Goal: Task Accomplishment & Management: Manage account settings

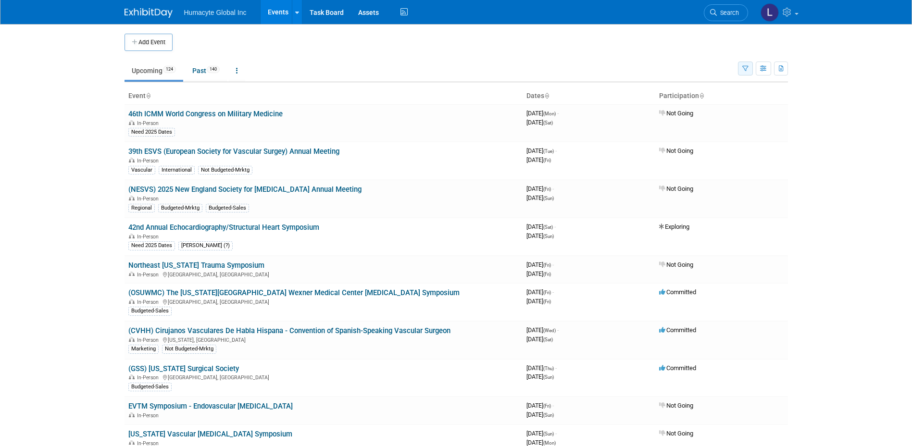
click at [742, 69] on icon "button" at bounding box center [745, 69] width 6 height 6
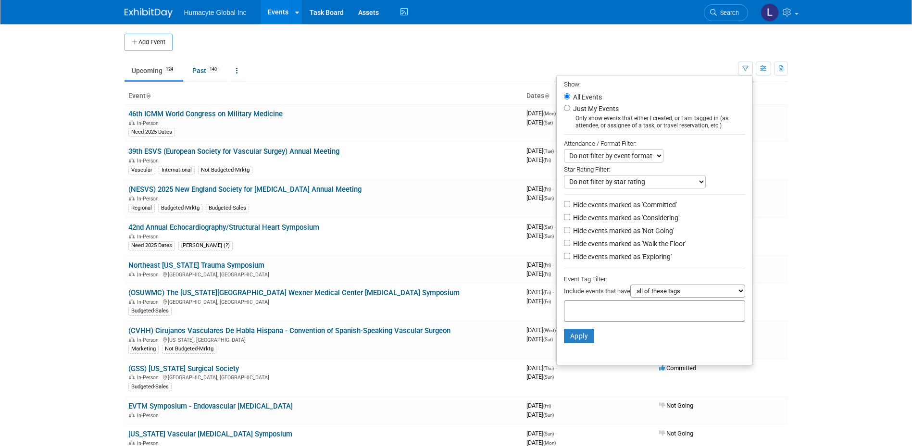
click at [611, 234] on label "Hide events marked as 'Not Going'" at bounding box center [622, 231] width 103 height 10
click at [570, 233] on input "Hide events marked as 'Not Going'" at bounding box center [567, 230] width 6 height 6
checkbox input "true"
click at [611, 249] on label "Hide events marked as 'Walk the Floor'" at bounding box center [628, 244] width 115 height 10
click at [570, 246] on input "Hide events marked as 'Walk the Floor'" at bounding box center [567, 243] width 6 height 6
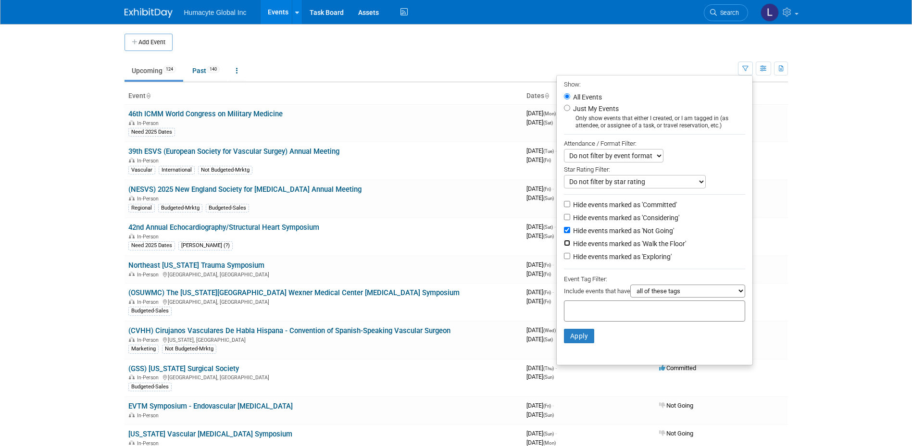
checkbox input "true"
click at [610, 262] on label "Hide events marked as 'Exploring'" at bounding box center [621, 257] width 100 height 10
click at [570, 259] on input "Hide events marked as 'Exploring'" at bounding box center [567, 256] width 6 height 6
checkbox input "true"
click at [591, 199] on div at bounding box center [654, 196] width 181 height 5
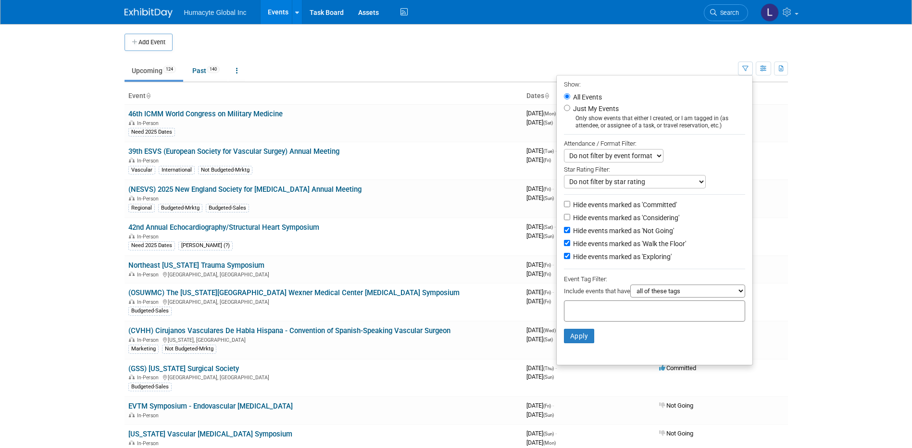
click at [595, 219] on label "Hide events marked as 'Considering'" at bounding box center [625, 218] width 108 height 10
click at [570, 219] on input "Hide events marked as 'Considering'" at bounding box center [567, 217] width 6 height 6
checkbox input "true"
click at [570, 338] on button "Apply" at bounding box center [579, 336] width 31 height 14
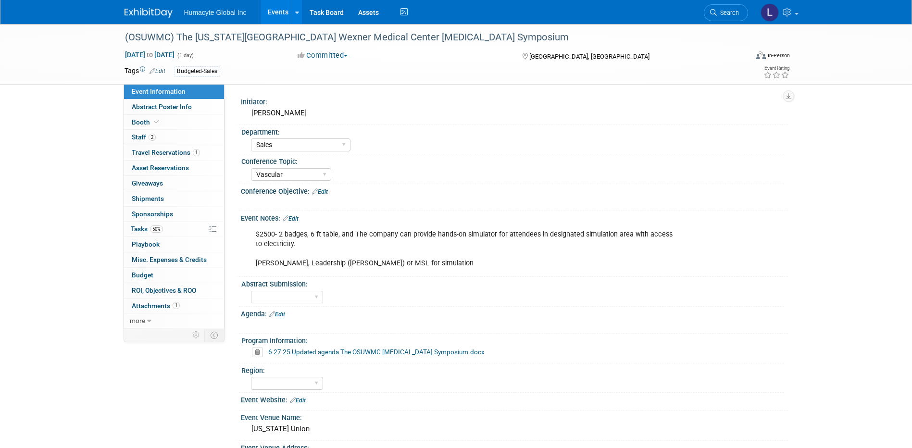
select select "Sales"
select select "Vascular"
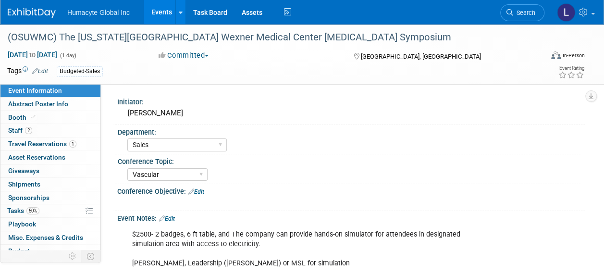
click at [376, 125] on div "Department:" at bounding box center [349, 131] width 463 height 12
click at [160, 11] on link "Events" at bounding box center [161, 12] width 35 height 24
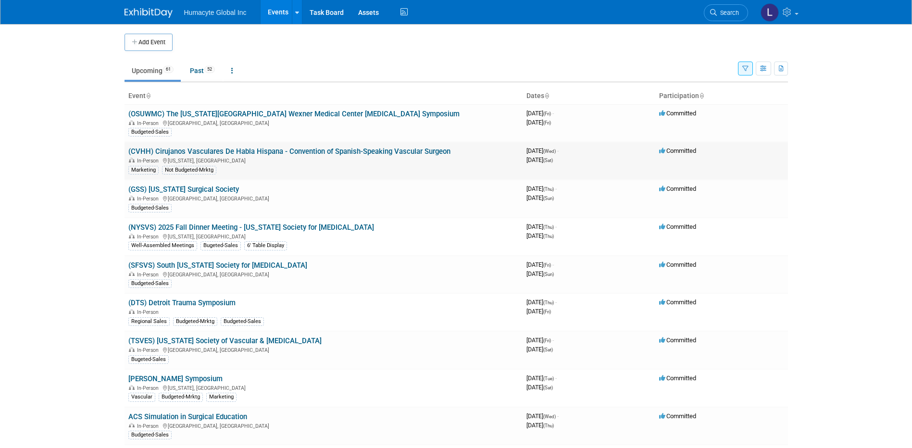
click at [215, 149] on link "(CVHH) Cirujanos Vasculares De Habla Hispana - Convention of Spanish-Speaking V…" at bounding box center [289, 151] width 322 height 9
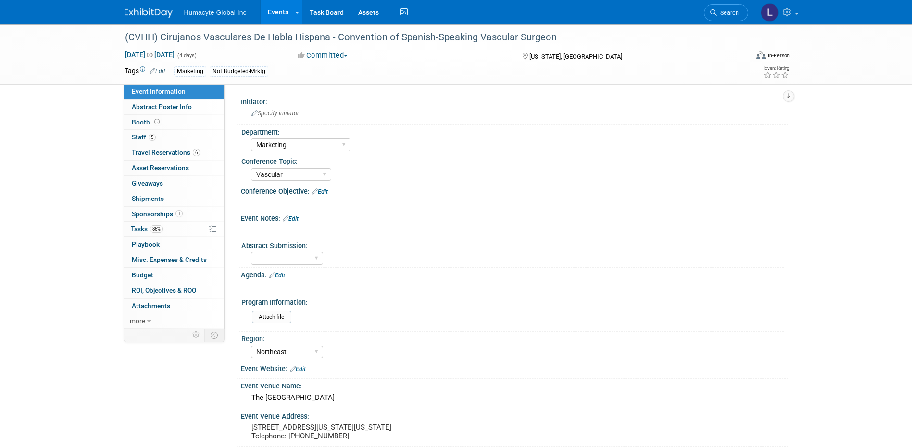
select select "Marketing"
select select "Vascular"
select select "Northeast"
drag, startPoint x: 572, startPoint y: 37, endPoint x: 126, endPoint y: 37, distance: 445.2
click at [126, 37] on div "(CVHH) Cirujanos Vasculares De Habla Hispana - Convention of Spanish-Speaking V…" at bounding box center [428, 37] width 612 height 17
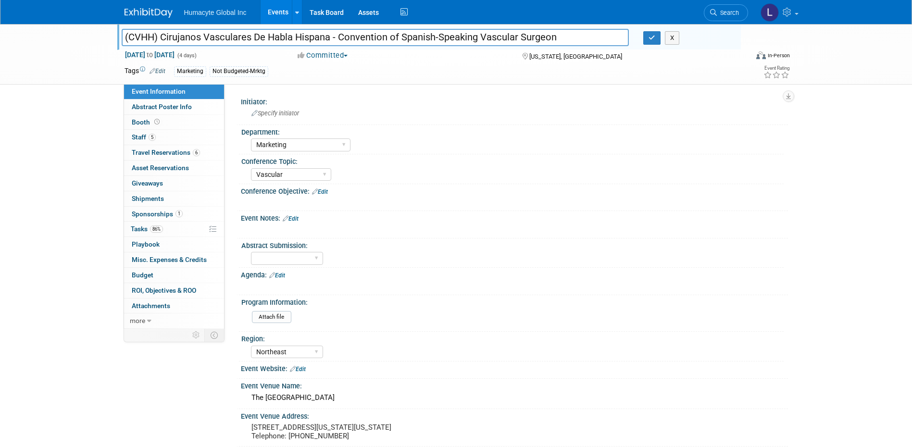
click at [308, 29] on input "(CVHH) Cirujanos Vasculares De Habla Hispana - Convention of Spanish-Speaking V…" at bounding box center [376, 37] width 508 height 17
click at [310, 35] on input "(CVHH) Cirujanos Vasculares De Habla Hispana - Convention of Spanish-Speaking V…" at bounding box center [376, 37] width 508 height 17
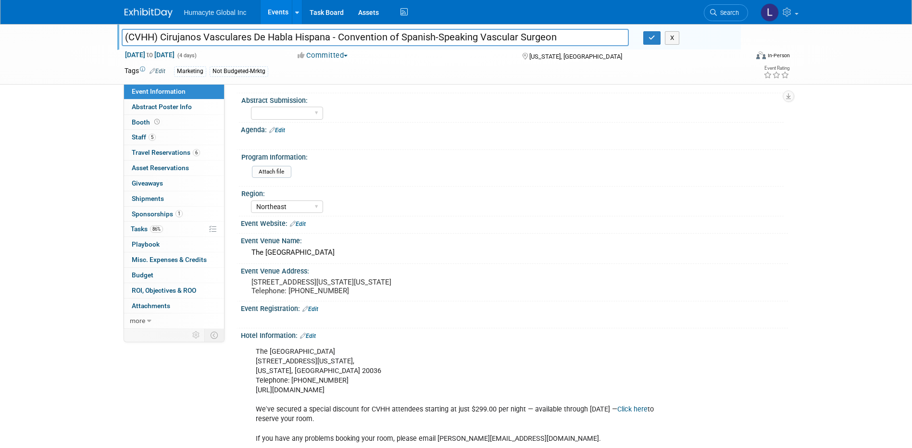
scroll to position [144, 0]
click at [139, 123] on span "Booth" at bounding box center [147, 122] width 30 height 8
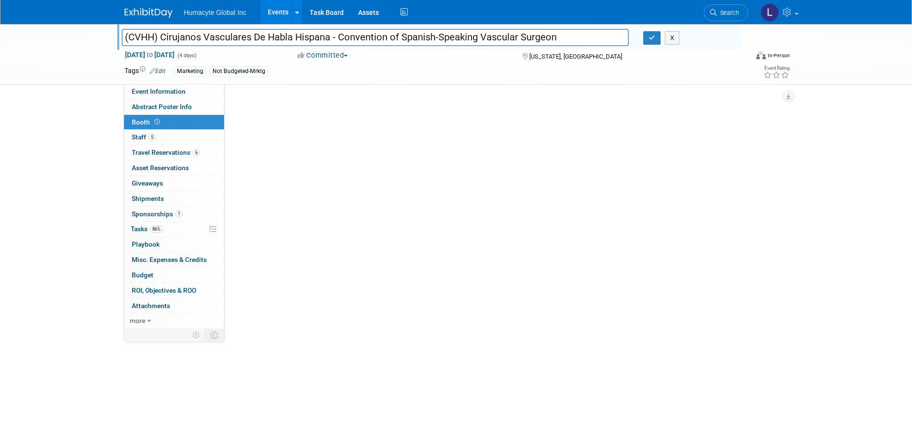
scroll to position [0, 0]
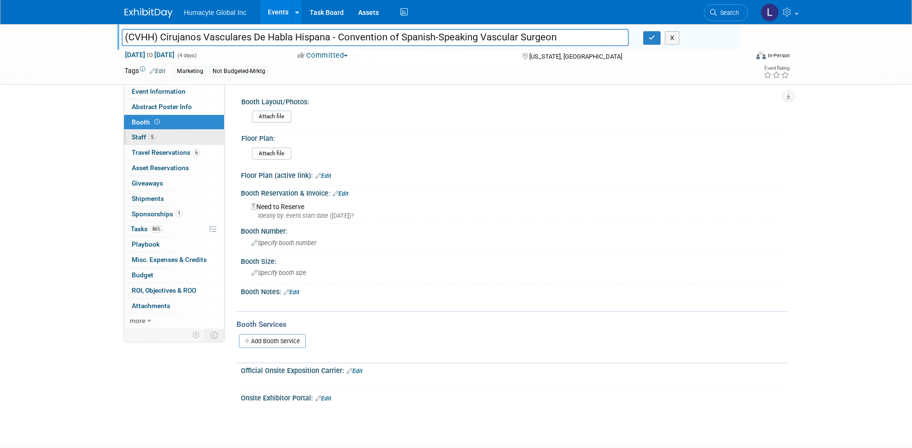
click at [139, 136] on span "Staff 5" at bounding box center [144, 137] width 24 height 8
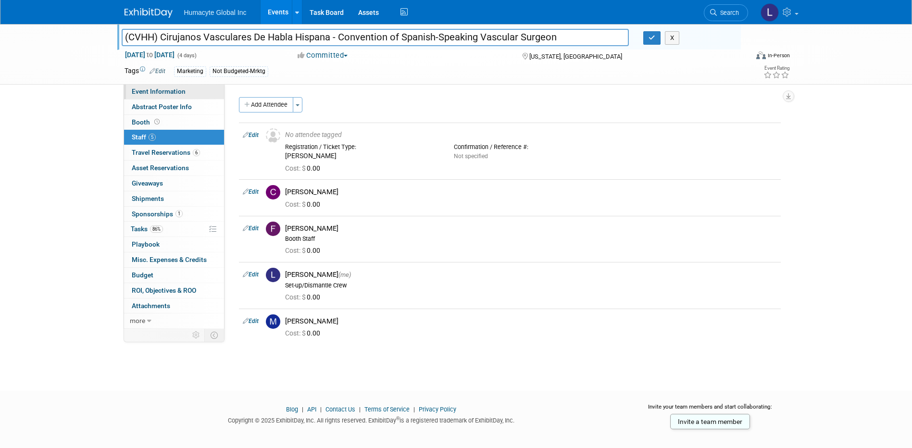
click at [168, 91] on span "Event Information" at bounding box center [159, 92] width 54 height 8
select select "Marketing"
select select "Vascular"
select select "Northeast"
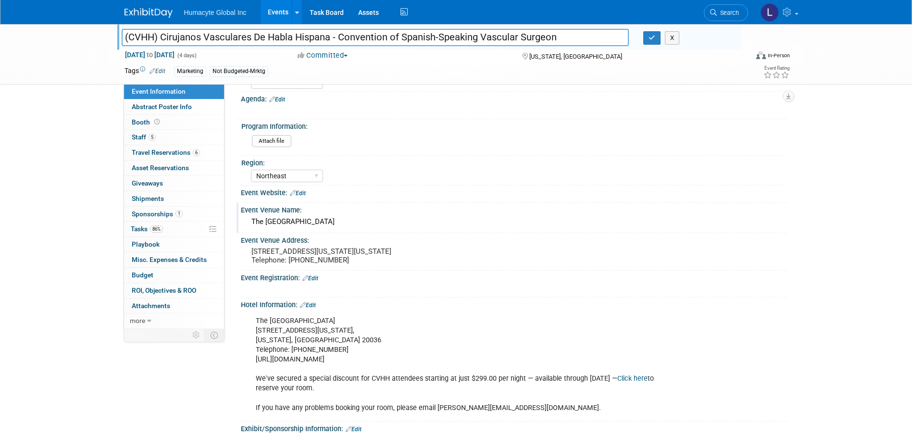
scroll to position [192, 0]
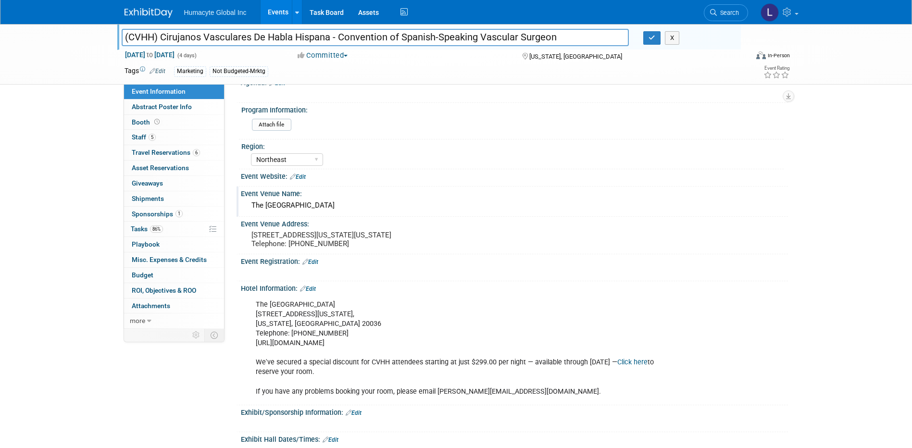
drag, startPoint x: 322, startPoint y: 204, endPoint x: 252, endPoint y: 206, distance: 69.3
click at [252, 206] on div "The Mayflower Hotel" at bounding box center [514, 205] width 533 height 15
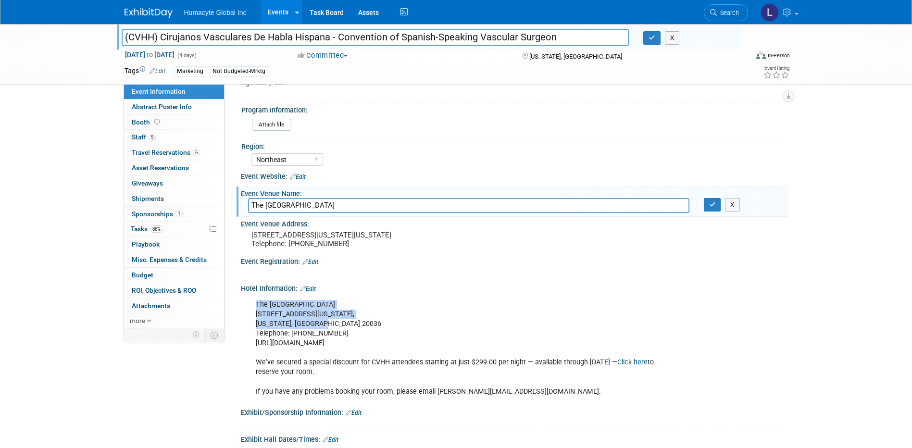
drag, startPoint x: 335, startPoint y: 329, endPoint x: 253, endPoint y: 314, distance: 82.5
click at [253, 314] on div "The Mayflower Hotel 1127 Connecticut Ave NW, Washington, DC 20036 Telephone: +1…" at bounding box center [465, 348] width 433 height 106
copy div "The Mayflower Hotel 1127 Connecticut Ave NW, Washington, DC 20036"
drag, startPoint x: 354, startPoint y: 254, endPoint x: 288, endPoint y: 251, distance: 65.5
click at [288, 248] on pre "1127 Connecticut Ave NW, Washington, DC 20036 Telephone: +1 (202) 347-3000" at bounding box center [354, 239] width 207 height 17
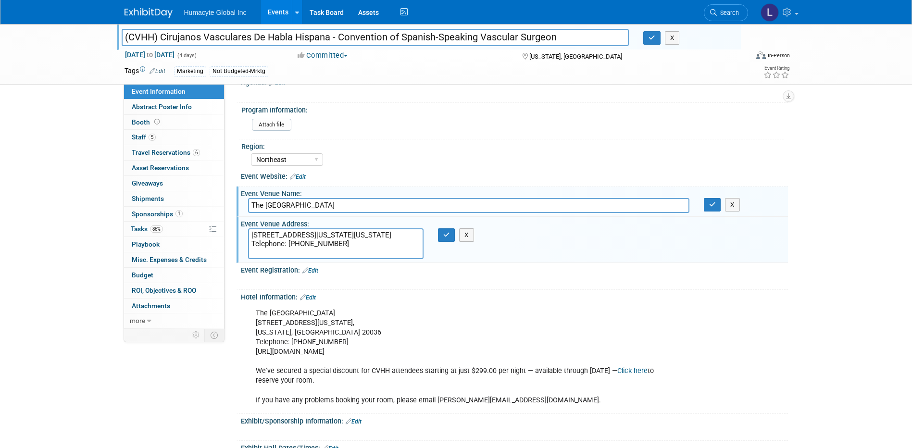
drag, startPoint x: 347, startPoint y: 350, endPoint x: 254, endPoint y: 352, distance: 93.3
click at [254, 352] on div "The Mayflower Hotel 1127 Connecticut Ave NW, Washington, DC 20036 Telephone: +1…" at bounding box center [465, 357] width 433 height 106
copy div "https://cvhh.org/en/venue/"
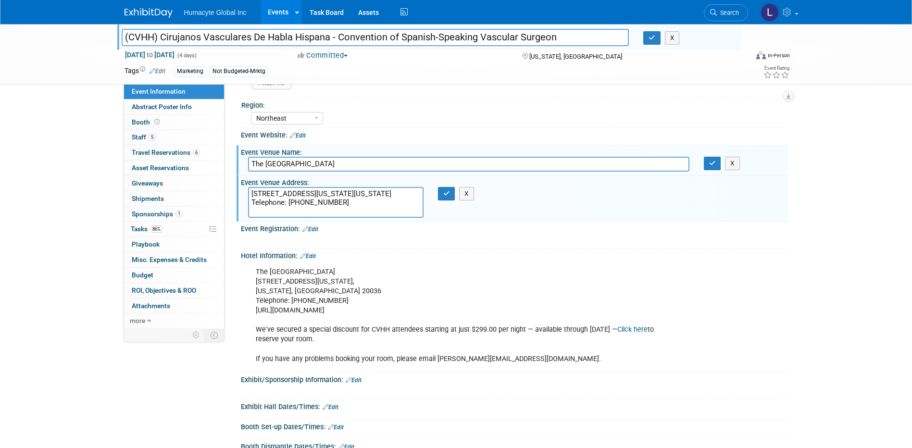
scroll to position [143, 0]
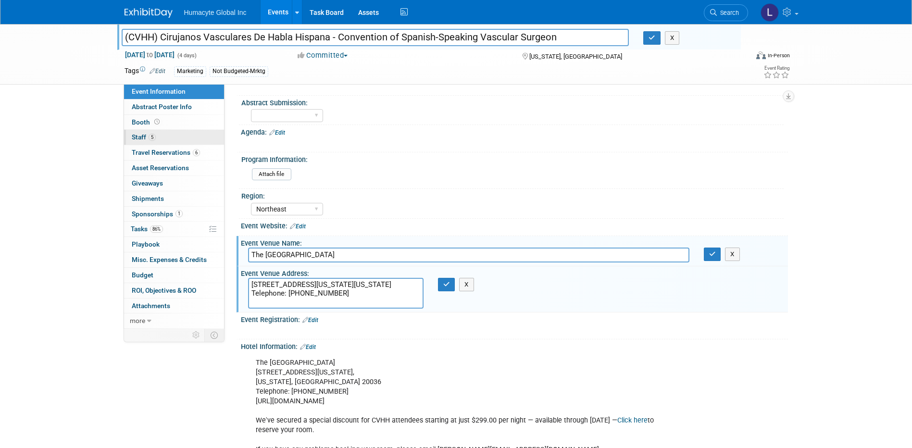
click at [145, 136] on span "Staff 5" at bounding box center [144, 137] width 24 height 8
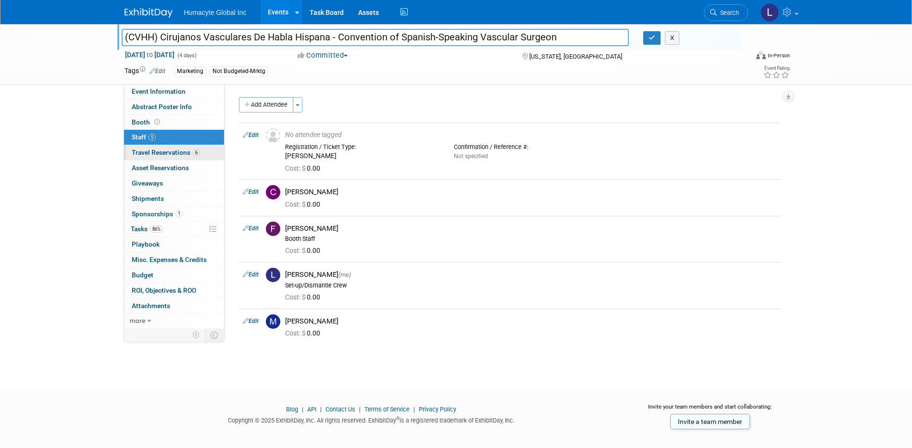
click at [139, 152] on span "Travel Reservations 6" at bounding box center [166, 153] width 68 height 8
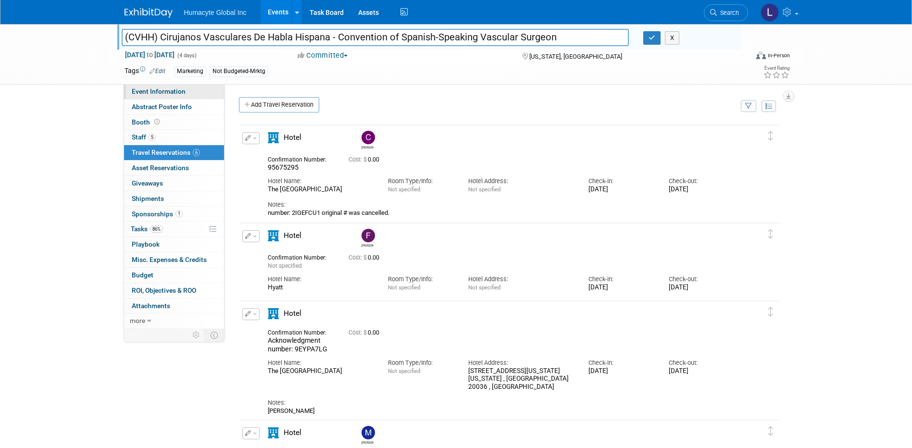
click at [138, 94] on span "Event Information" at bounding box center [159, 92] width 54 height 8
select select "Marketing"
select select "Vascular"
select select "Northeast"
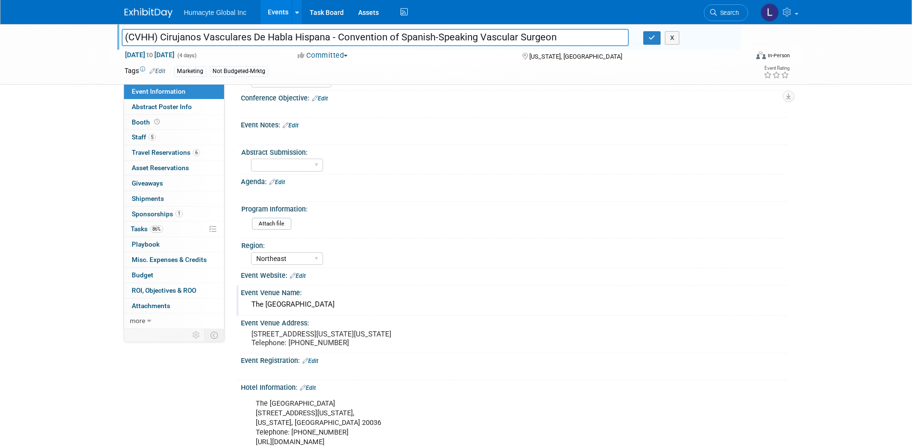
scroll to position [96, 0]
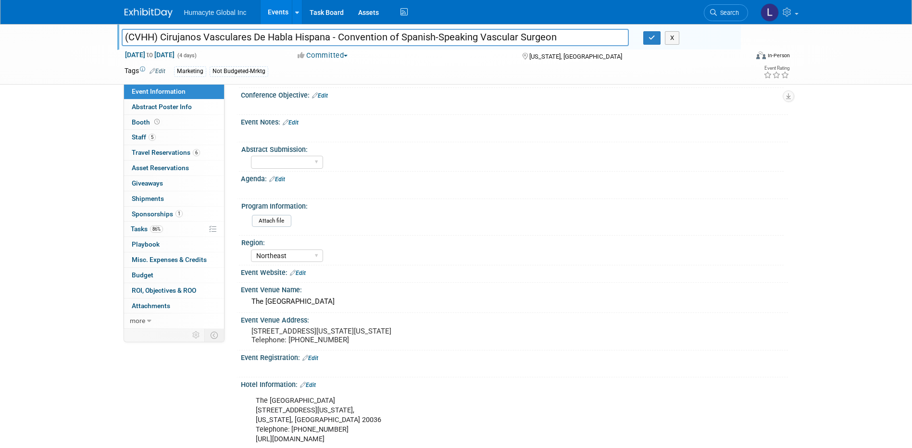
click at [663, 42] on div "X" at bounding box center [688, 37] width 90 height 13
click at [655, 41] on icon "button" at bounding box center [652, 38] width 7 height 6
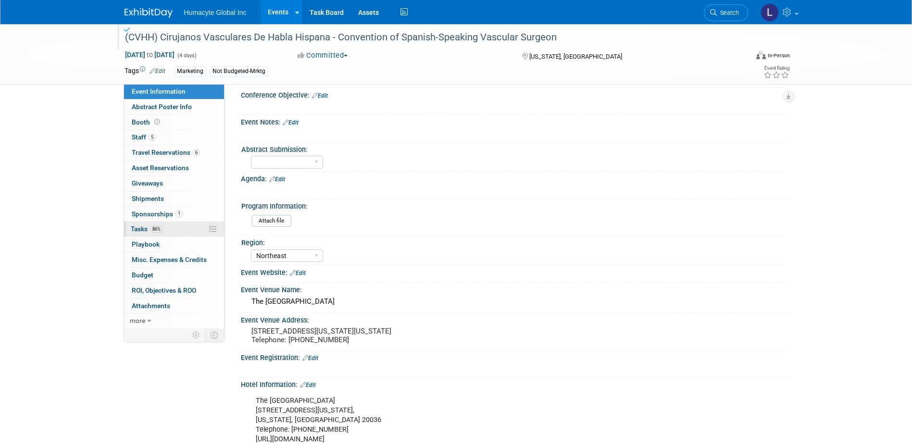
click at [137, 228] on span "Tasks 86%" at bounding box center [147, 229] width 32 height 8
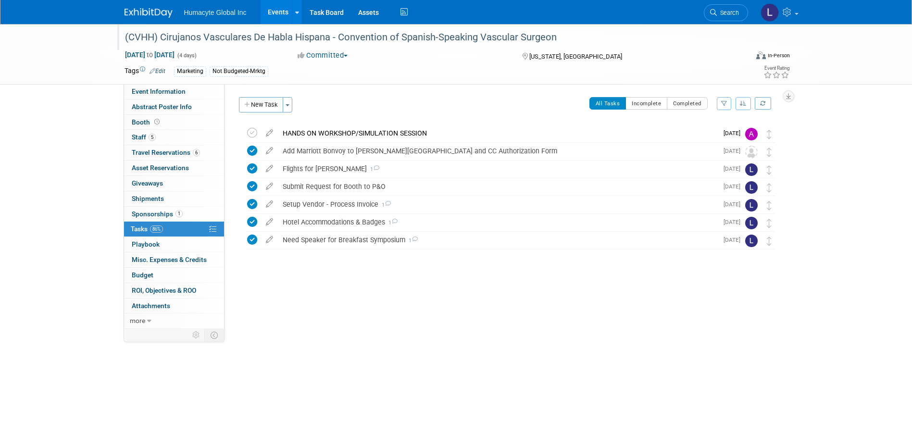
click at [274, 10] on link "Events" at bounding box center [278, 12] width 35 height 24
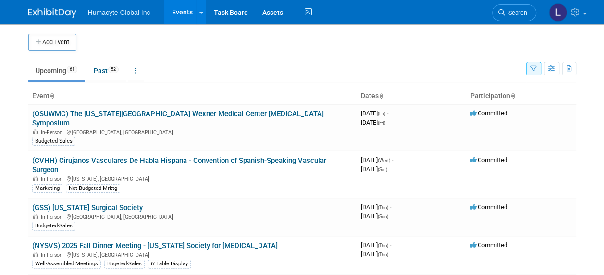
scroll to position [48, 0]
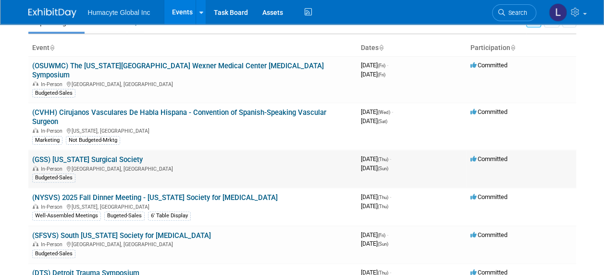
click at [95, 155] on link "(GSS) [US_STATE] Surgical Society" at bounding box center [87, 159] width 111 height 9
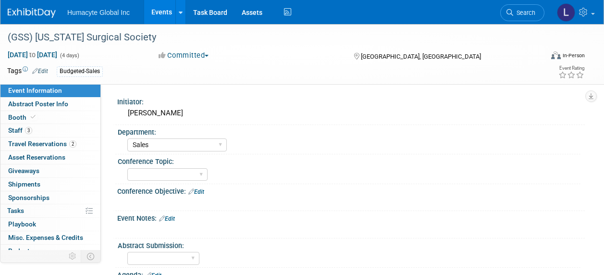
select select "Sales"
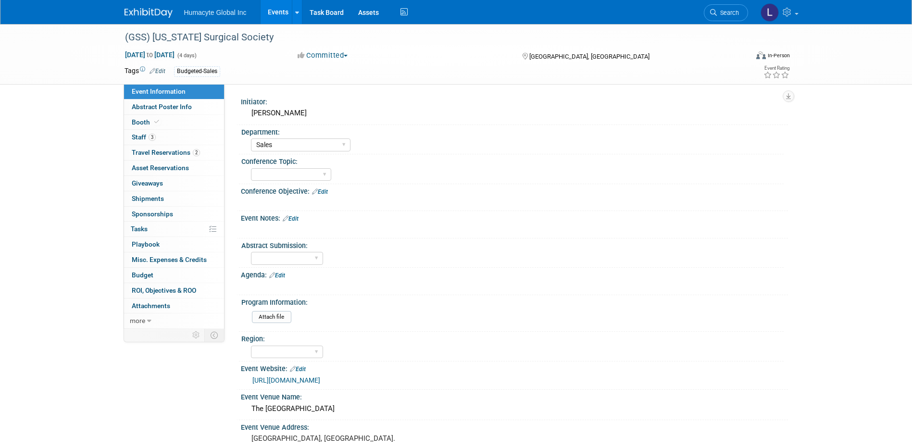
click at [272, 13] on link "Events" at bounding box center [278, 12] width 35 height 24
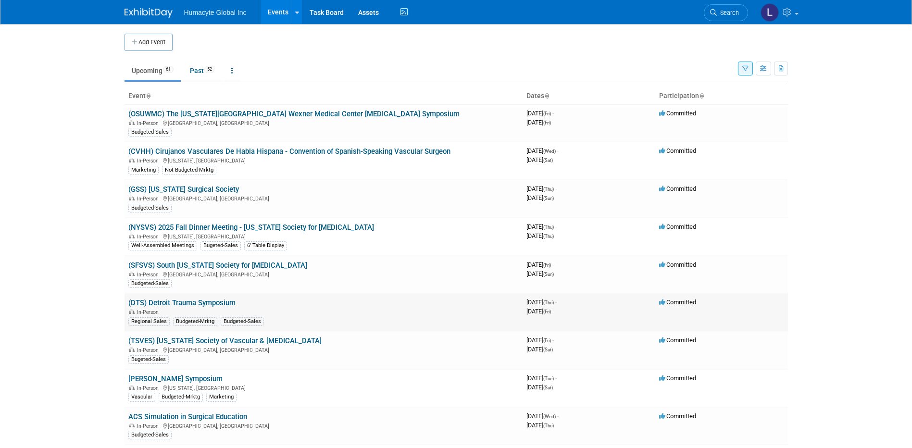
click at [191, 302] on link "(DTS) Detroit Trauma Symposium" at bounding box center [181, 303] width 107 height 9
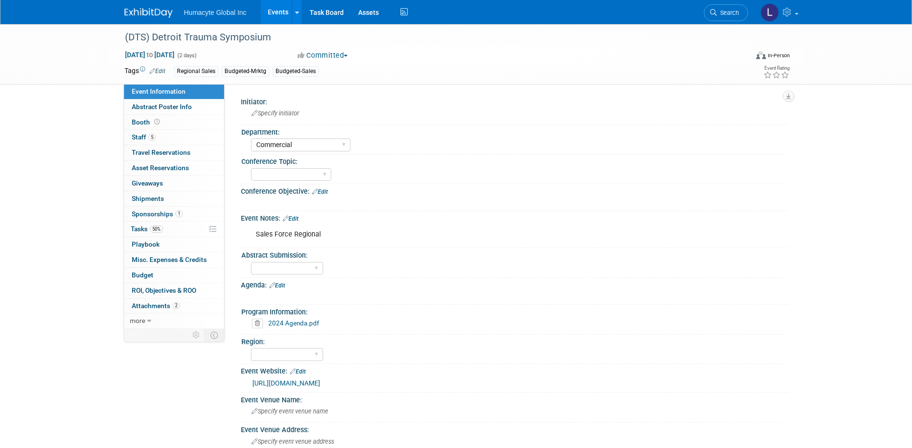
select select "Commercial"
click at [147, 150] on span "Travel Reservations 0" at bounding box center [161, 153] width 59 height 8
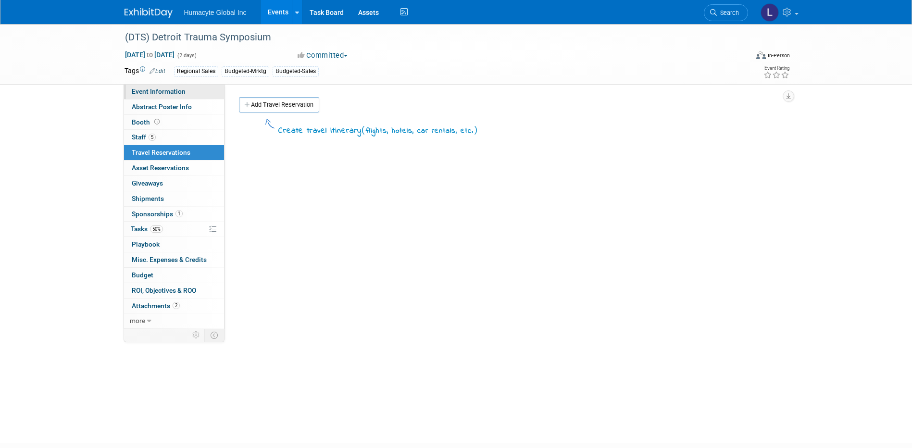
click at [138, 87] on link "Event Information" at bounding box center [174, 91] width 100 height 15
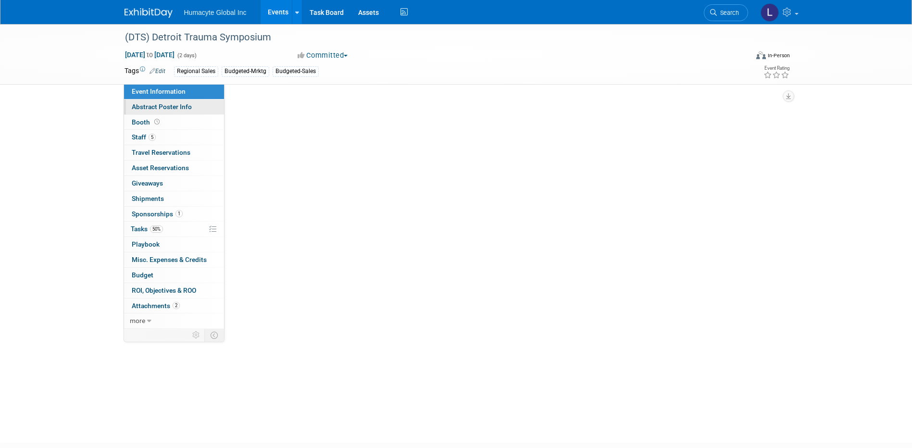
select select "Commercial"
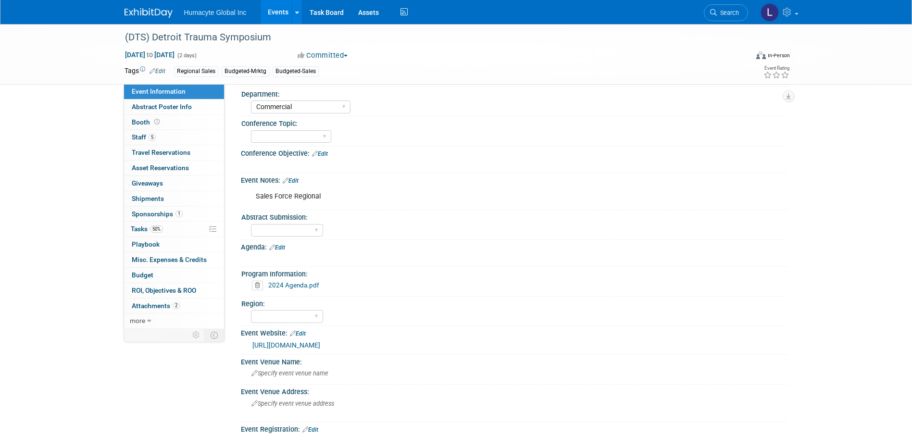
scroll to position [96, 0]
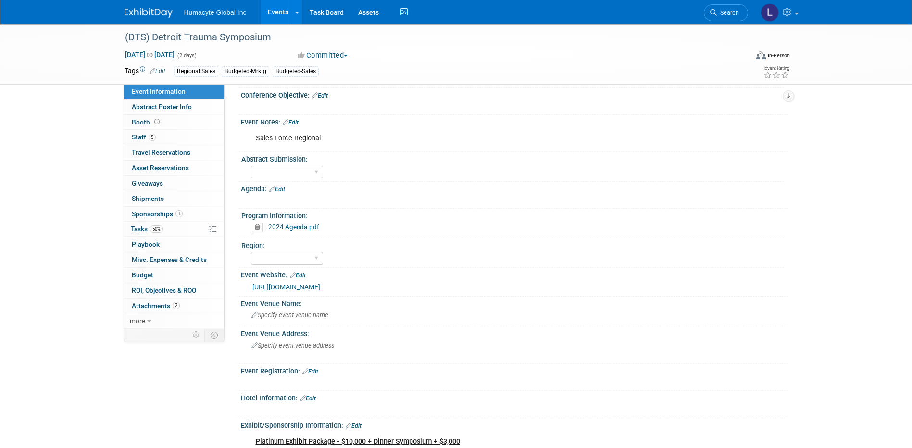
click at [302, 282] on div "[URL][DOMAIN_NAME]" at bounding box center [516, 287] width 528 height 11
click at [302, 283] on link "[URL][DOMAIN_NAME]" at bounding box center [286, 287] width 68 height 8
click at [290, 230] on link "2024 Agenda.pdf" at bounding box center [293, 227] width 51 height 8
click at [138, 138] on span "Staff 5" at bounding box center [144, 137] width 24 height 8
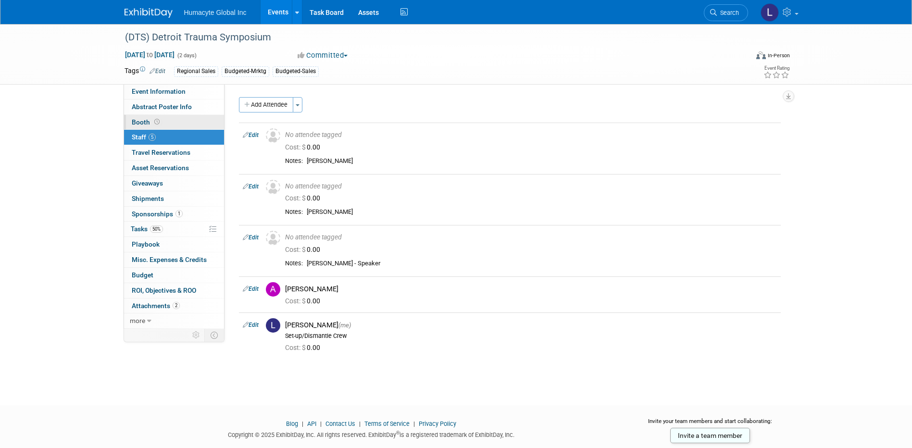
click at [138, 122] on span "Booth" at bounding box center [147, 122] width 30 height 8
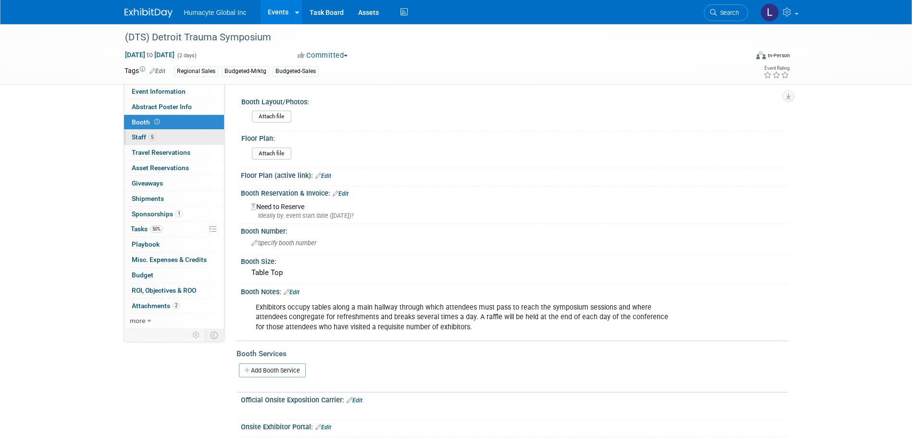
click at [140, 136] on span "Staff 5" at bounding box center [144, 137] width 24 height 8
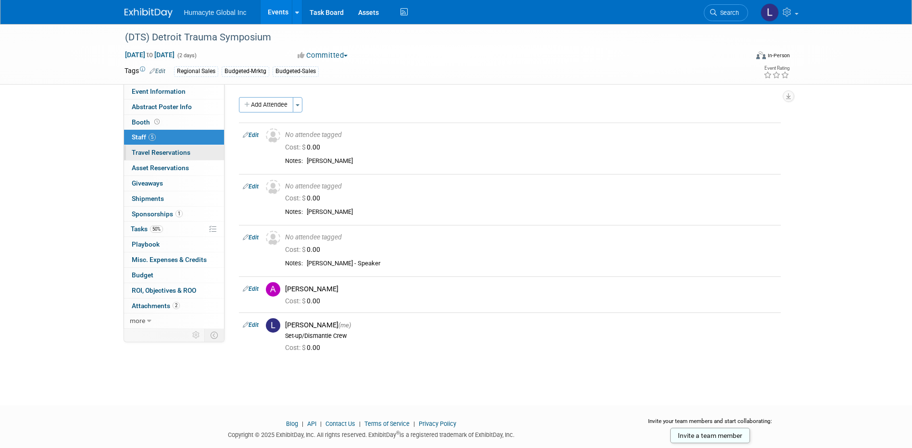
click at [149, 155] on span "Travel Reservations 0" at bounding box center [161, 153] width 59 height 8
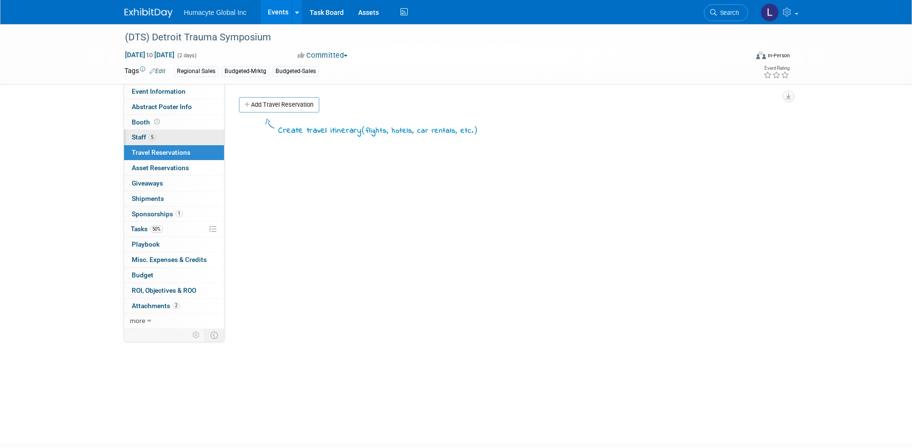
click at [131, 137] on link "5 Staff 5" at bounding box center [174, 137] width 100 height 15
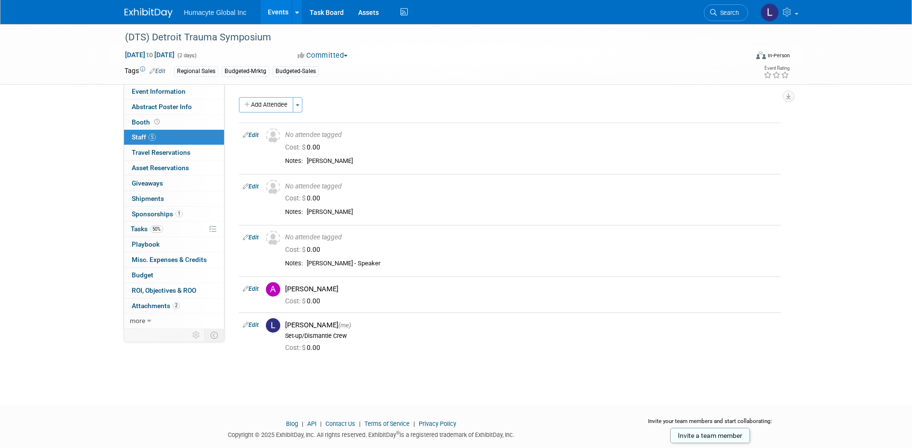
click at [153, 82] on div "(DTS) Detroit Trauma Symposium Nov 6, 2025 to Nov 7, 2025 (2 days) Nov 6, 2025 …" at bounding box center [456, 54] width 678 height 60
click at [159, 89] on span "Event Information" at bounding box center [159, 92] width 54 height 8
select select "Commercial"
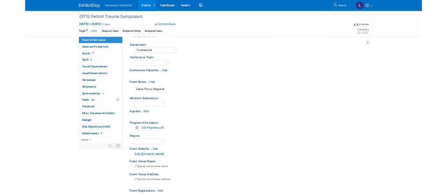
scroll to position [96, 0]
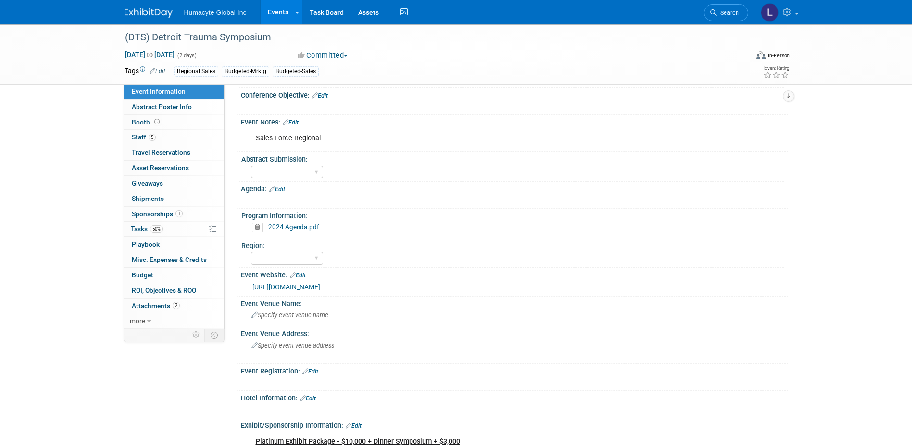
click at [301, 283] on link "https://detroittrauma.org/" at bounding box center [286, 287] width 68 height 8
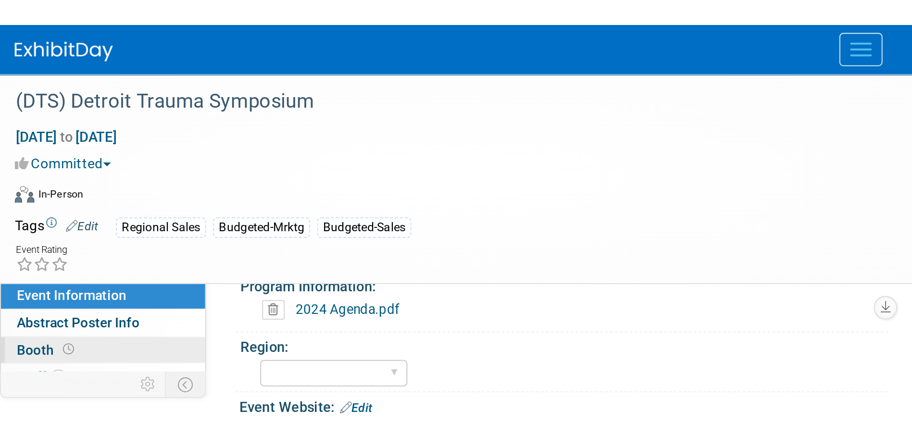
scroll to position [288, 0]
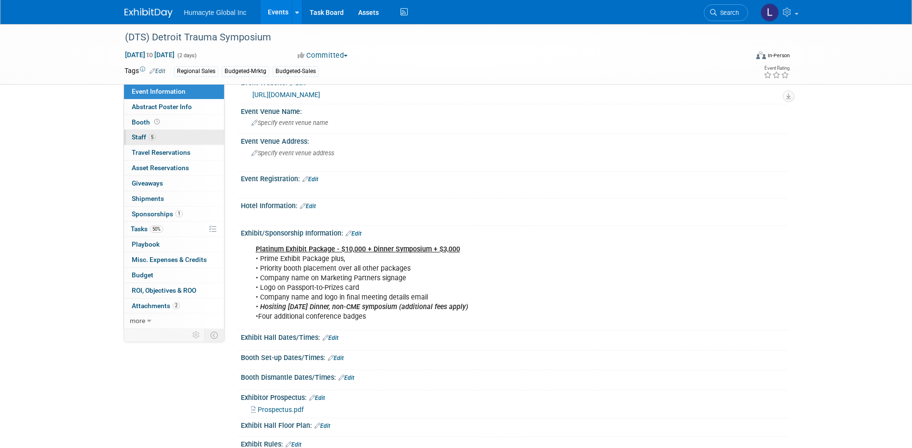
click at [154, 136] on span "5" at bounding box center [152, 137] width 7 height 7
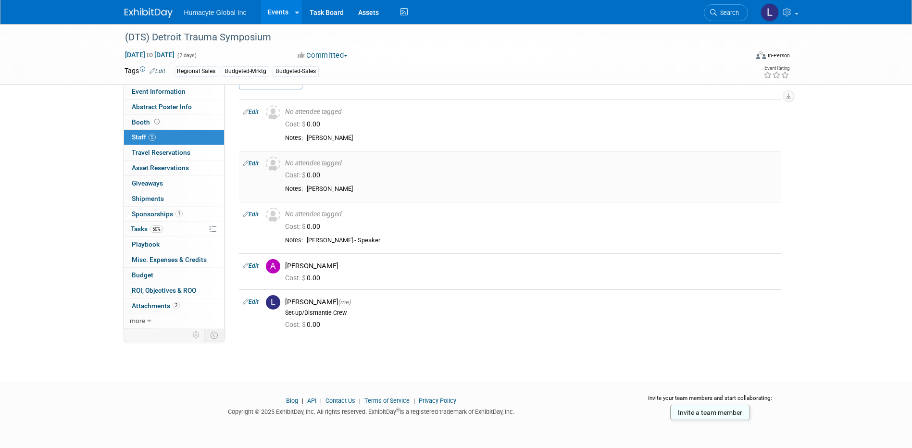
scroll to position [24, 0]
click at [145, 143] on link "5 Staff 5" at bounding box center [174, 137] width 100 height 15
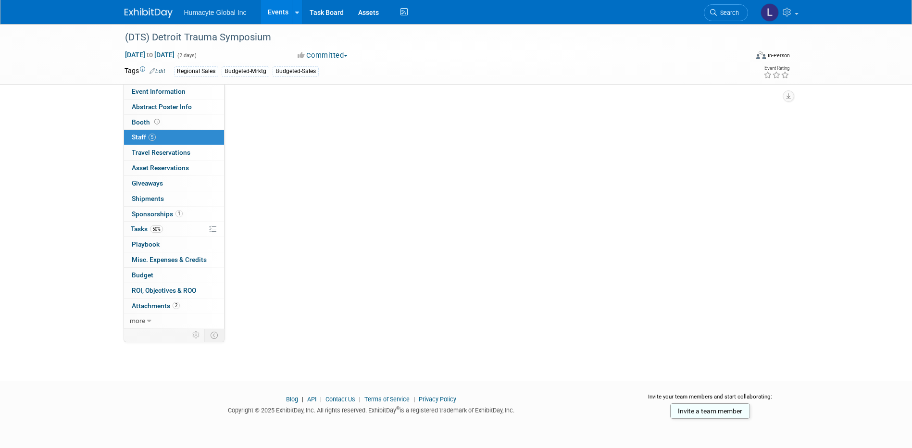
scroll to position [0, 0]
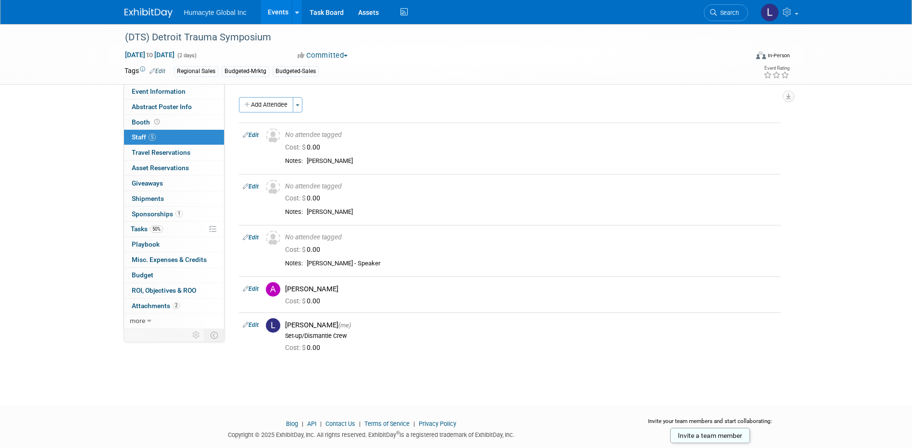
click at [279, 104] on button "Add Attendee" at bounding box center [266, 104] width 54 height 15
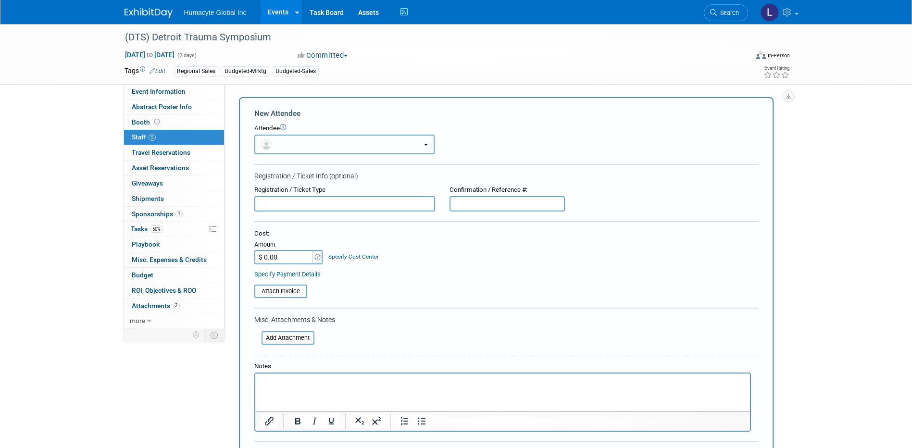
click at [285, 142] on button "button" at bounding box center [344, 145] width 180 height 20
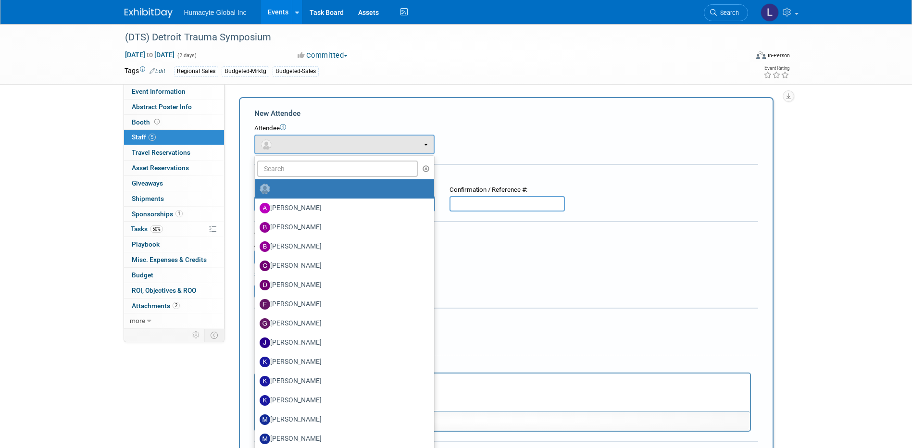
click at [555, 127] on div "Attendee" at bounding box center [506, 128] width 504 height 9
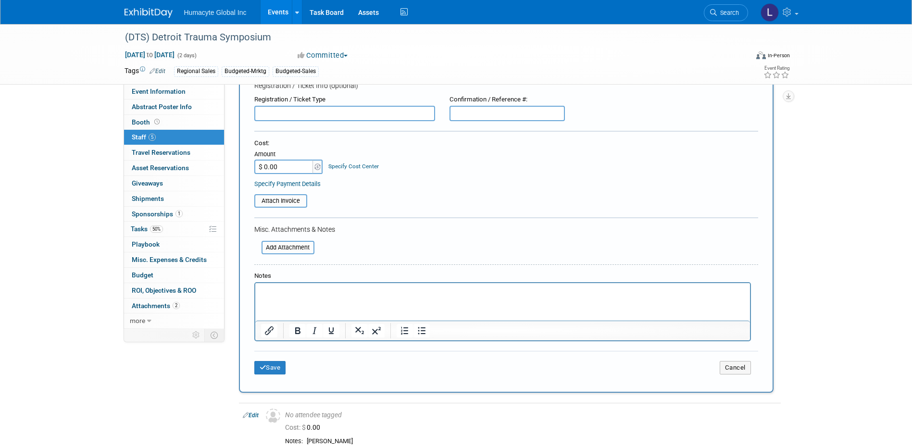
scroll to position [192, 0]
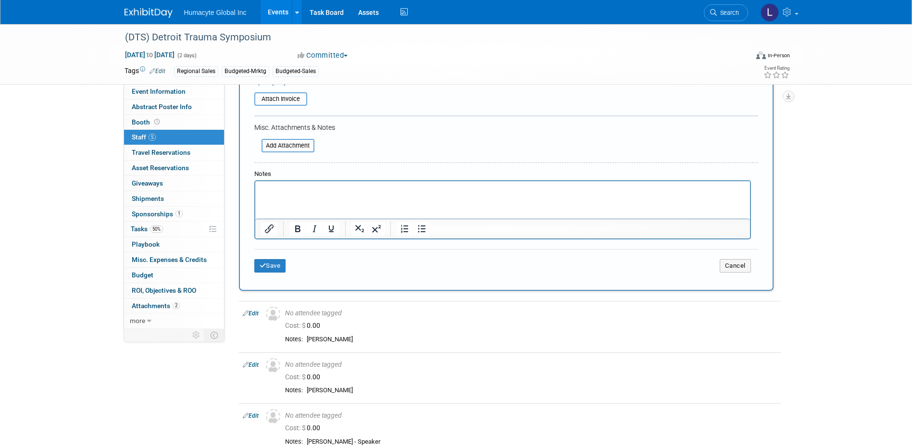
click at [281, 185] on p "Rich Text Area. Press ALT-0 for help." at bounding box center [503, 190] width 484 height 10
click at [354, 191] on p "Dr. Moore" at bounding box center [503, 190] width 484 height 10
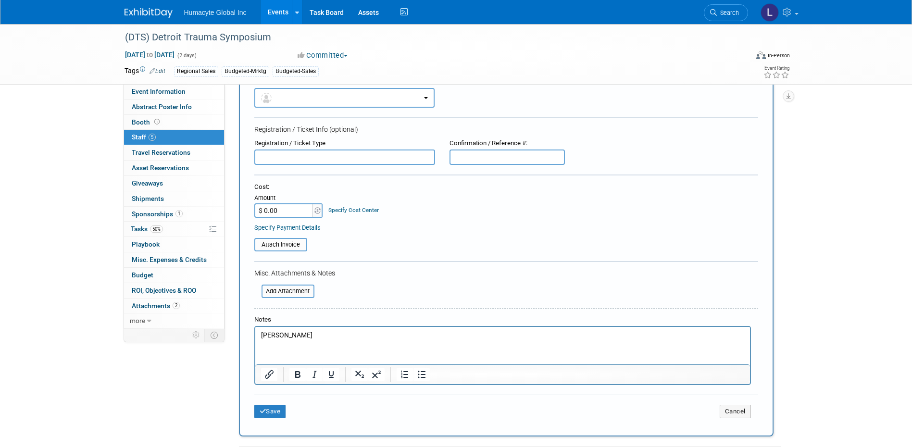
scroll to position [0, 0]
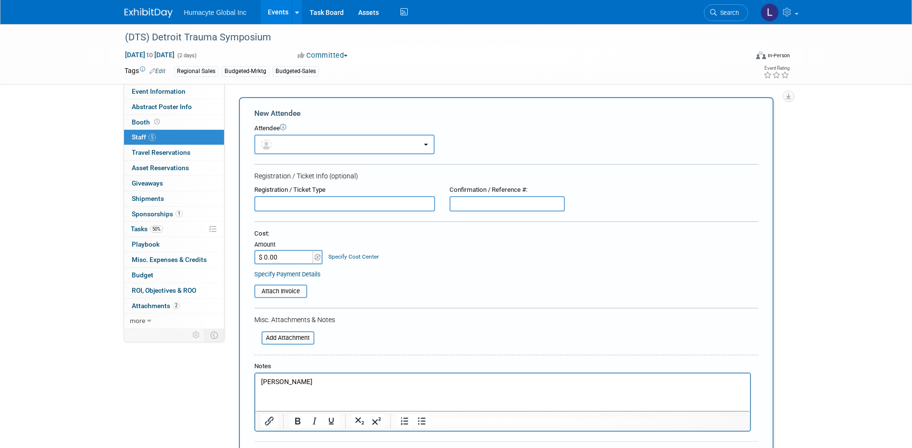
click at [528, 204] on input "text" at bounding box center [507, 203] width 115 height 15
paste input "Confirmation #79853681"
click at [497, 204] on input "Confirmation #79853681" at bounding box center [507, 203] width 115 height 15
drag, startPoint x: 498, startPoint y: 204, endPoint x: 249, endPoint y: 195, distance: 249.2
click at [260, 195] on div "Registration / Ticket Type Confirmation / Reference #: Confirmation #79853681" at bounding box center [506, 199] width 518 height 26
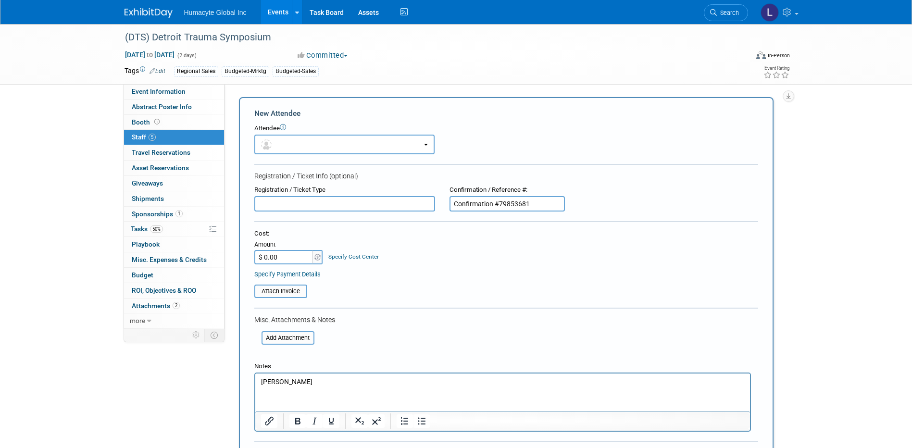
click at [457, 205] on input "Confirmation #79853681" at bounding box center [507, 203] width 115 height 15
click at [454, 202] on input "Confirmation #79853681" at bounding box center [507, 203] width 115 height 15
type input "79853681"
click at [299, 255] on input "$ 0.00" at bounding box center [284, 257] width 60 height 14
type input "$ 686.16"
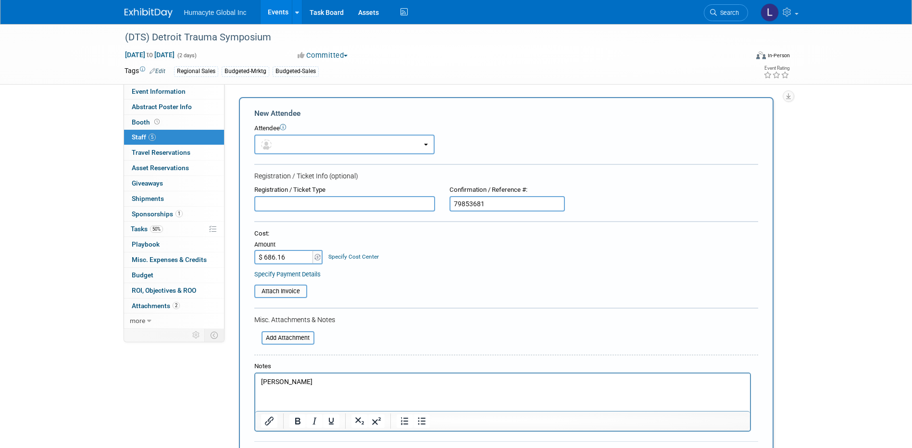
click at [360, 259] on link "Specify Cost Center" at bounding box center [353, 256] width 50 height 7
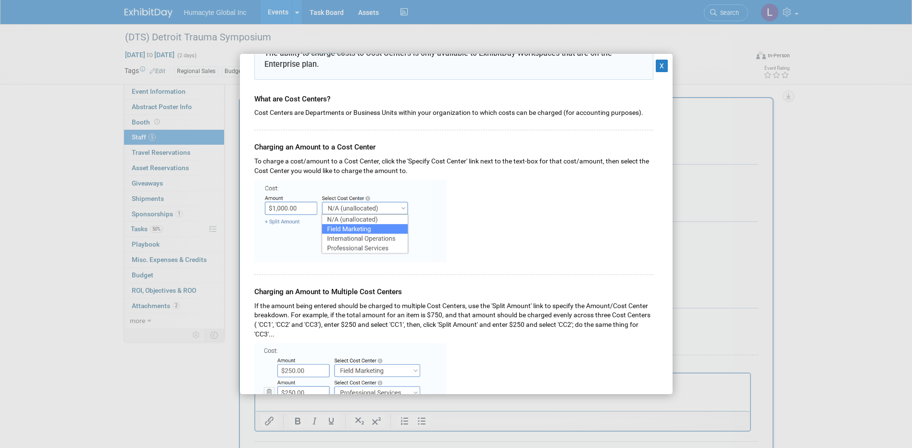
scroll to position [144, 0]
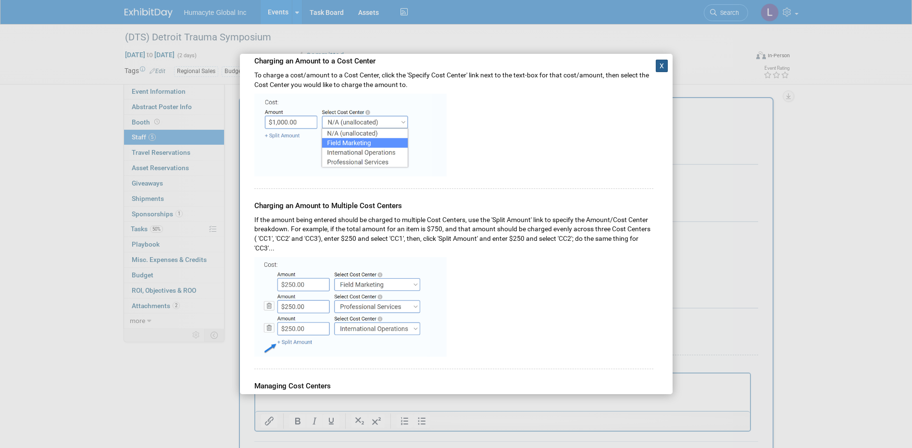
click at [656, 65] on button "X" at bounding box center [662, 66] width 13 height 13
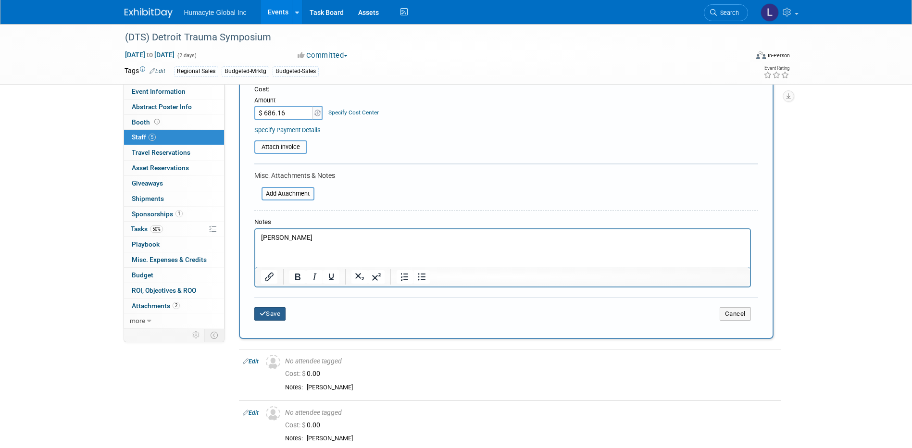
click at [262, 310] on button "Save" at bounding box center [270, 313] width 32 height 13
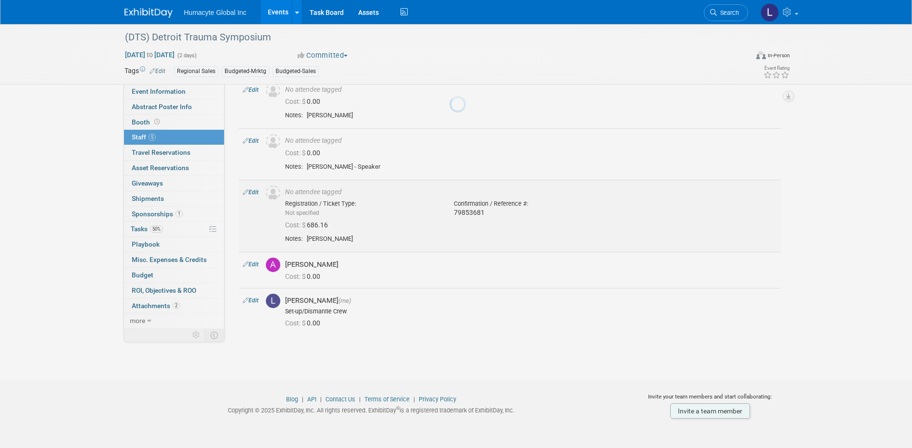
scroll to position [97, 0]
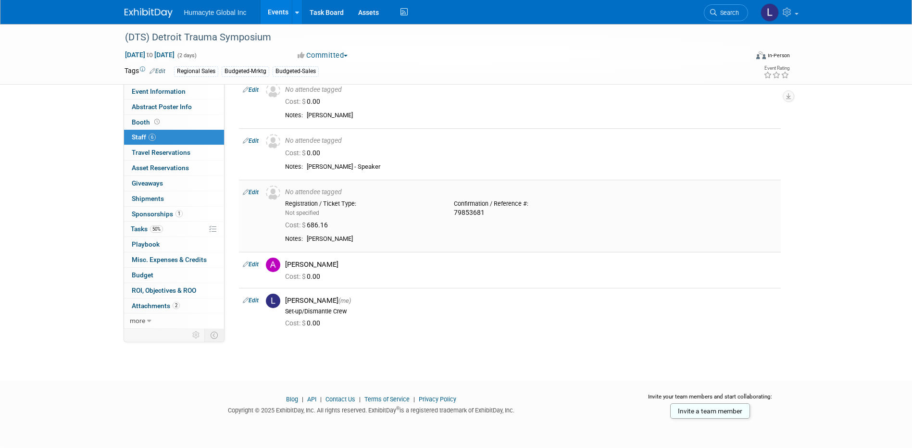
click at [255, 192] on link "Edit" at bounding box center [251, 192] width 16 height 7
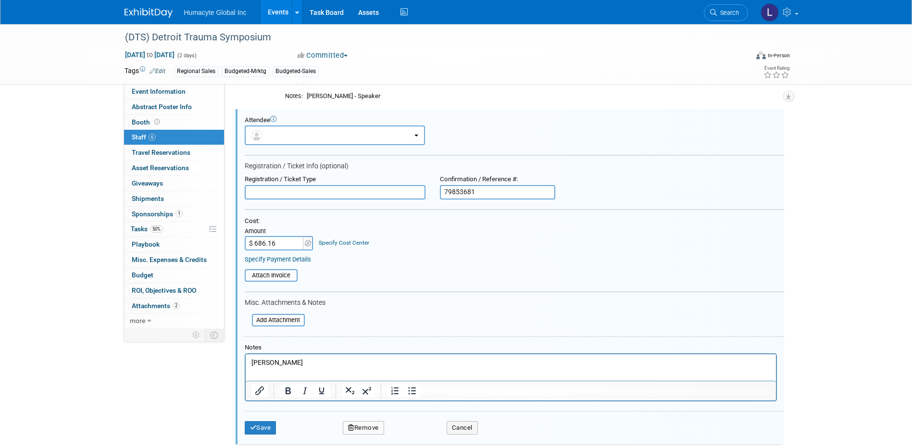
scroll to position [0, 0]
click at [158, 136] on link "6 Staff 6" at bounding box center [174, 137] width 100 height 15
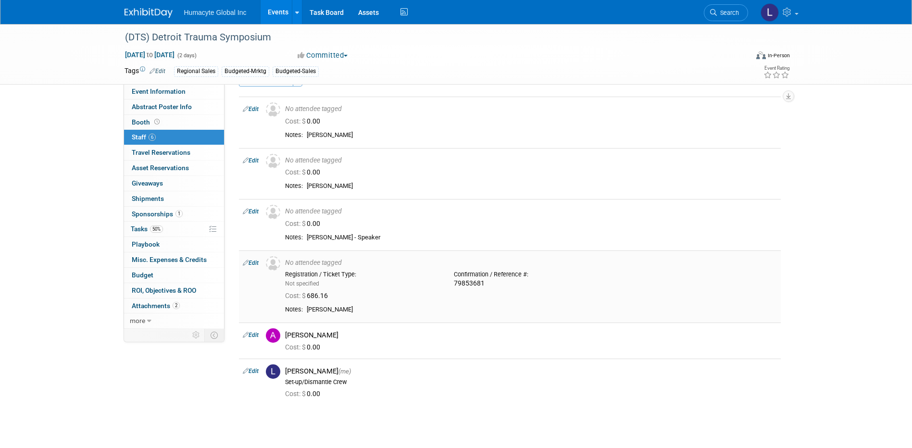
scroll to position [48, 0]
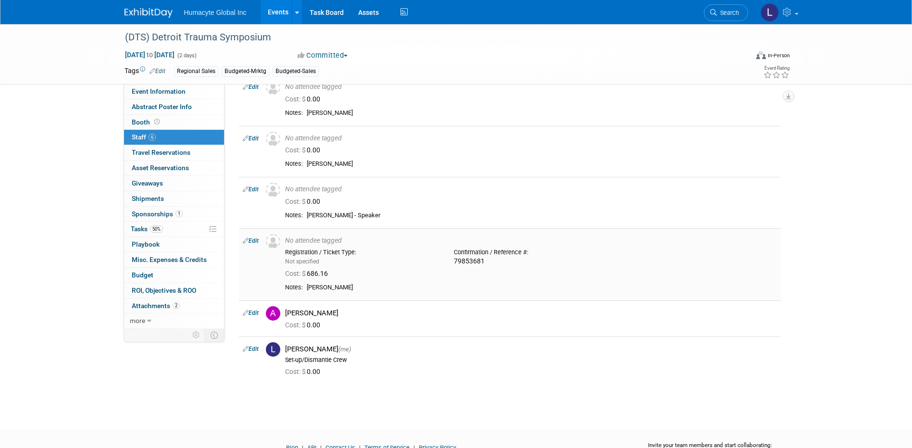
click at [256, 240] on link "Edit" at bounding box center [251, 241] width 16 height 7
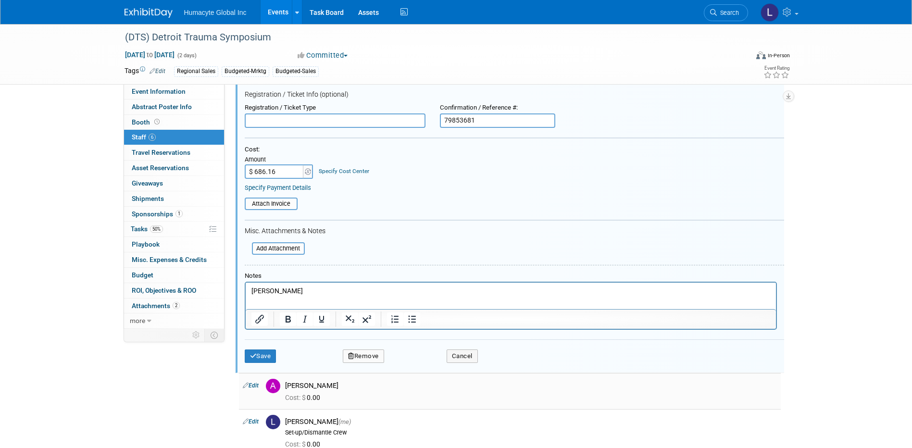
scroll to position [360, 0]
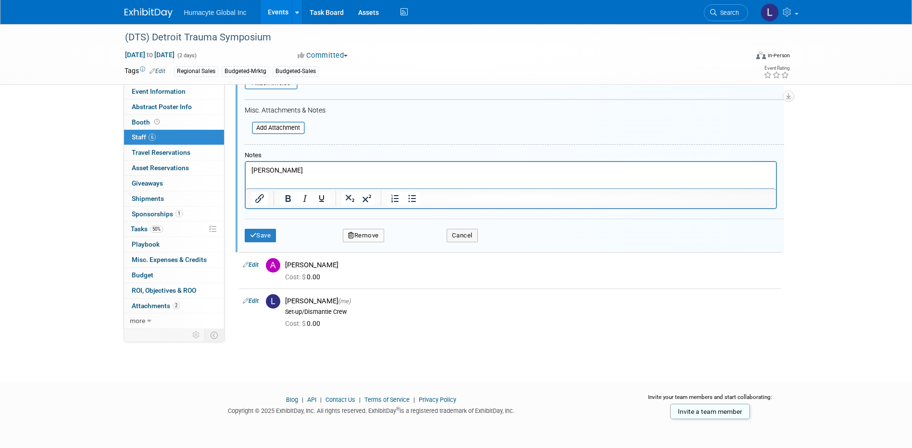
click at [375, 239] on button "Remove" at bounding box center [363, 235] width 41 height 13
click at [426, 240] on link "Yes" at bounding box center [416, 243] width 28 height 15
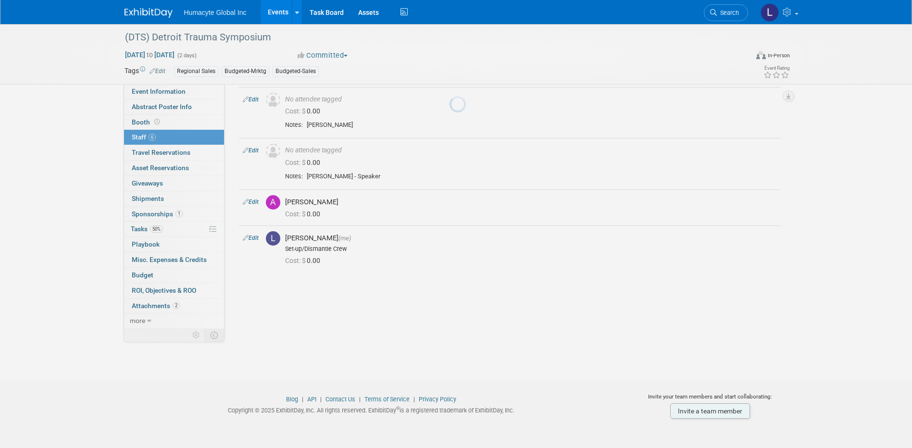
scroll to position [87, 0]
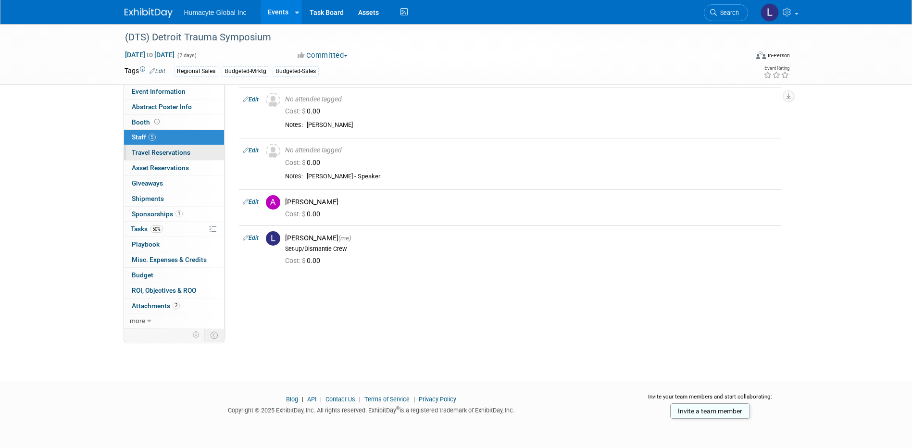
click at [144, 149] on span "Travel Reservations 0" at bounding box center [161, 153] width 59 height 8
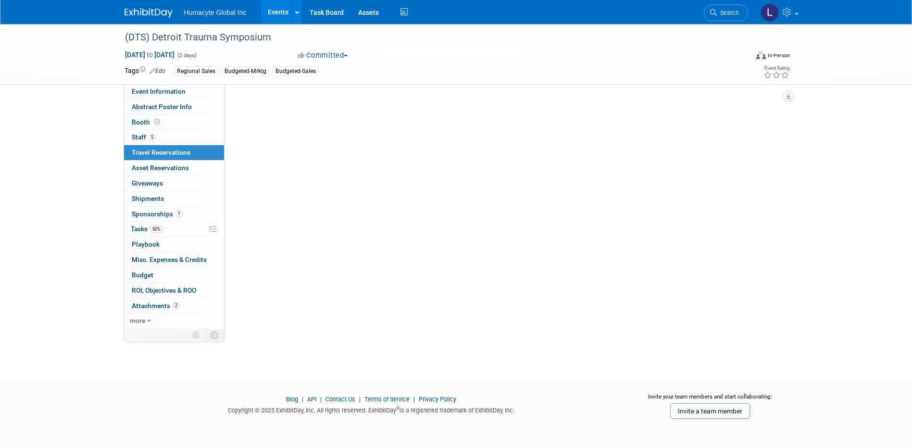
scroll to position [0, 0]
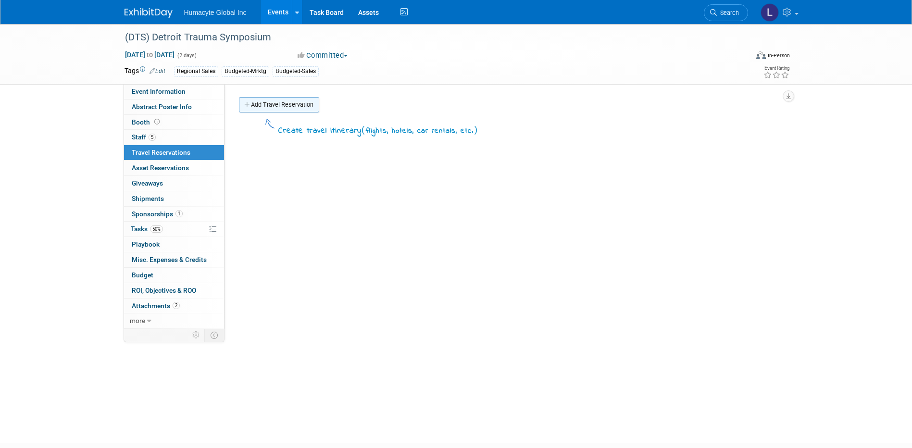
click at [273, 110] on link "Add Travel Reservation" at bounding box center [279, 104] width 80 height 15
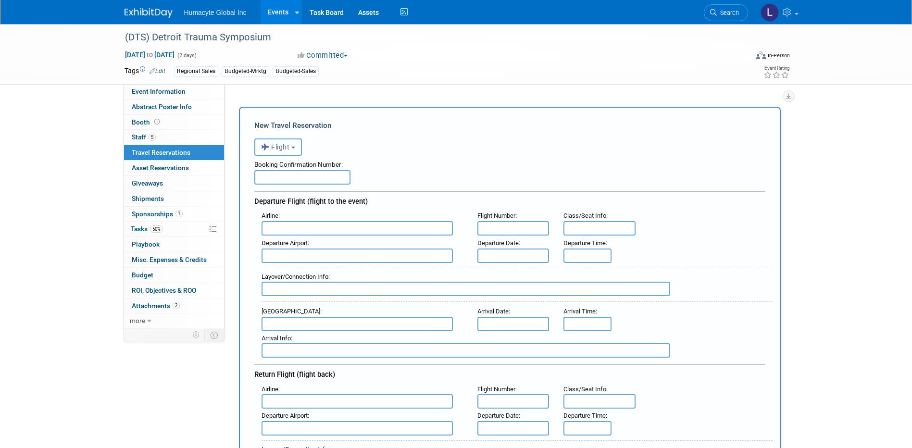
click at [262, 143] on icon "button" at bounding box center [266, 147] width 11 height 13
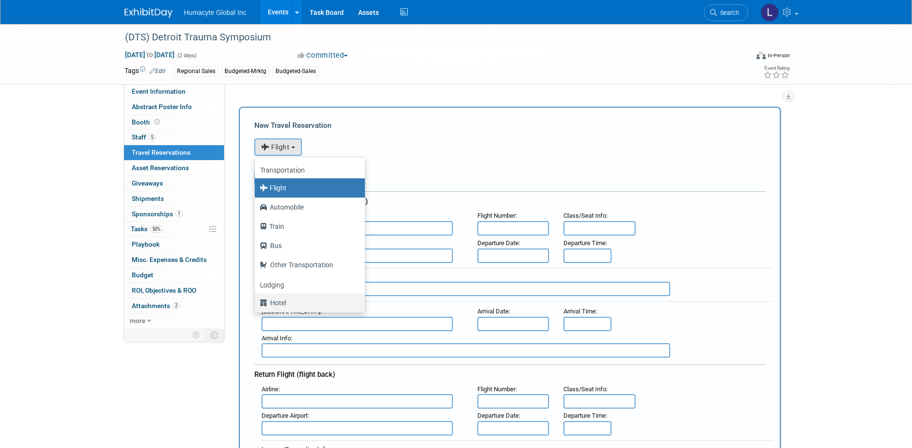
click at [275, 307] on label "Hotel" at bounding box center [308, 302] width 96 height 15
click at [256, 305] on input "Hotel" at bounding box center [253, 302] width 6 height 6
select select "6"
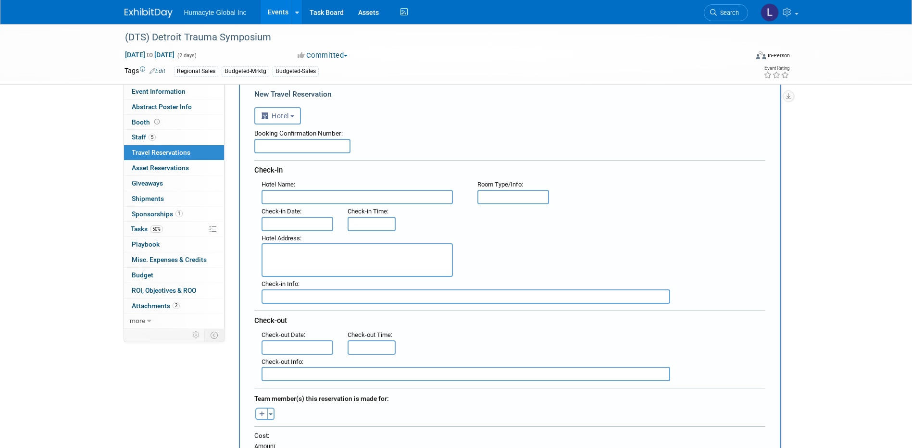
scroll to position [48, 0]
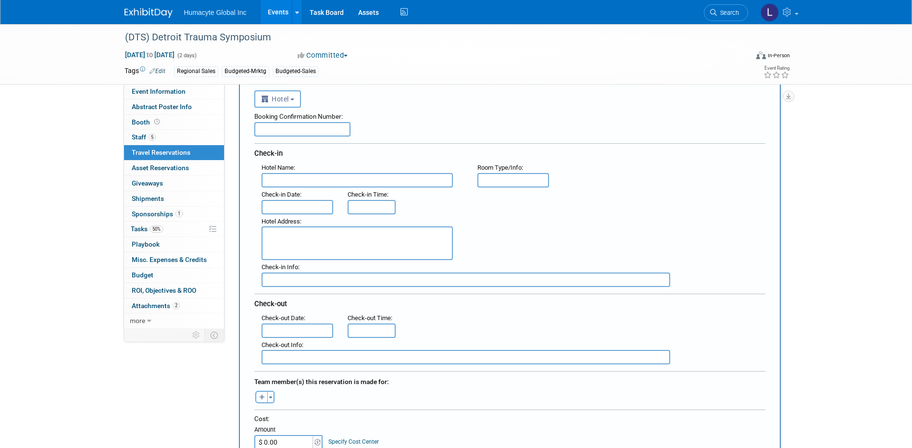
click at [283, 125] on input "text" at bounding box center [302, 129] width 96 height 14
paste input "Confirmation #79853681"
click at [303, 129] on input "Confirmation #79853681" at bounding box center [302, 129] width 96 height 14
drag, startPoint x: 303, startPoint y: 129, endPoint x: 131, endPoint y: 128, distance: 172.1
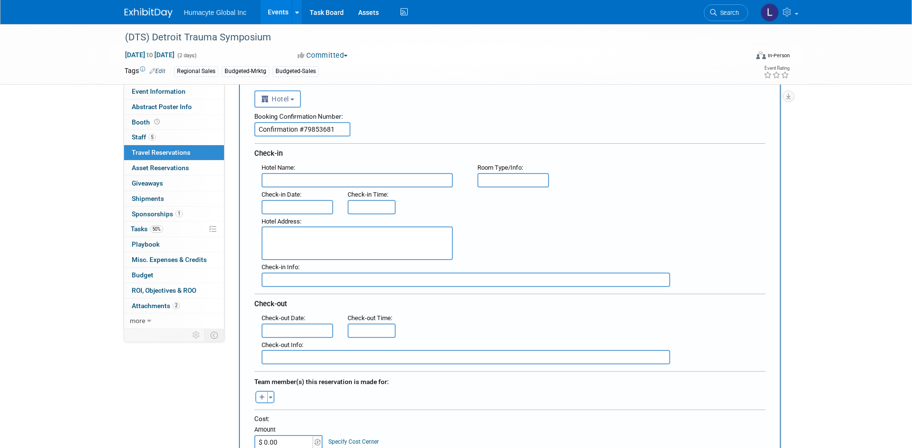
click at [268, 131] on input "Confirmation #79853681" at bounding box center [302, 129] width 96 height 14
drag, startPoint x: 302, startPoint y: 127, endPoint x: 228, endPoint y: 127, distance: 74.0
click at [228, 127] on div "Initiator: Specify initiator Department: Discovery & Pipeline Commercial Manage…" at bounding box center [506, 158] width 563 height 245
type input "79853681"
click at [306, 174] on input "text" at bounding box center [357, 180] width 191 height 14
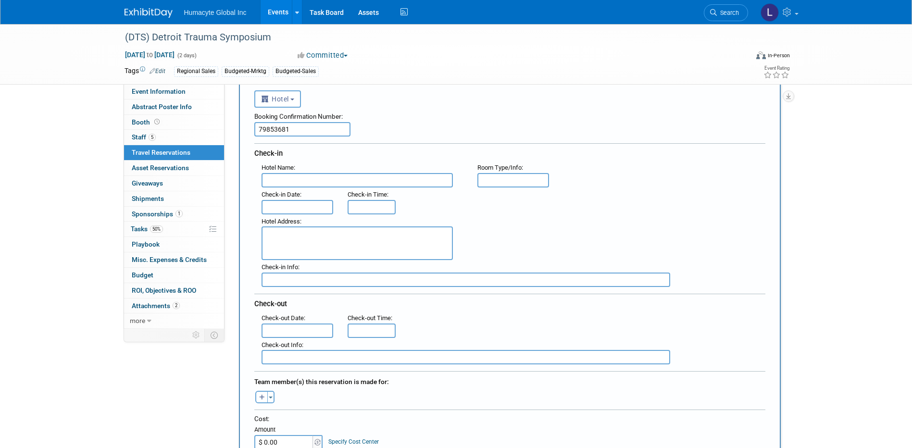
click at [277, 177] on input "text" at bounding box center [357, 180] width 191 height 14
paste input "[GEOGRAPHIC_DATA]"
type input "[GEOGRAPHIC_DATA]"
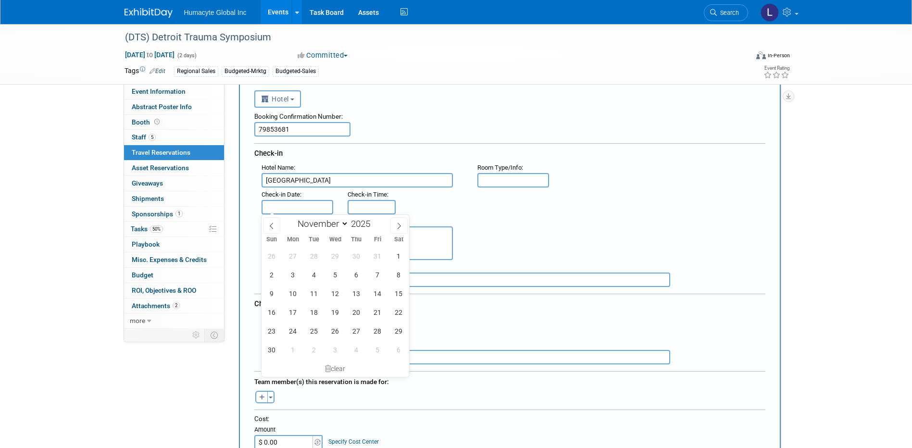
click at [302, 210] on input "text" at bounding box center [298, 207] width 72 height 14
click at [376, 275] on span "7" at bounding box center [377, 274] width 19 height 19
type input "[DATE]"
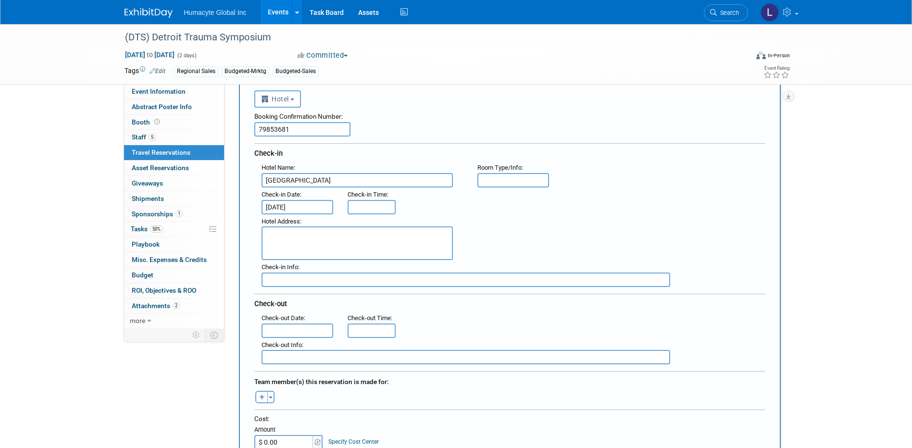
click at [292, 325] on input "text" at bounding box center [298, 331] width 72 height 14
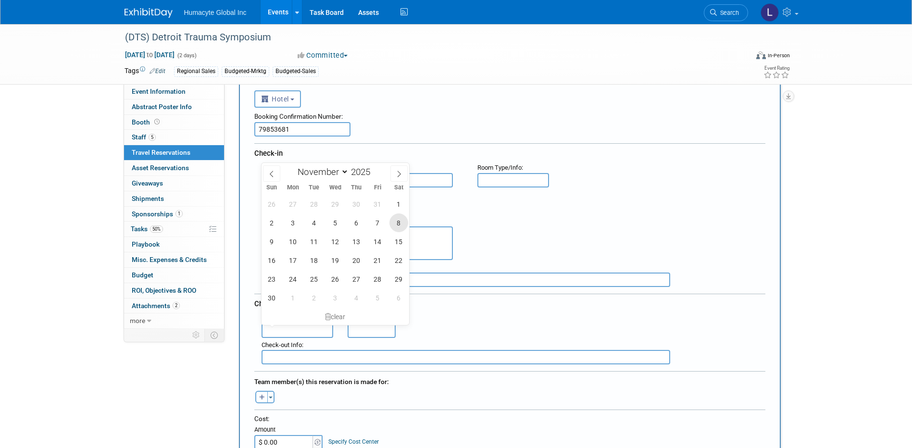
click at [396, 222] on span "8" at bounding box center [398, 222] width 19 height 19
type input "Nov 8, 2025"
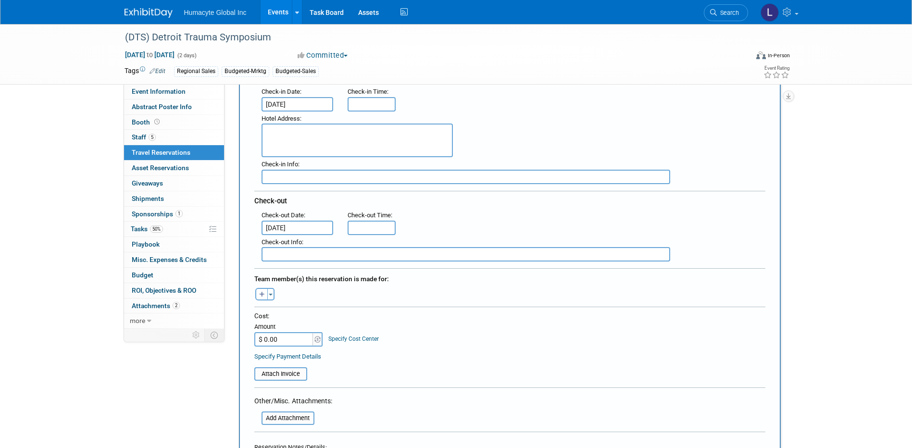
scroll to position [240, 0]
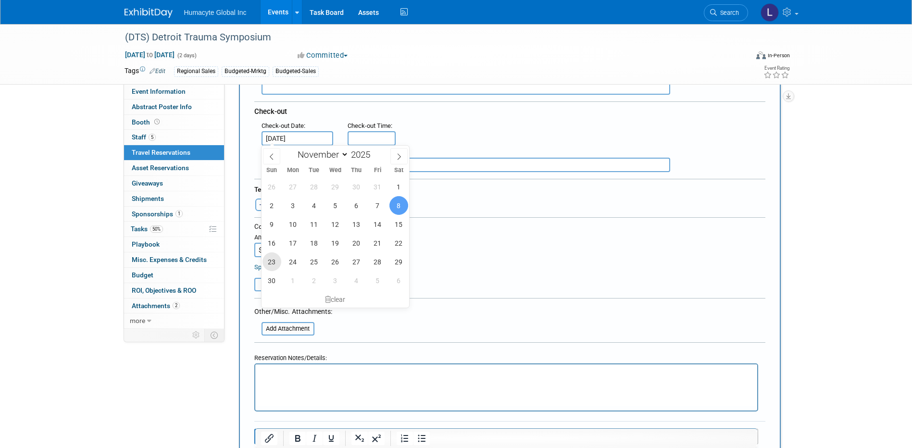
click at [274, 247] on div "26 27 28 29 30 31 1 2 3 4 5 6 7 8 9 10 11 12 13 14 15 16 17 18 19 20 21 22 23 2…" at bounding box center [336, 233] width 148 height 113
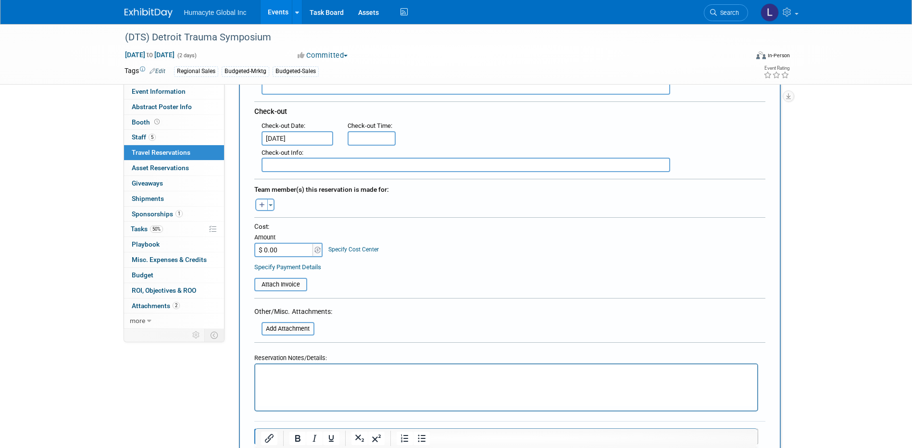
click at [478, 196] on div "Adrian remove Anthony remove B. J. remove" at bounding box center [510, 203] width 526 height 15
click at [291, 244] on input "$ 0.00" at bounding box center [284, 250] width 60 height 14
type input "$ 668.16"
click at [419, 276] on table "Attach Invoice" at bounding box center [509, 280] width 511 height 22
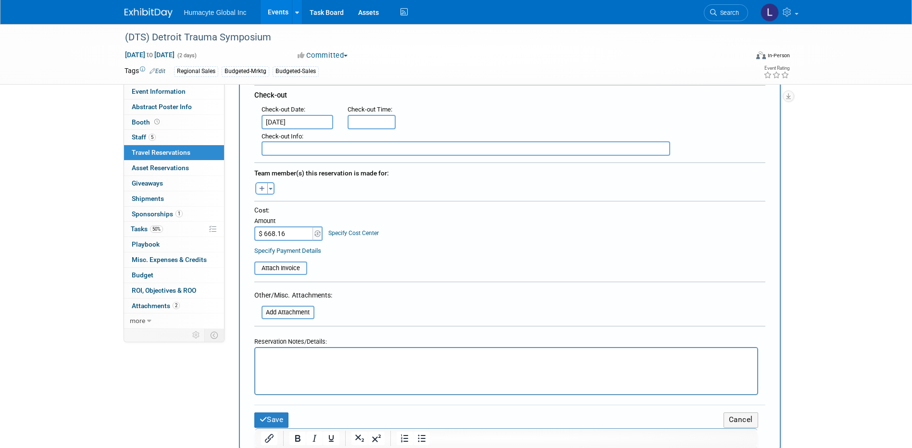
scroll to position [481, 0]
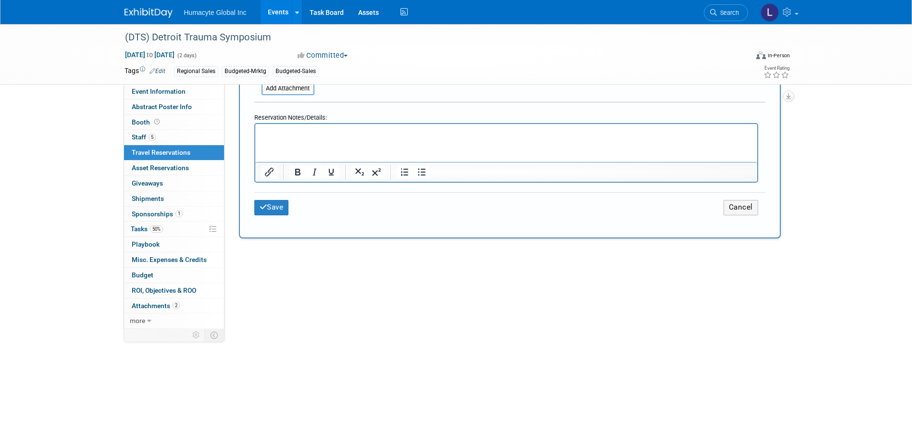
click at [262, 138] on html at bounding box center [506, 131] width 502 height 14
click at [282, 201] on button "Save" at bounding box center [271, 207] width 35 height 15
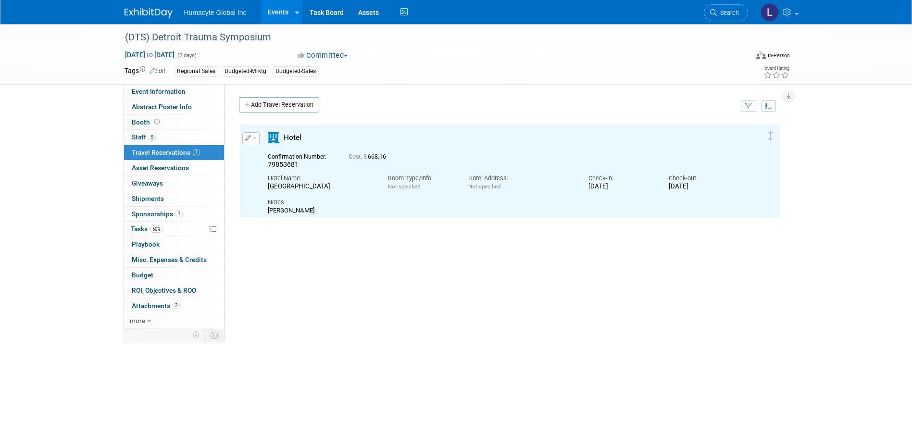
scroll to position [0, 0]
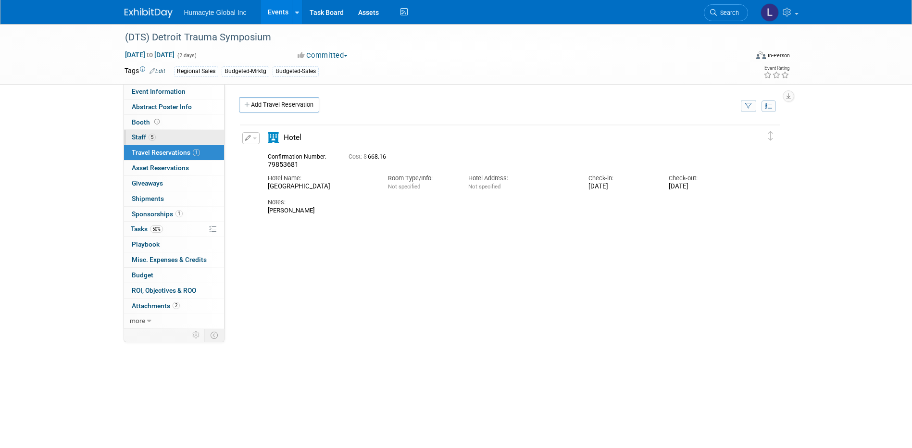
click at [138, 142] on link "5 Staff 5" at bounding box center [174, 137] width 100 height 15
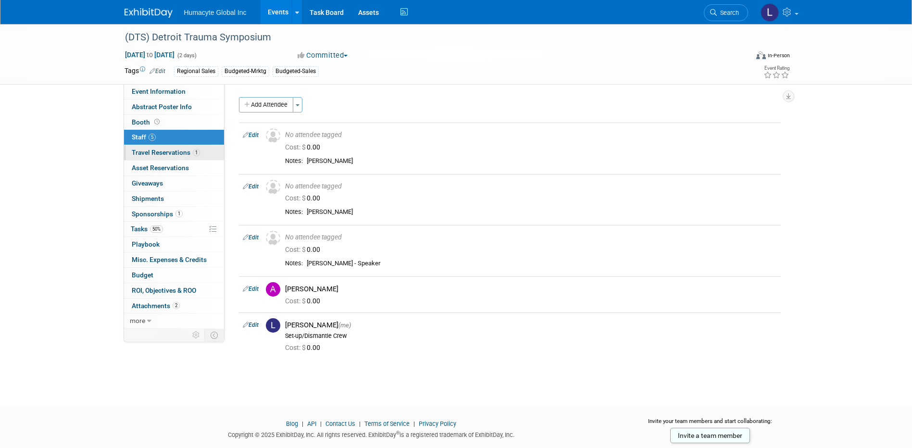
click at [152, 152] on span "Travel Reservations 1" at bounding box center [166, 153] width 68 height 8
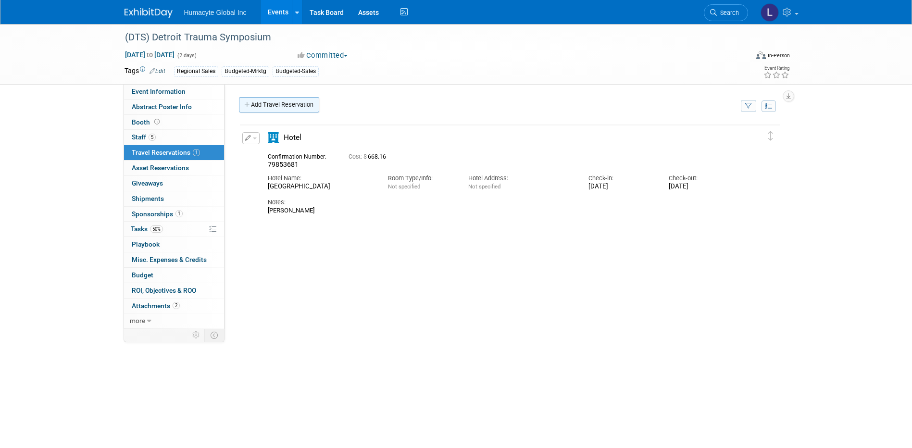
click at [271, 101] on link "Add Travel Reservation" at bounding box center [279, 104] width 80 height 15
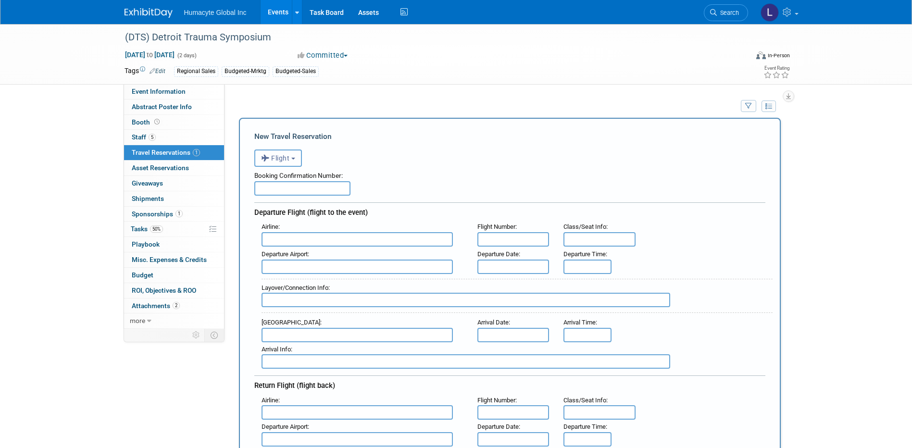
click at [267, 164] on icon "button" at bounding box center [266, 158] width 11 height 13
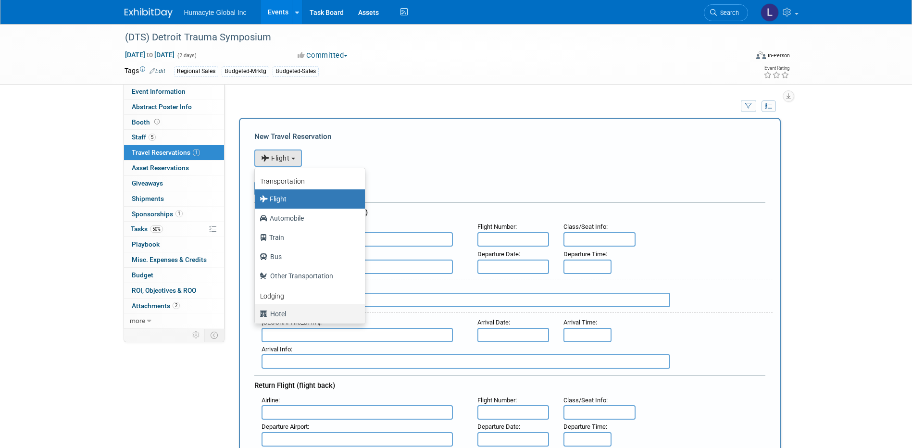
click at [274, 316] on label "Hotel" at bounding box center [308, 313] width 96 height 15
click at [256, 316] on input "Hotel" at bounding box center [253, 313] width 6 height 6
select select "6"
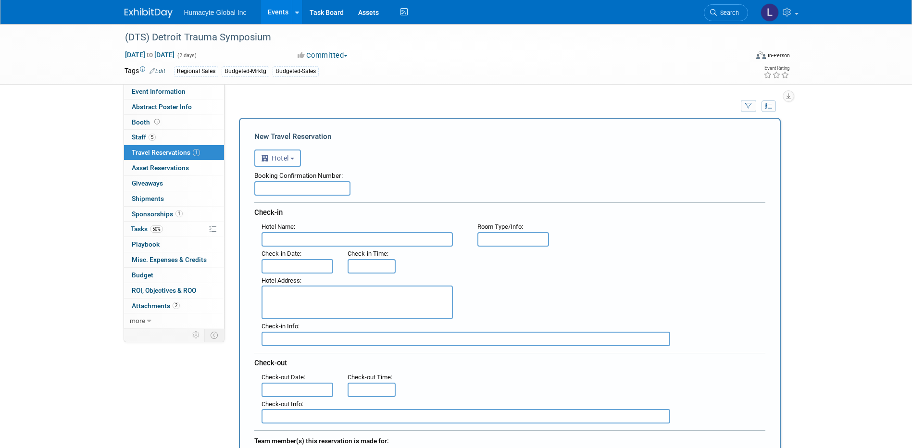
drag, startPoint x: 286, startPoint y: 158, endPoint x: 288, endPoint y: 174, distance: 16.0
click at [286, 158] on span "Hotel" at bounding box center [275, 158] width 28 height 8
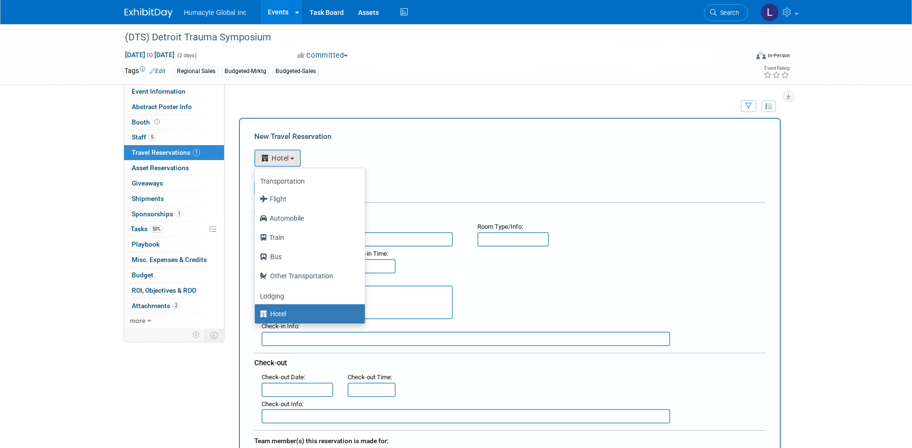
click at [284, 319] on label "Hotel" at bounding box center [308, 313] width 96 height 15
click at [256, 316] on input "Hotel" at bounding box center [253, 313] width 6 height 6
click at [280, 316] on label "Hotel" at bounding box center [308, 313] width 96 height 15
click at [256, 316] on input "Hotel" at bounding box center [253, 313] width 6 height 6
click at [443, 162] on div "<i class="fas fa-plane" style="padding: 6px 4px 6px 1px;"></i> Flight <i class=…" at bounding box center [509, 157] width 511 height 20
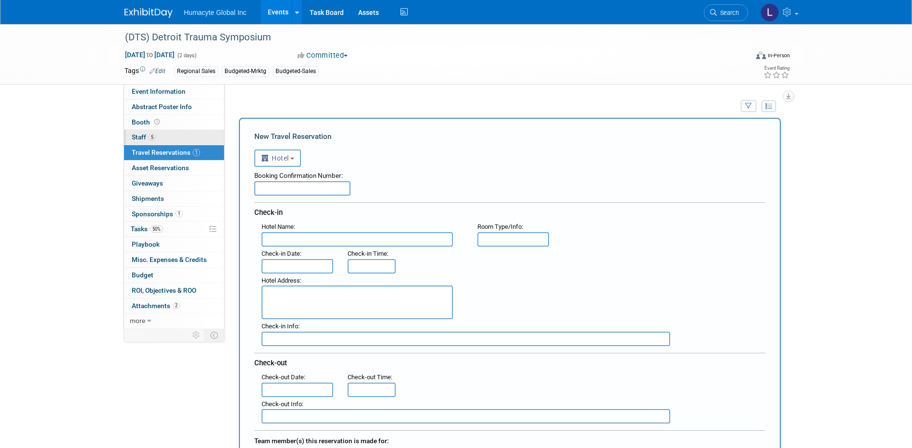
click at [140, 139] on span "Staff 5" at bounding box center [144, 137] width 24 height 8
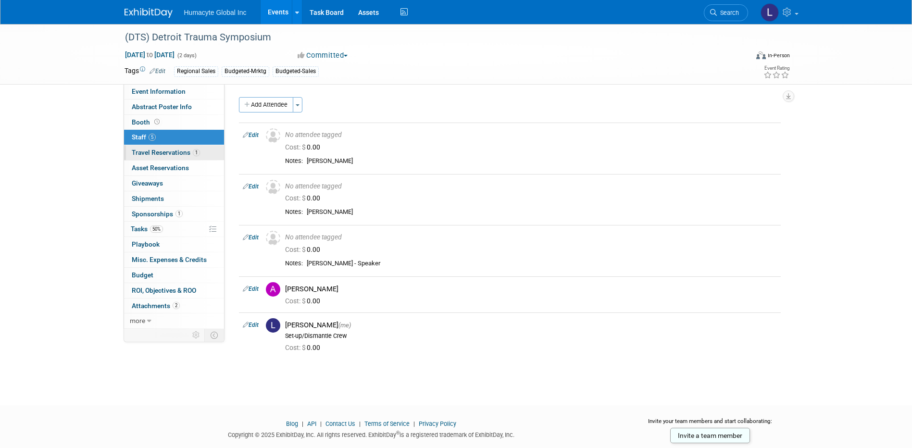
click at [150, 153] on span "Travel Reservations 1" at bounding box center [166, 153] width 68 height 8
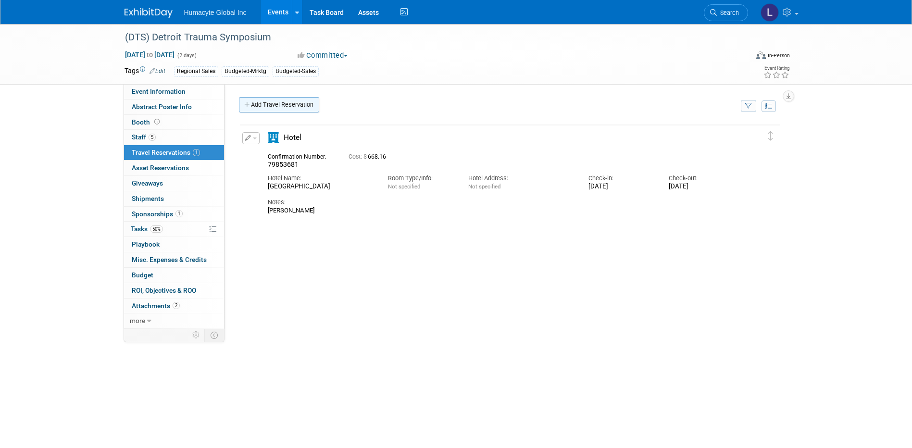
click at [260, 104] on link "Add Travel Reservation" at bounding box center [279, 104] width 80 height 15
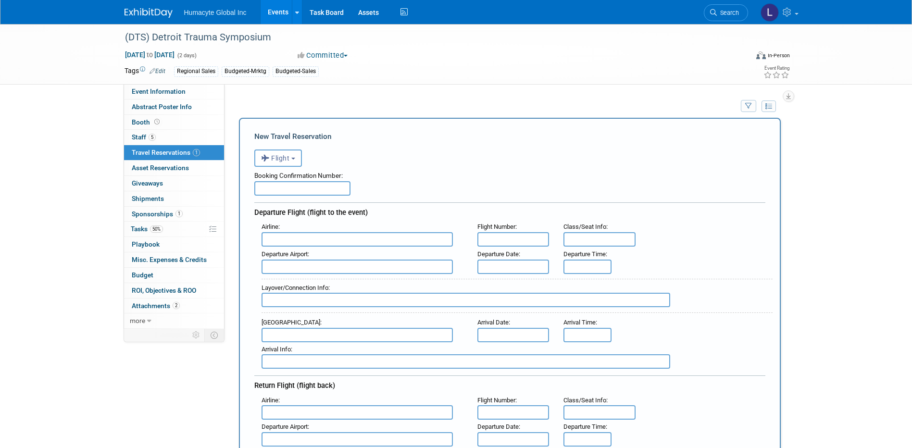
click at [302, 247] on input "text" at bounding box center [357, 239] width 191 height 14
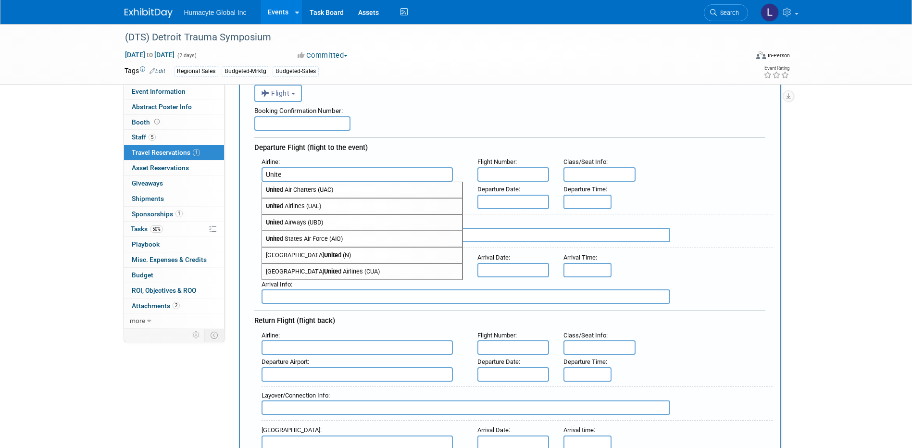
scroll to position [48, 0]
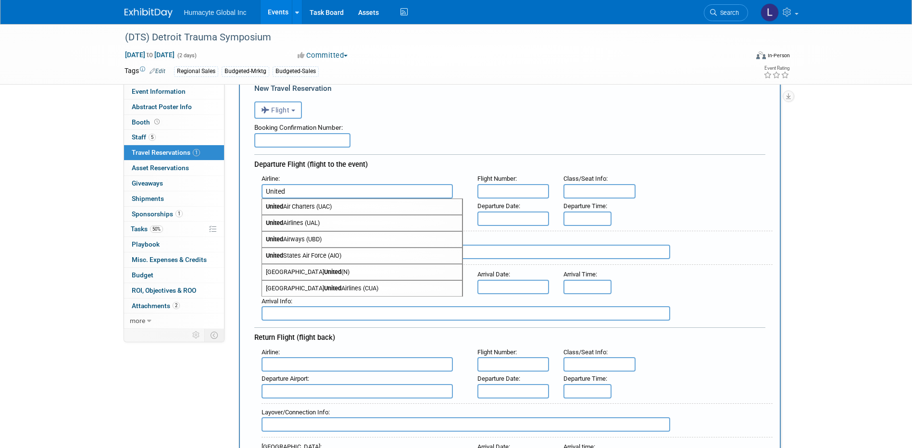
click at [299, 221] on span "United Airlines (UAL)" at bounding box center [362, 222] width 200 height 15
type input "United Airlines (UAL)"
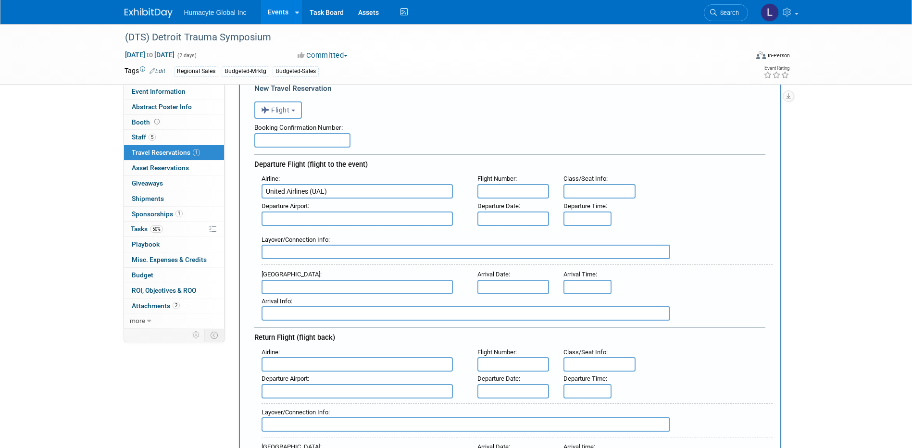
click at [506, 195] on input "text" at bounding box center [513, 191] width 72 height 14
type input "0245"
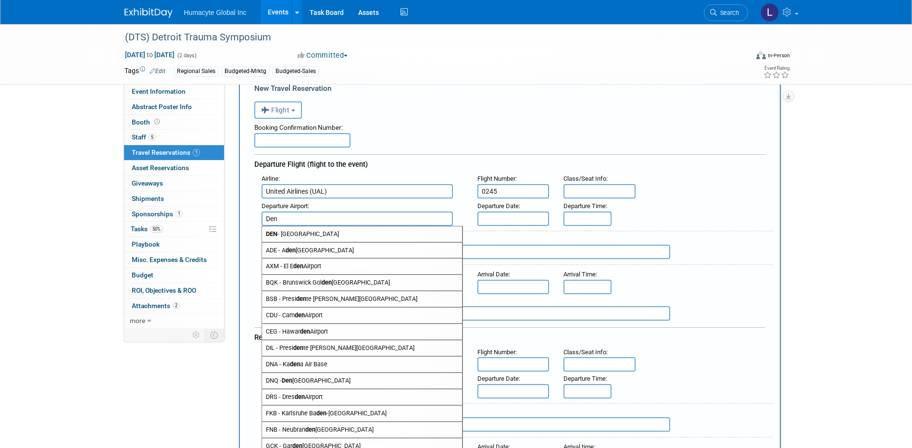
click at [328, 232] on span "DEN - Denver International Airport" at bounding box center [362, 233] width 200 height 15
type input "DEN - [GEOGRAPHIC_DATA]"
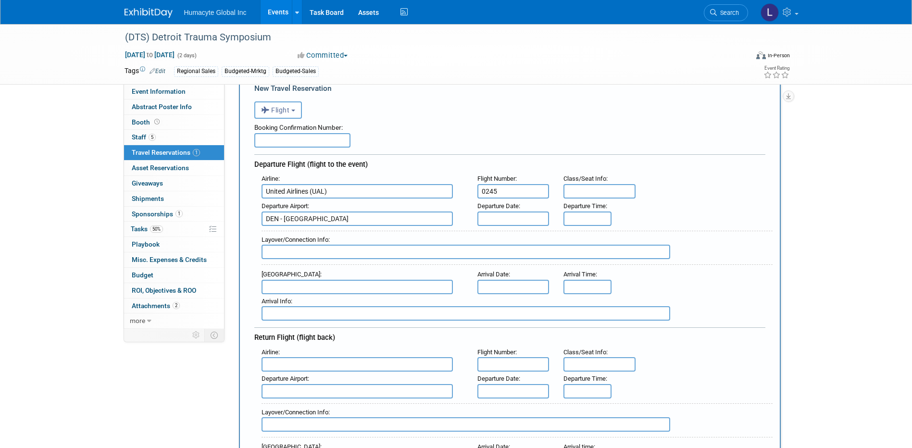
click at [487, 210] on span "Departure Date" at bounding box center [497, 205] width 41 height 7
click at [488, 216] on input "text" at bounding box center [513, 219] width 72 height 14
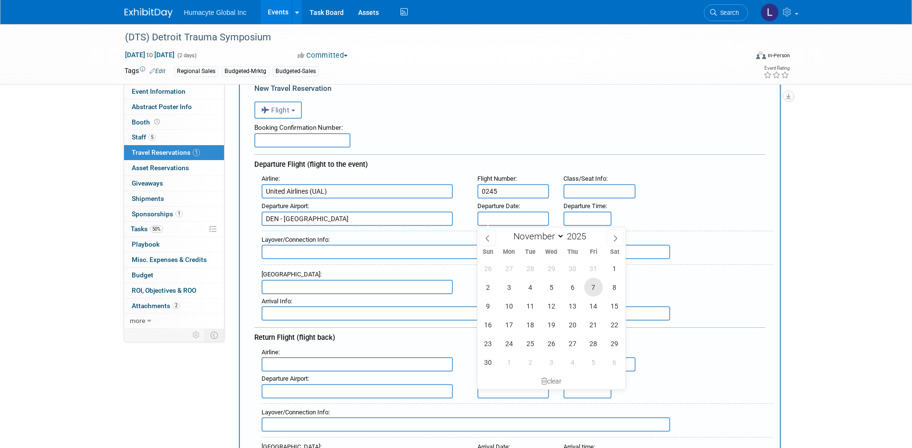
click at [593, 289] on span "7" at bounding box center [593, 287] width 19 height 19
type input "[DATE]"
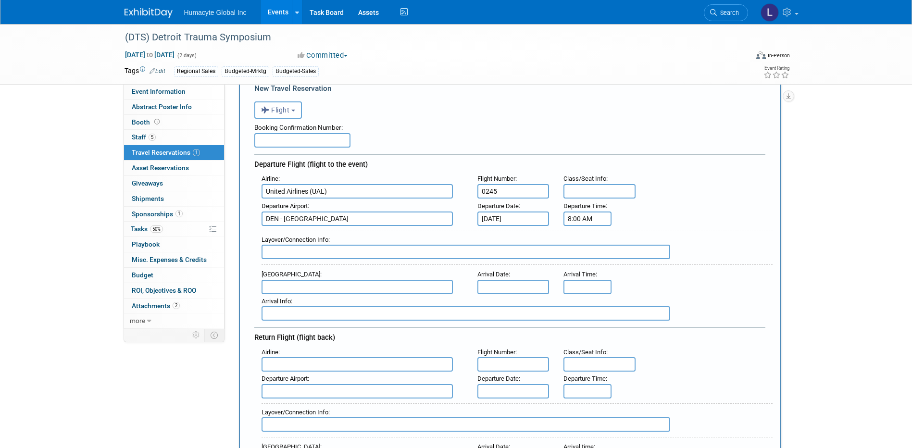
click at [580, 220] on input "8:00 AM" at bounding box center [587, 219] width 48 height 14
click at [588, 261] on span "08" at bounding box center [586, 262] width 18 height 17
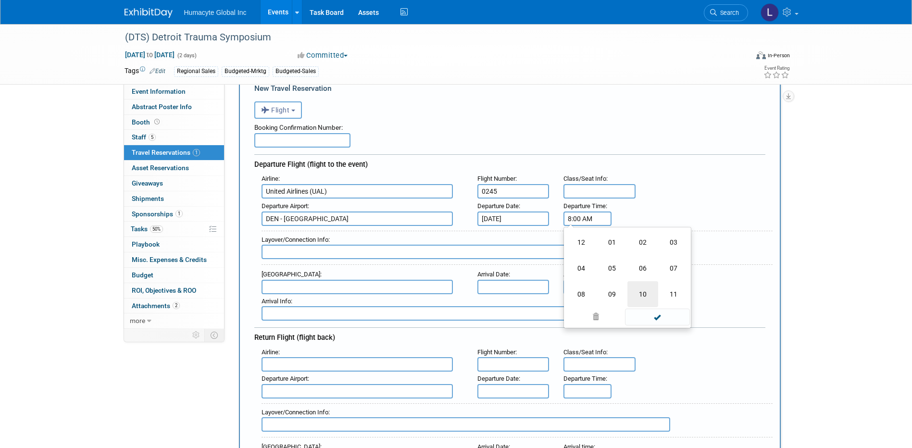
click at [646, 291] on td "10" at bounding box center [642, 294] width 31 height 26
click at [635, 263] on span "00" at bounding box center [631, 262] width 18 height 17
click at [611, 247] on td "05" at bounding box center [612, 242] width 31 height 26
type input "10:05 AM"
click at [652, 300] on span at bounding box center [657, 305] width 65 height 17
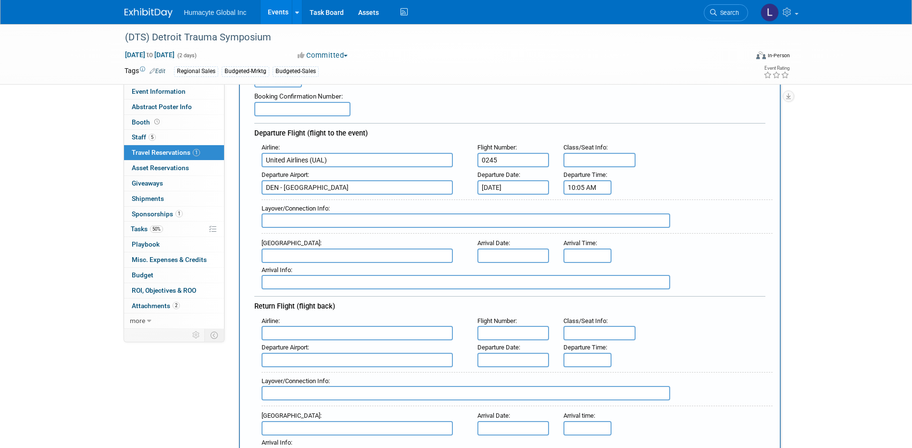
scroll to position [96, 0]
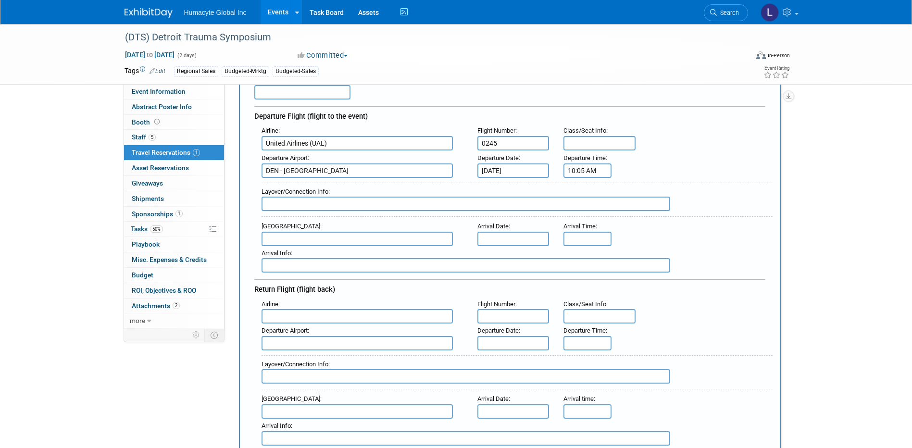
click at [335, 239] on input "text" at bounding box center [357, 239] width 191 height 14
click at [355, 255] on span "DTW - Detroit Metropolitan Wayne County Airport" at bounding box center [362, 254] width 200 height 15
type input "DTW - [GEOGRAPHIC_DATA]"
click at [501, 237] on input "text" at bounding box center [513, 239] width 72 height 14
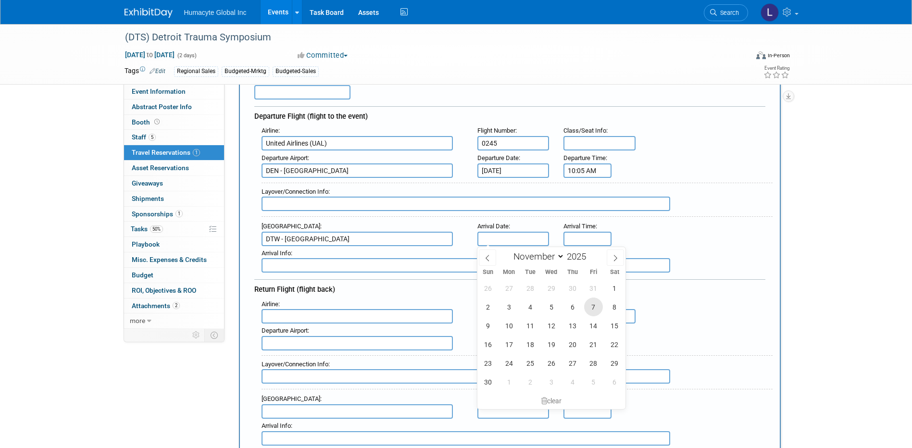
click at [596, 307] on span "7" at bounding box center [593, 307] width 19 height 19
type input "[DATE]"
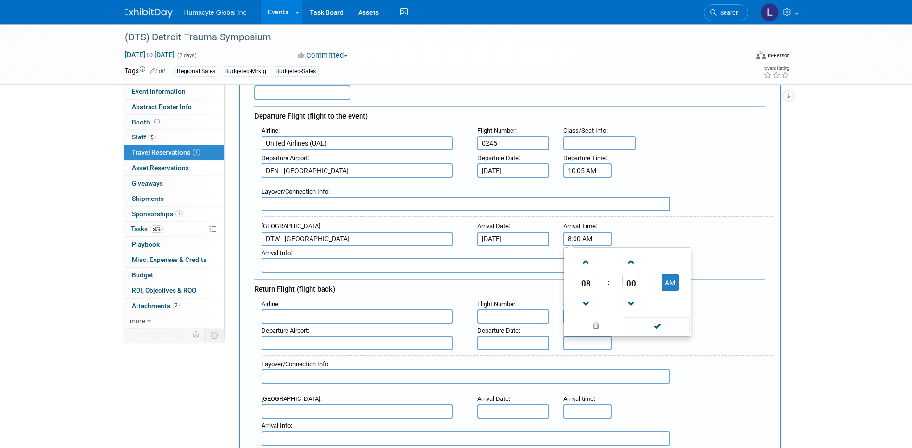
click at [582, 237] on input "8:00 AM" at bounding box center [587, 239] width 48 height 14
click at [586, 281] on span "08" at bounding box center [586, 282] width 18 height 17
click at [639, 274] on td "02" at bounding box center [642, 263] width 31 height 26
click at [642, 285] on td "00" at bounding box center [631, 282] width 40 height 17
click at [633, 284] on span "00" at bounding box center [631, 282] width 18 height 17
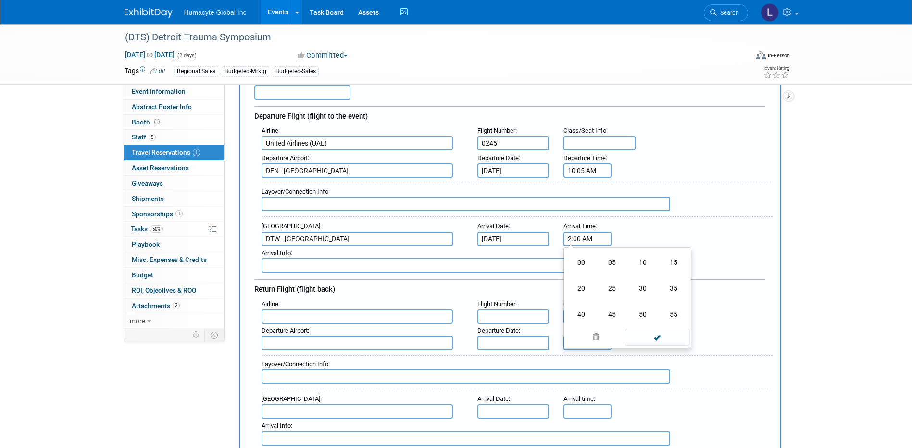
click at [580, 237] on input "2:00 AM" at bounding box center [587, 239] width 48 height 14
click at [597, 236] on input "2:58 AM" at bounding box center [587, 239] width 48 height 14
click at [597, 239] on input "2:58 AM" at bounding box center [587, 239] width 48 height 14
click at [586, 239] on input "2:58 AM" at bounding box center [587, 239] width 48 height 14
click at [657, 335] on span at bounding box center [657, 337] width 65 height 17
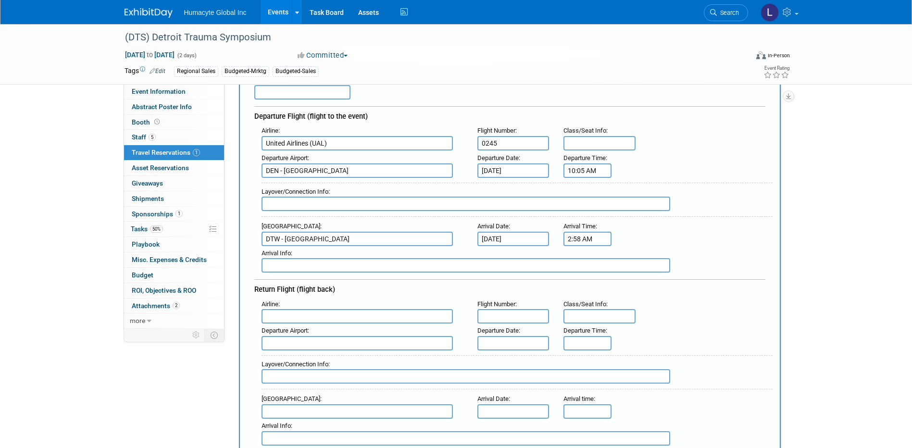
click at [583, 239] on input "2:58 AM" at bounding box center [587, 239] width 48 height 14
click at [664, 286] on button "AM" at bounding box center [670, 283] width 17 height 16
type input "2:58 PM"
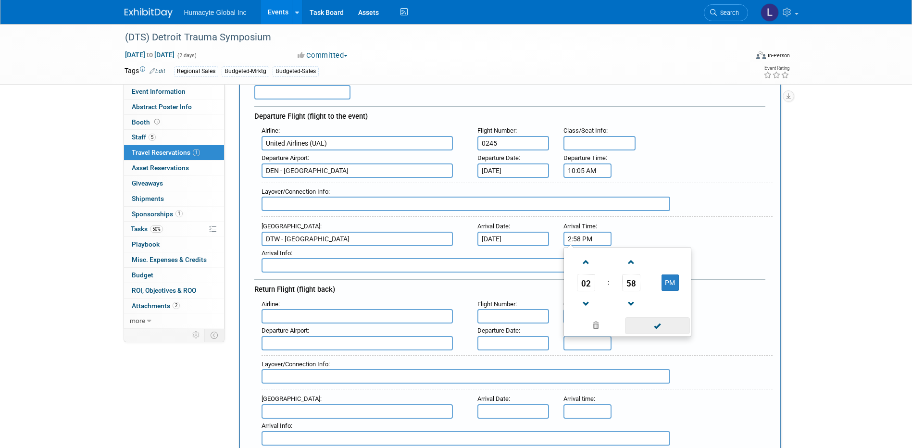
click at [664, 329] on span at bounding box center [657, 325] width 65 height 17
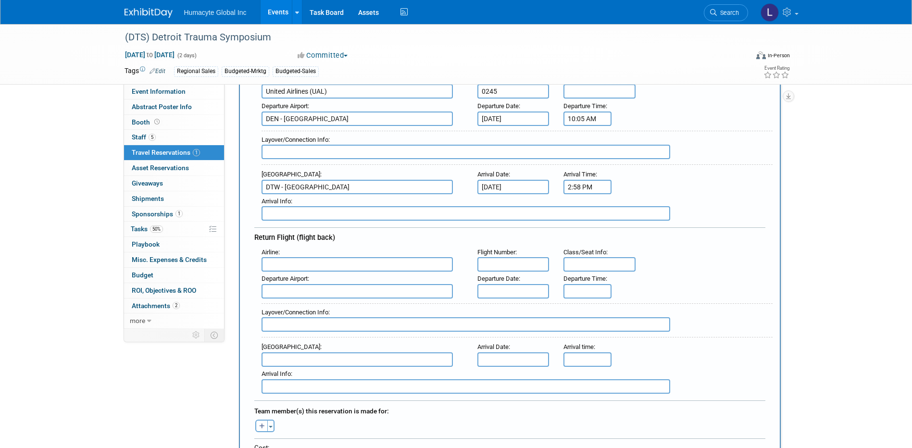
scroll to position [240, 0]
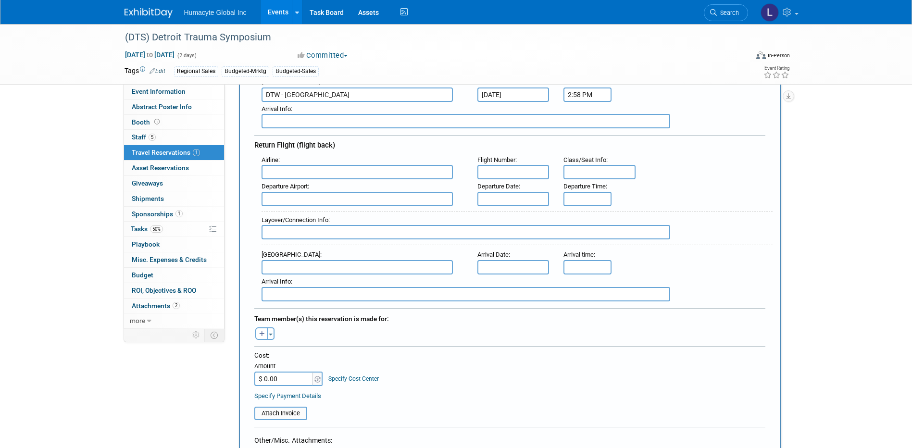
click at [296, 173] on input "text" at bounding box center [357, 172] width 191 height 14
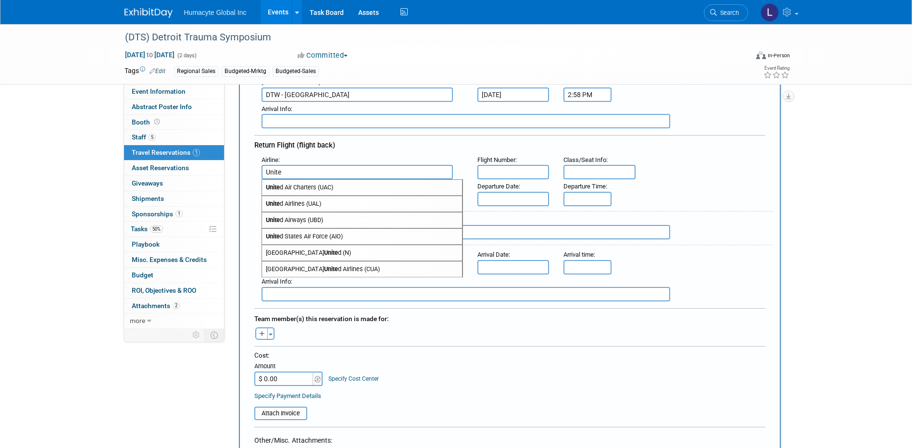
click at [321, 202] on span "Unite d Airlines (UAL)" at bounding box center [362, 203] width 200 height 15
type input "United Airlines (UAL)"
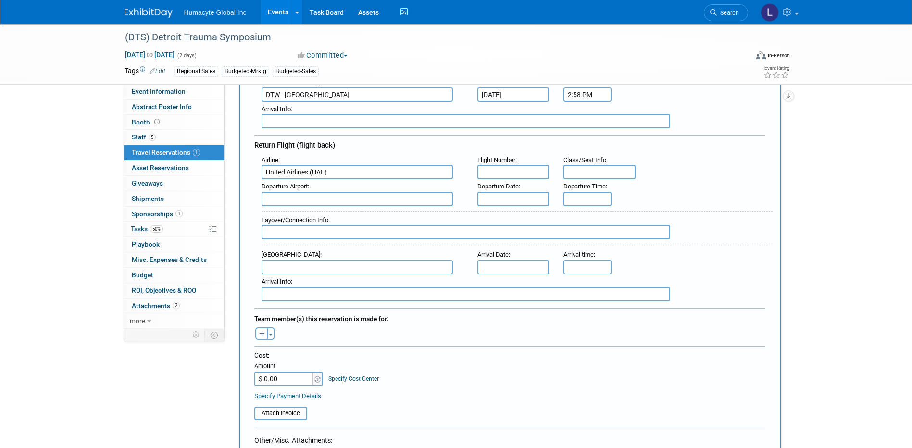
click at [495, 167] on input "text" at bounding box center [513, 172] width 72 height 14
type input "0302"
click at [345, 214] on span "DTW - Detroit Metropolitan Wayne County Airport" at bounding box center [362, 214] width 200 height 15
type input "DTW - [GEOGRAPHIC_DATA]"
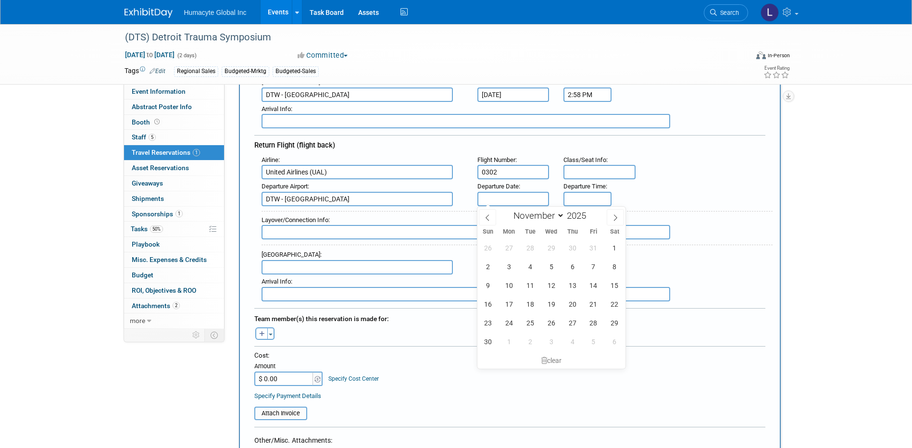
click at [520, 194] on input "text" at bounding box center [513, 199] width 72 height 14
click at [612, 267] on span "8" at bounding box center [614, 266] width 19 height 19
type input "Nov 8, 2025"
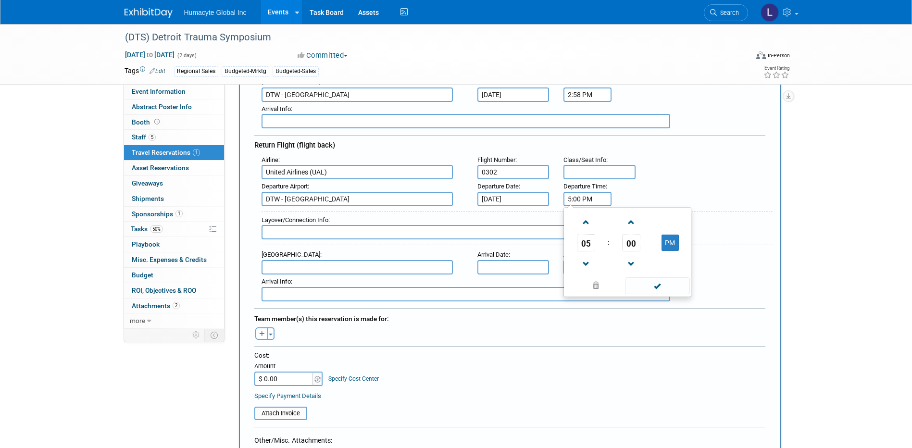
click at [582, 203] on input "5:00 PM" at bounding box center [587, 199] width 48 height 14
click at [588, 243] on span "05" at bounding box center [586, 242] width 18 height 17
click at [611, 268] on td "09" at bounding box center [612, 275] width 31 height 26
click at [580, 197] on input "9:00 PM" at bounding box center [587, 199] width 48 height 14
click at [676, 242] on button "PM" at bounding box center [670, 243] width 17 height 16
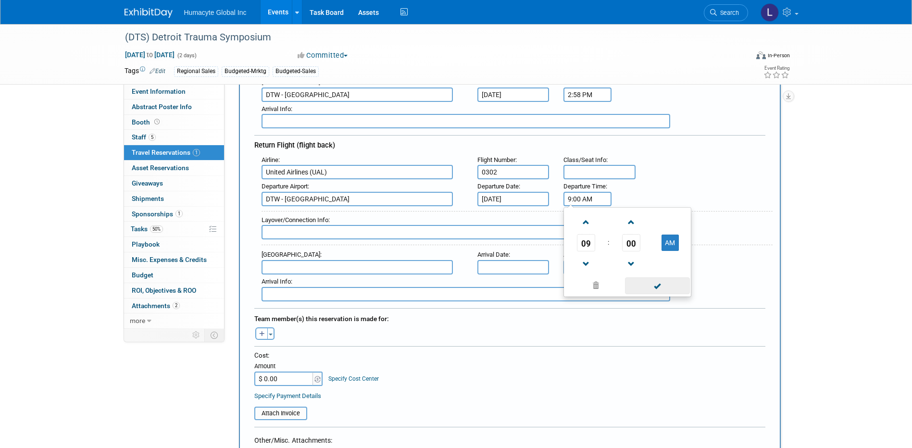
click at [642, 288] on span at bounding box center [657, 285] width 65 height 17
type input "9:00 AM"
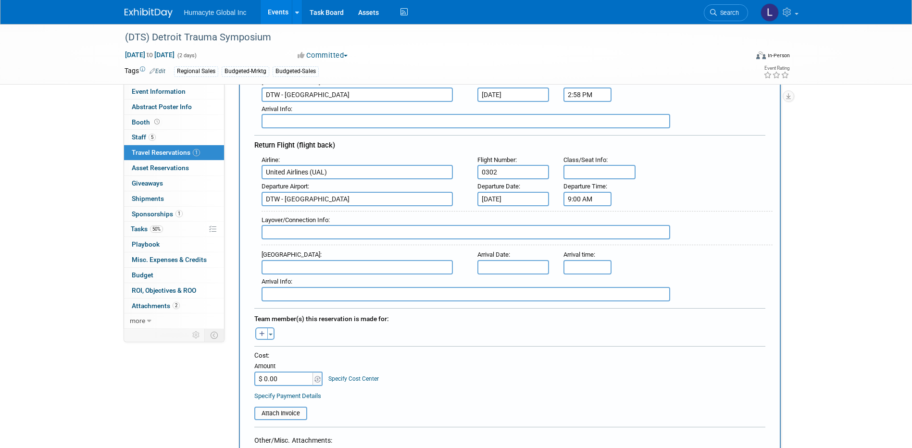
click at [319, 263] on input "text" at bounding box center [357, 267] width 191 height 14
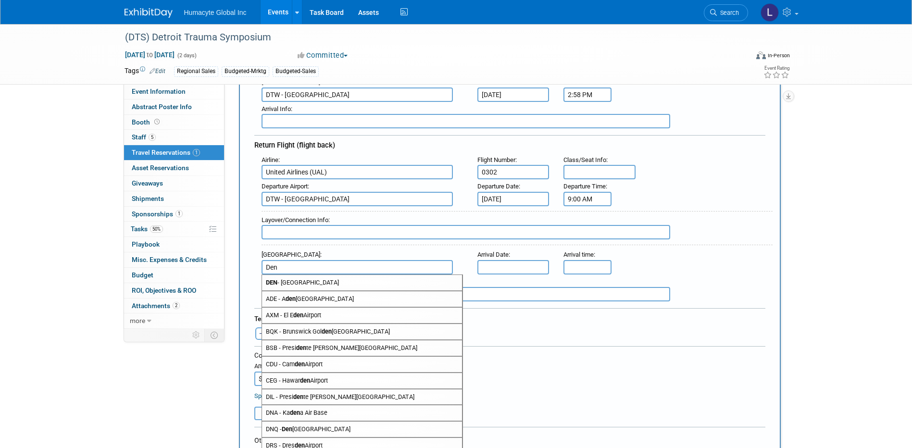
click at [319, 284] on span "DEN - Denver International Airport" at bounding box center [362, 282] width 200 height 15
type input "DEN - [GEOGRAPHIC_DATA]"
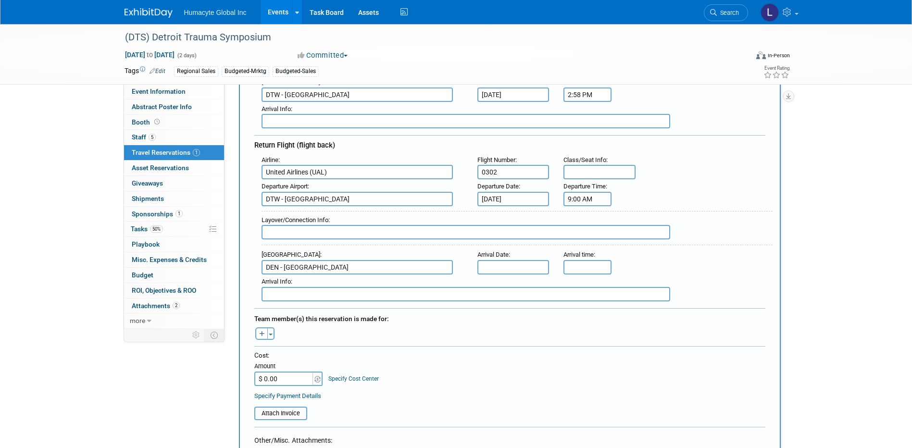
click at [511, 267] on input "text" at bounding box center [513, 267] width 72 height 14
click at [610, 336] on span "8" at bounding box center [614, 334] width 19 height 19
type input "Nov 8, 2025"
click at [589, 267] on input "5:00 PM" at bounding box center [587, 267] width 48 height 14
click at [581, 309] on span "05" at bounding box center [586, 310] width 18 height 17
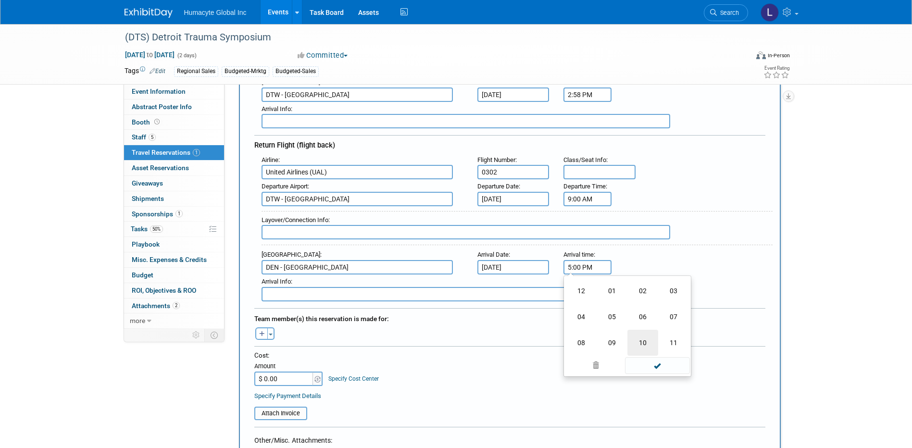
click at [646, 340] on td "10" at bounding box center [642, 343] width 31 height 26
click at [631, 310] on span "00" at bounding box center [631, 310] width 18 height 17
click at [619, 316] on td "25" at bounding box center [612, 317] width 31 height 26
click at [666, 307] on button "PM" at bounding box center [670, 311] width 17 height 16
type input "10:25 AM"
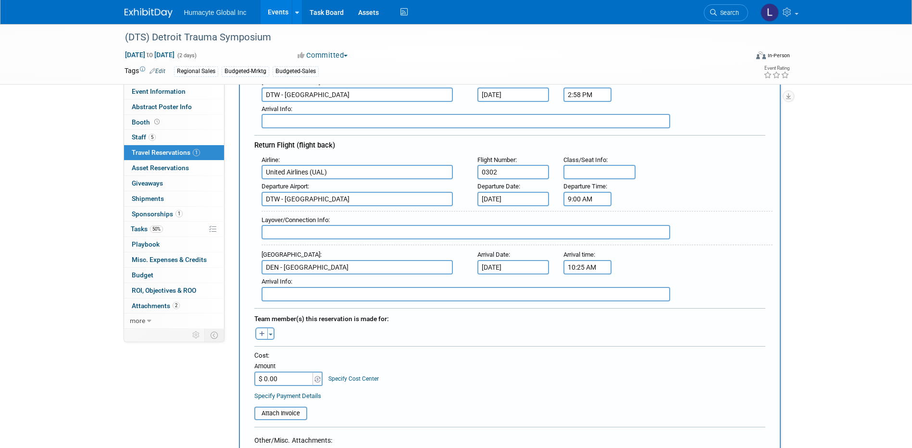
click at [328, 308] on div "Team member(s) this reservation is made for: Adrian remove Anthony remove remov…" at bounding box center [509, 325] width 511 height 34
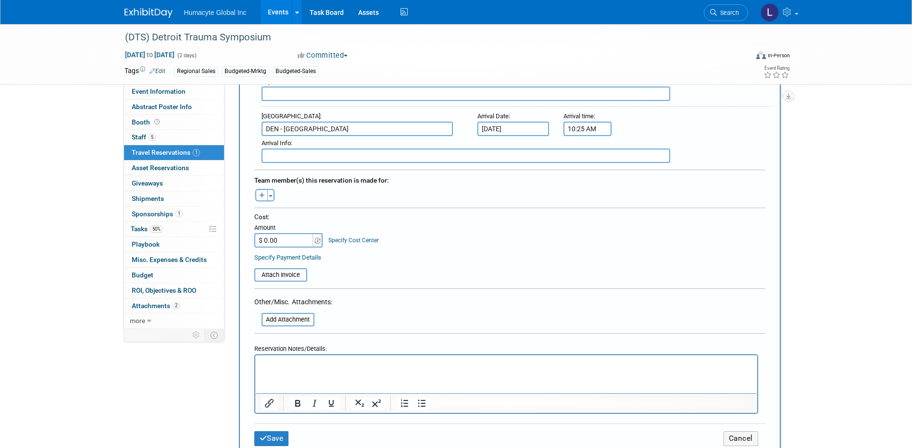
scroll to position [433, 0]
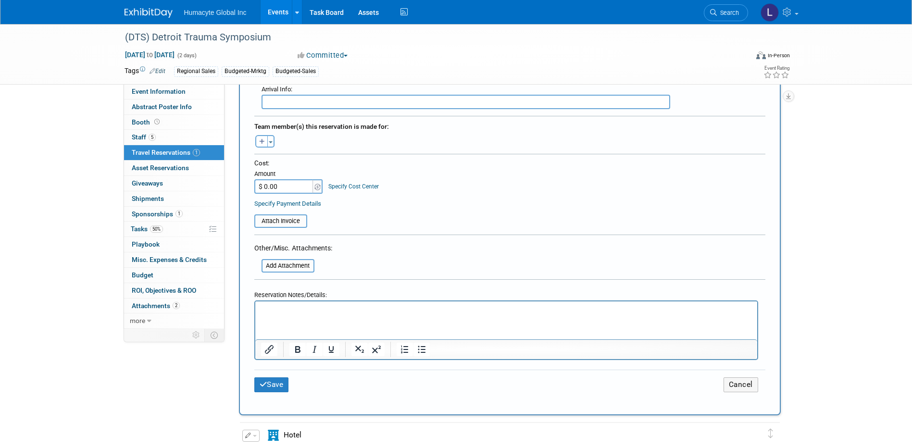
click at [360, 184] on link "Specify Cost Center" at bounding box center [353, 186] width 50 height 7
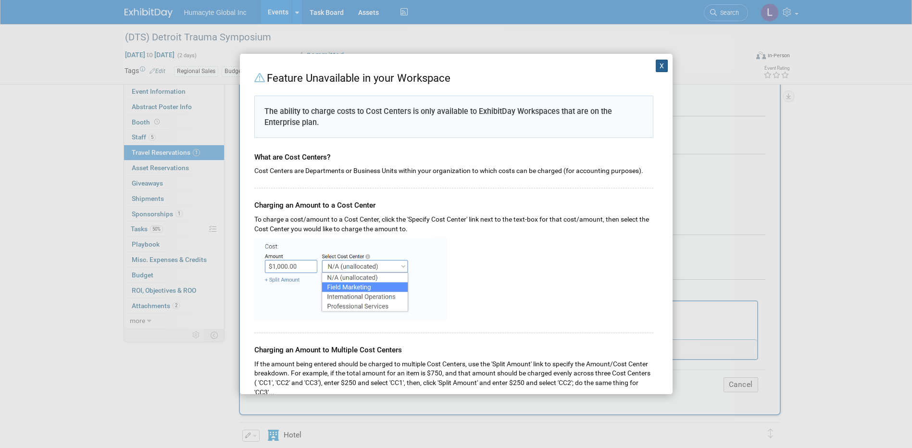
click at [656, 67] on button "X" at bounding box center [662, 66] width 13 height 13
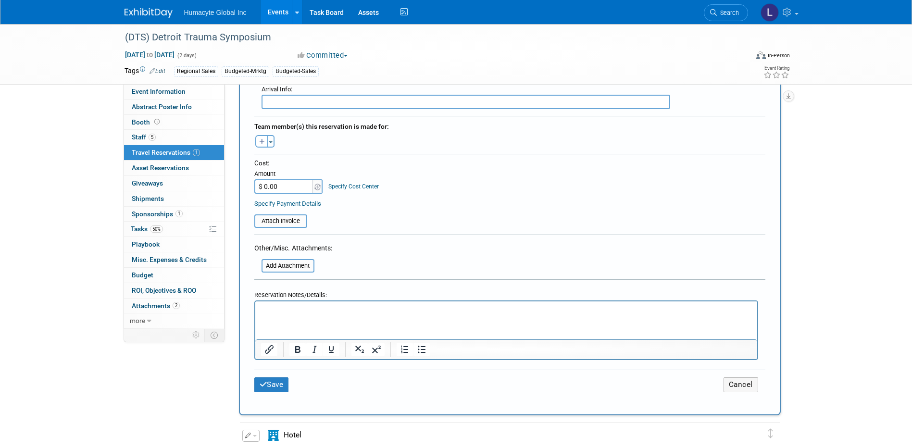
click at [284, 313] on p "Rich Text Area. Press ALT-0 for help." at bounding box center [506, 310] width 491 height 10
click at [277, 182] on input "$ 0.00" at bounding box center [284, 186] width 60 height 14
type input "$ 464.96"
click at [282, 378] on button "Save" at bounding box center [271, 384] width 35 height 15
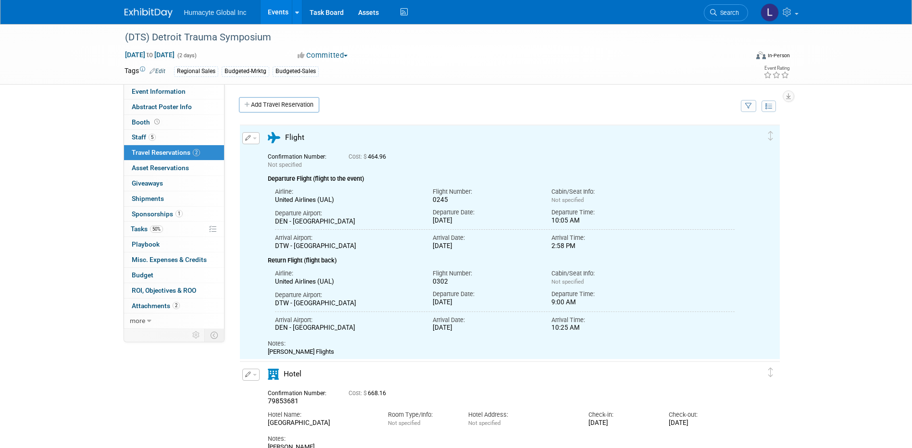
scroll to position [0, 0]
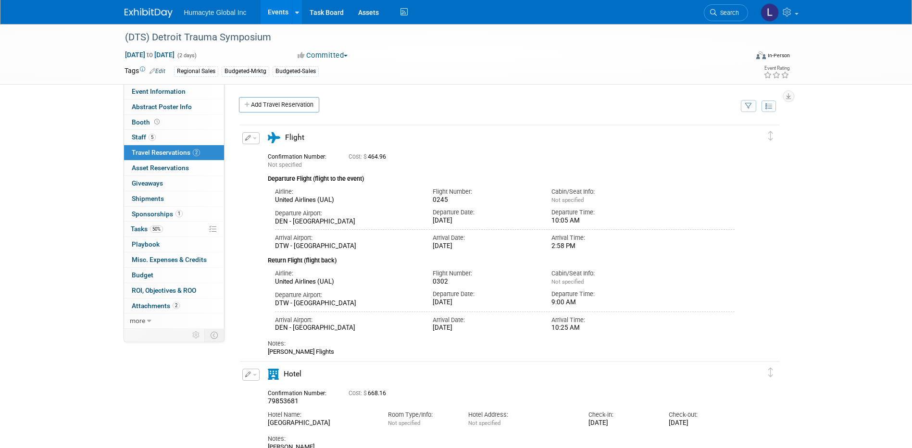
click at [36, 118] on div "(DTS) Detroit Trauma Symposium Nov 6, 2025 to Nov 7, 2025 (2 days) Nov 6, 2025 …" at bounding box center [456, 249] width 912 height 451
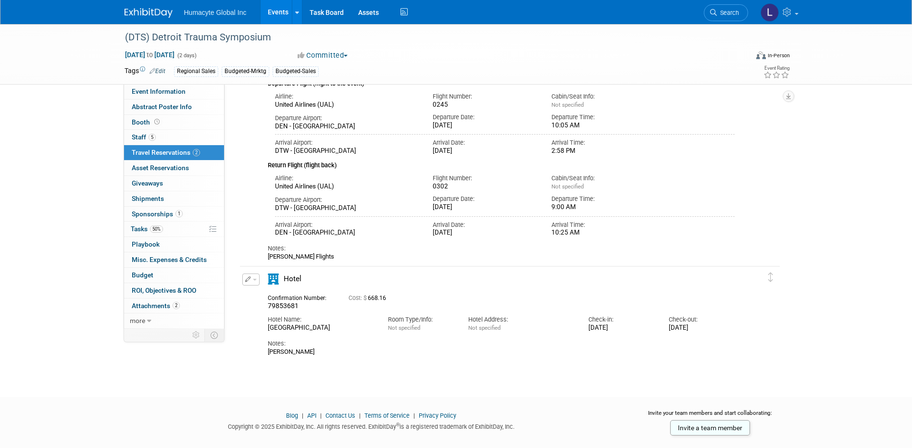
scroll to position [96, 0]
click at [253, 275] on button "button" at bounding box center [250, 279] width 17 height 12
click at [285, 294] on button "Edit Reservation" at bounding box center [283, 295] width 81 height 14
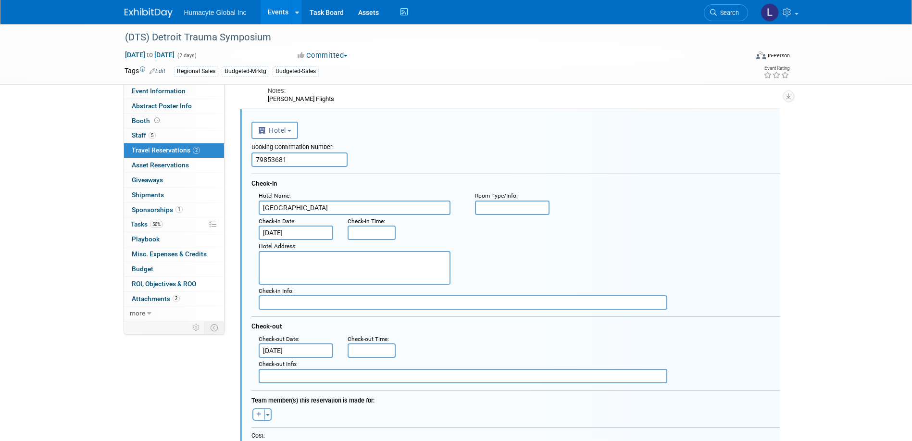
scroll to position [0, 0]
click at [282, 226] on input "[DATE]" at bounding box center [296, 232] width 75 height 14
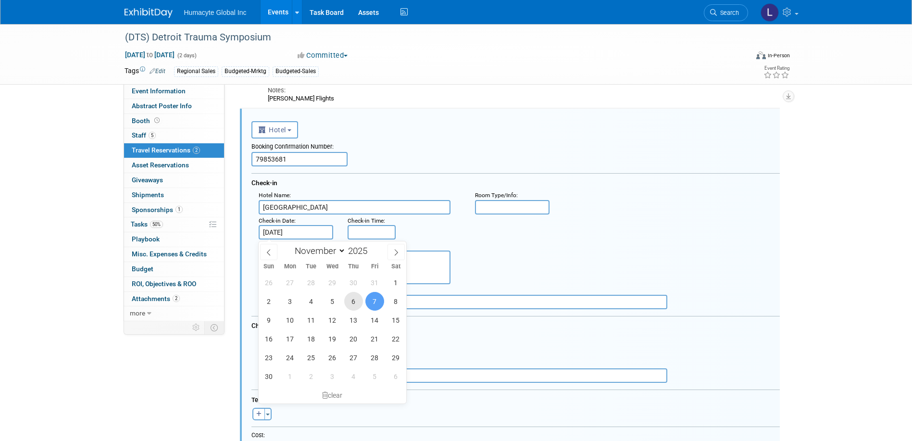
click at [351, 303] on span "6" at bounding box center [353, 301] width 19 height 19
type input "[DATE]"
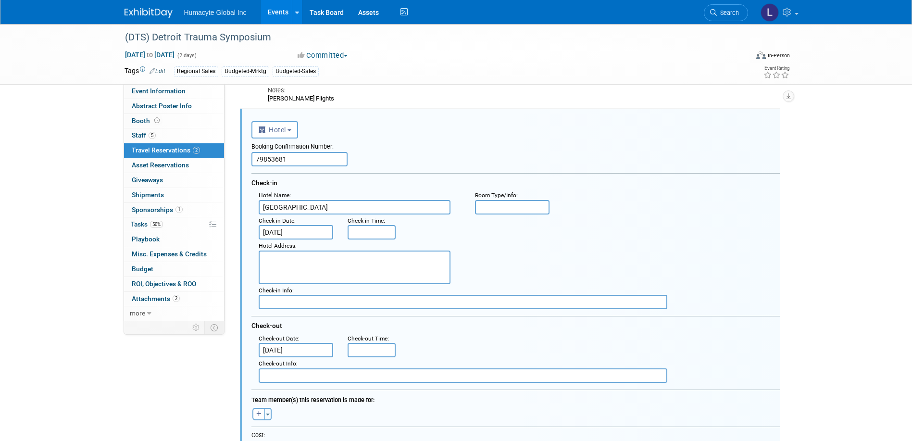
click at [293, 353] on input "Nov 8, 2025" at bounding box center [296, 350] width 75 height 14
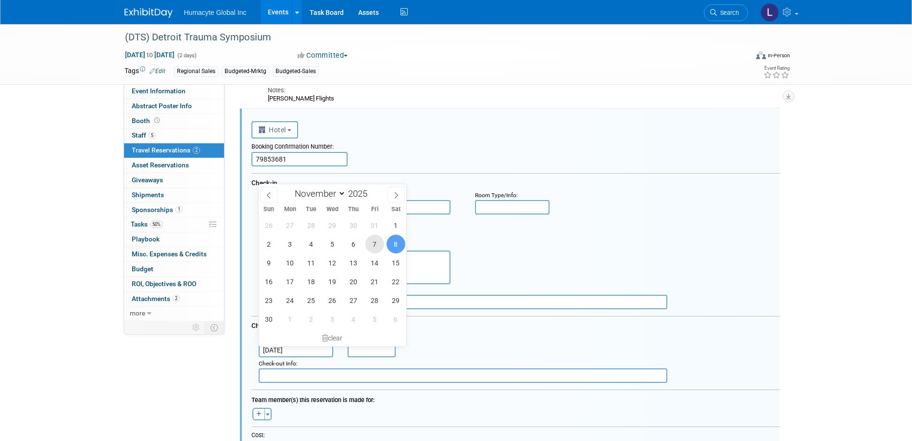
click at [376, 243] on span "7" at bounding box center [374, 244] width 19 height 19
type input "[DATE]"
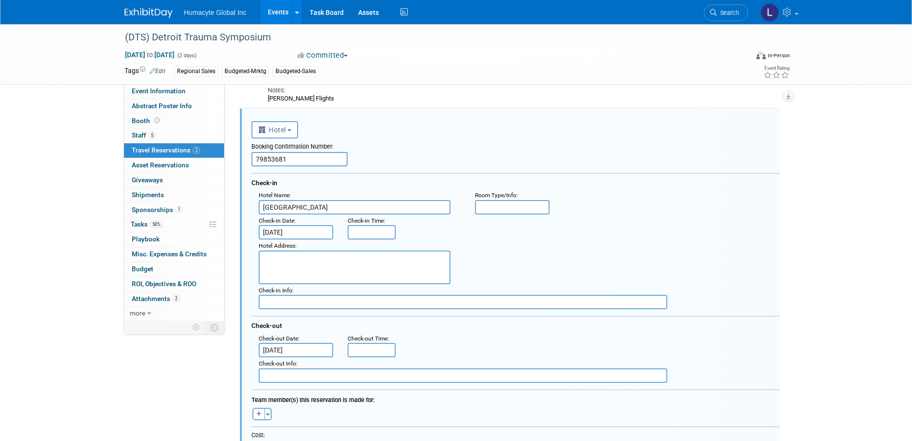
click at [499, 281] on div "Hotel Address :" at bounding box center [519, 261] width 536 height 45
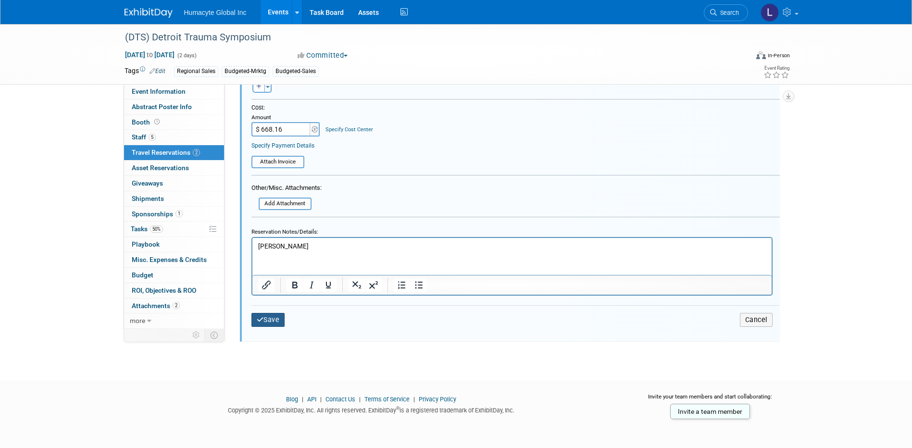
click at [268, 314] on button "Save" at bounding box center [268, 320] width 34 height 14
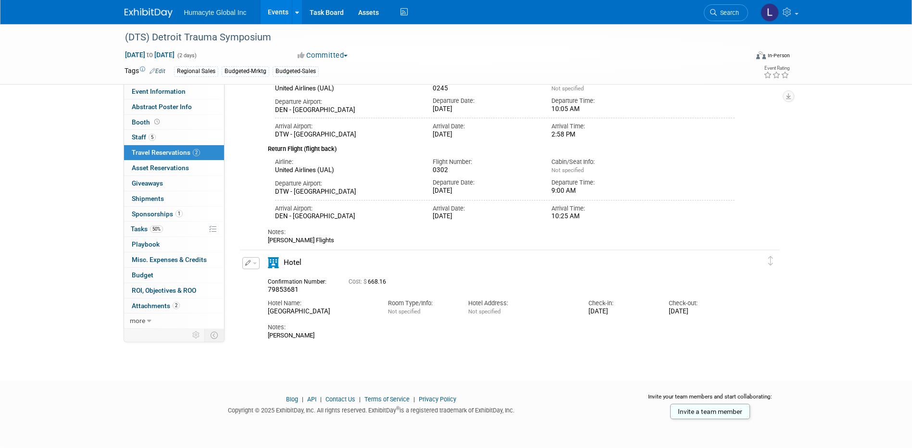
click at [252, 261] on button "button" at bounding box center [250, 263] width 17 height 12
click at [267, 285] on button "Edit Reservation" at bounding box center [283, 280] width 81 height 14
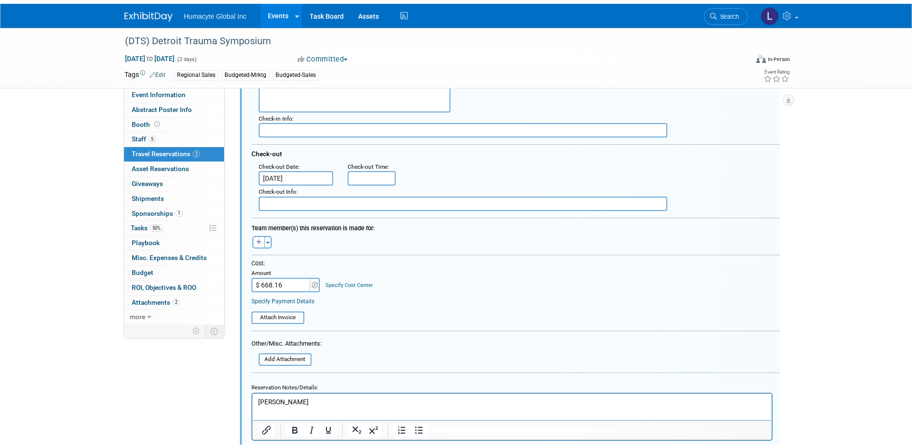
scroll to position [446, 0]
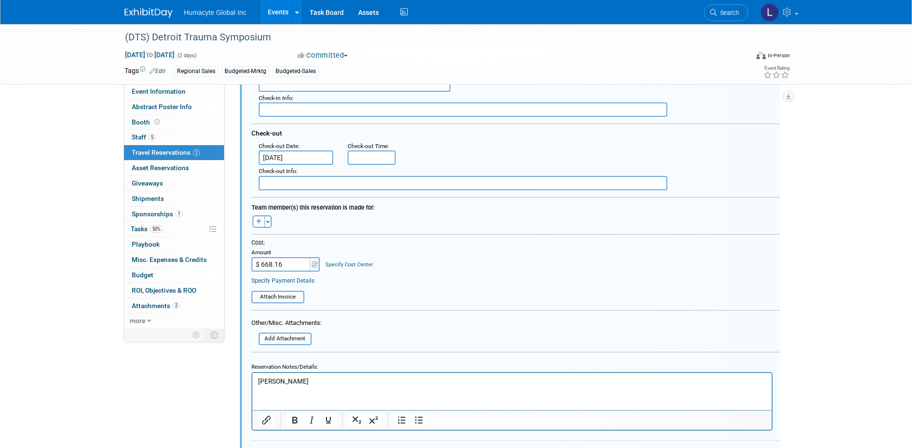
drag, startPoint x: 288, startPoint y: 261, endPoint x: 240, endPoint y: 261, distance: 48.1
click at [240, 261] on div "<i class="fas fa-plane" style="padding: 6px 4px 6px 1px;"></i> Flight <i class=…" at bounding box center [510, 196] width 540 height 561
drag, startPoint x: 292, startPoint y: 262, endPoint x: 214, endPoint y: 252, distance: 78.5
click at [214, 252] on div "Event Information Event Info Abstract Poster Info Abstract Poster Info Booth Bo…" at bounding box center [456, 28] width 678 height 901
type input "$ 281.88"
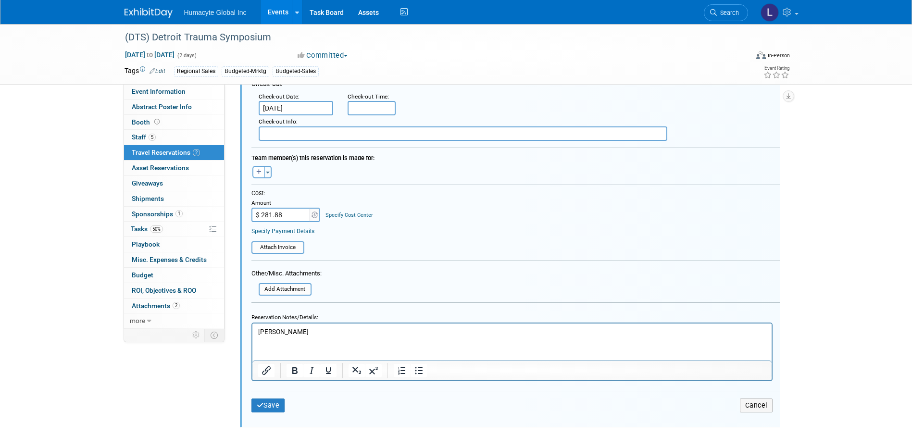
scroll to position [582, 0]
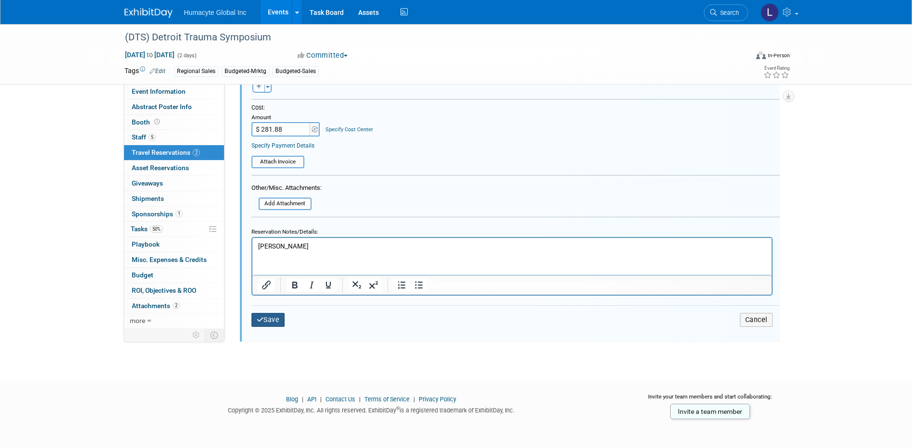
click at [267, 314] on button "Save" at bounding box center [268, 320] width 34 height 14
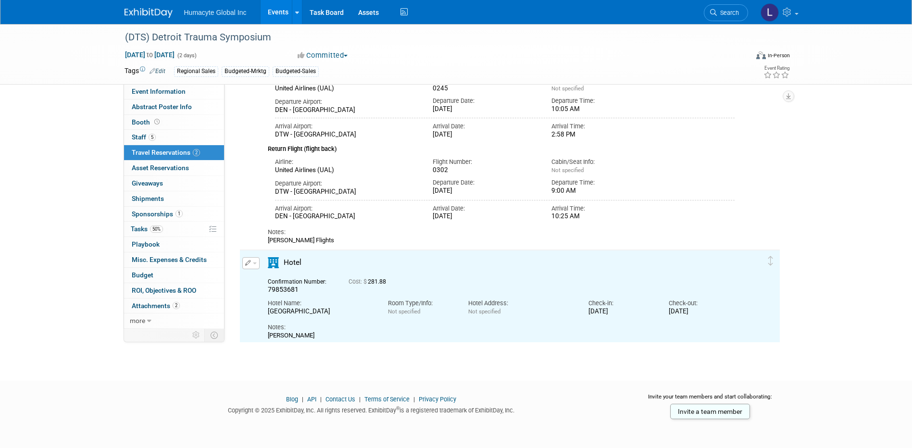
scroll to position [0, 0]
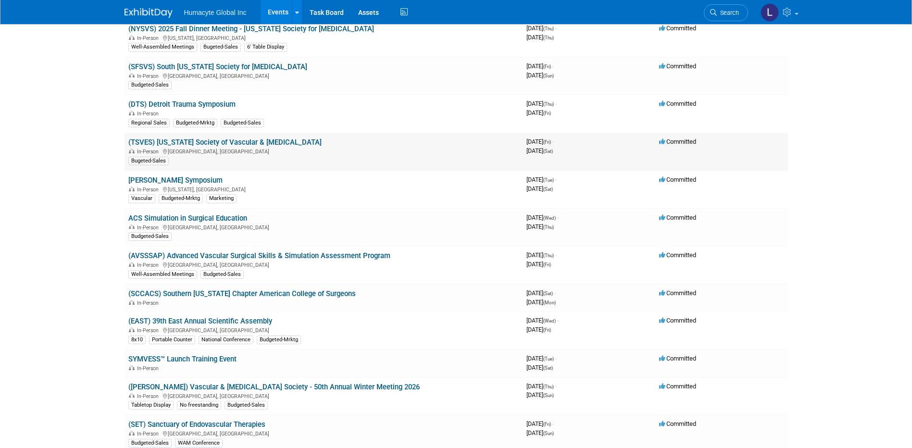
scroll to position [192, 0]
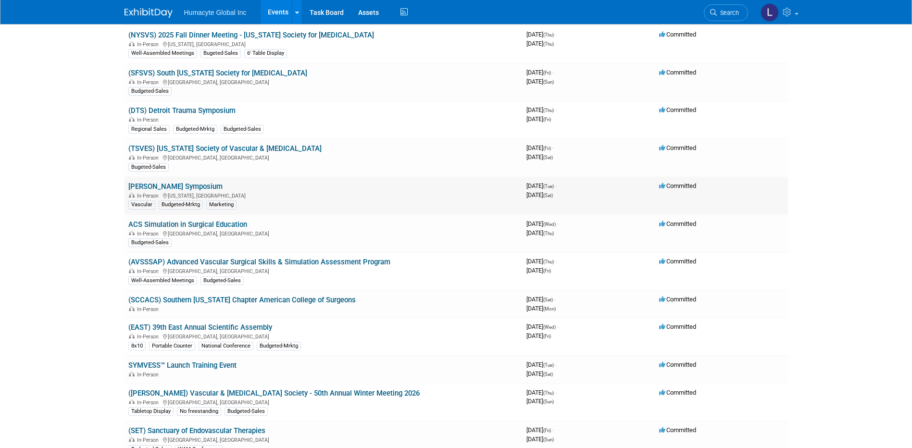
click at [169, 185] on link "[PERSON_NAME] Symposium" at bounding box center [175, 186] width 94 height 9
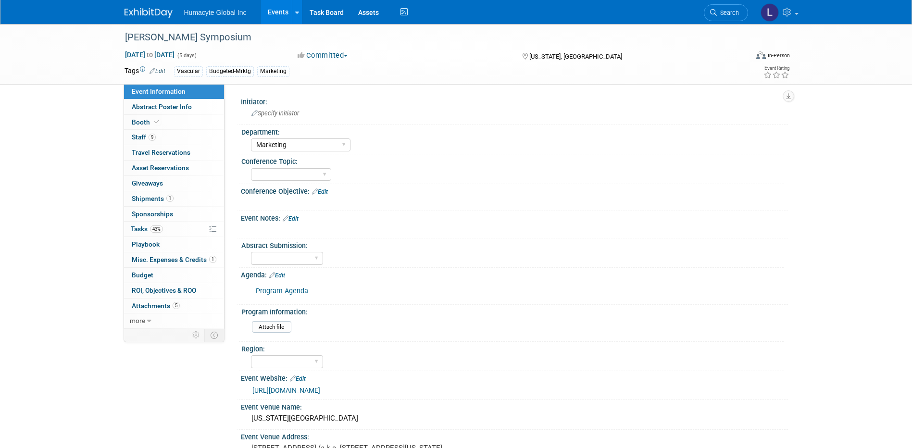
select select "Marketing"
click at [139, 243] on span "Playbook 0" at bounding box center [146, 244] width 28 height 8
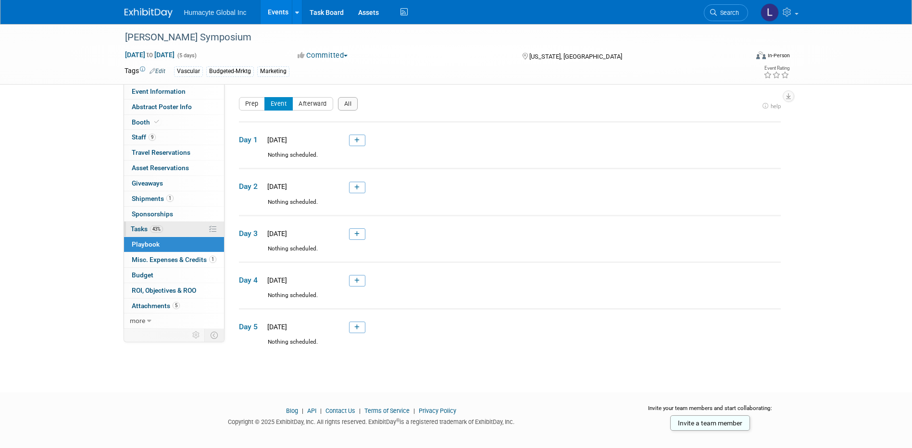
click at [143, 230] on span "Tasks 43%" at bounding box center [147, 229] width 32 height 8
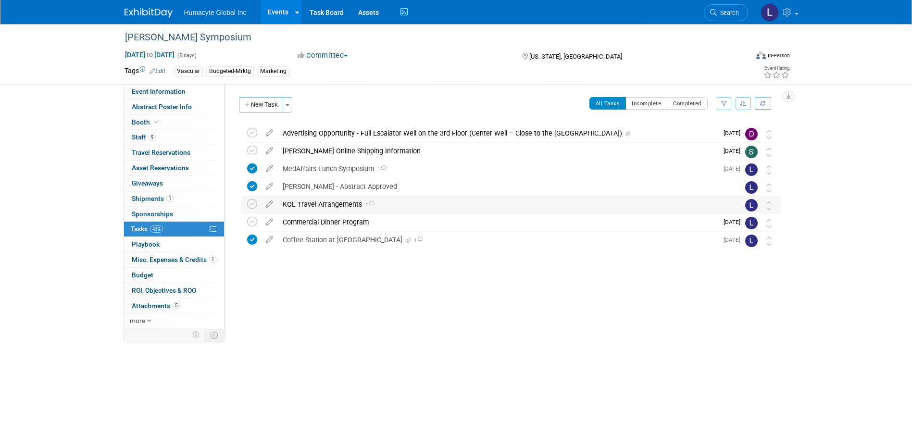
click at [299, 204] on div "KOL Travel Arrangements 1" at bounding box center [502, 204] width 448 height 16
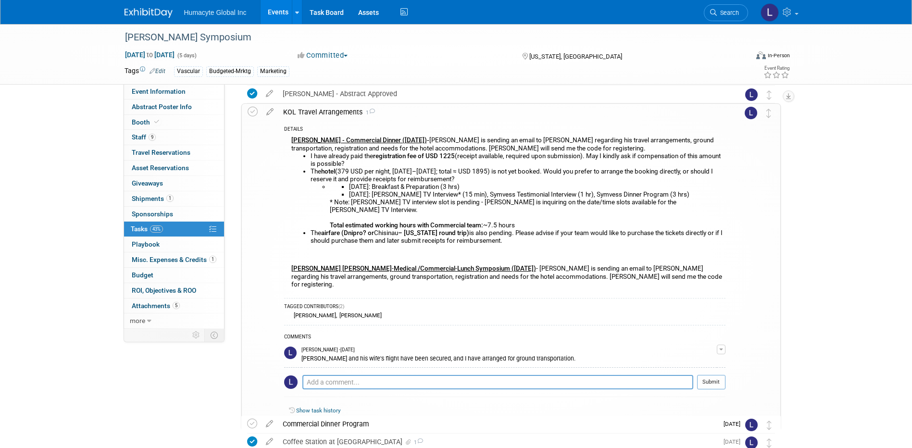
scroll to position [96, 0]
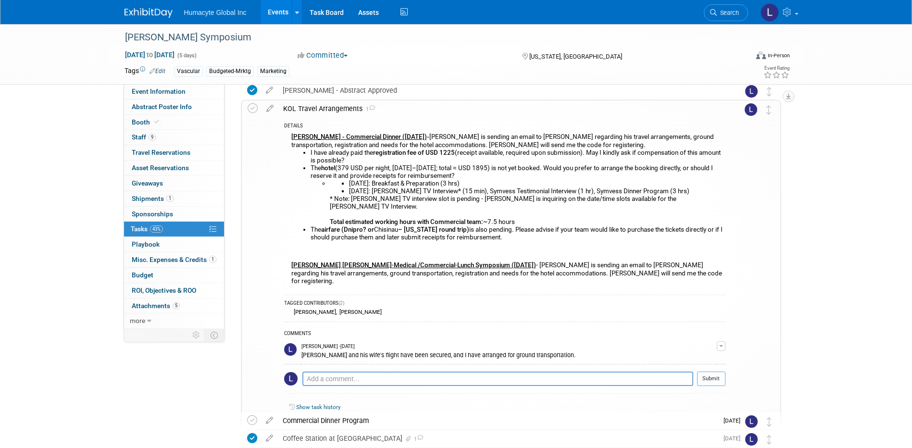
click at [280, 10] on link "Events" at bounding box center [278, 12] width 35 height 24
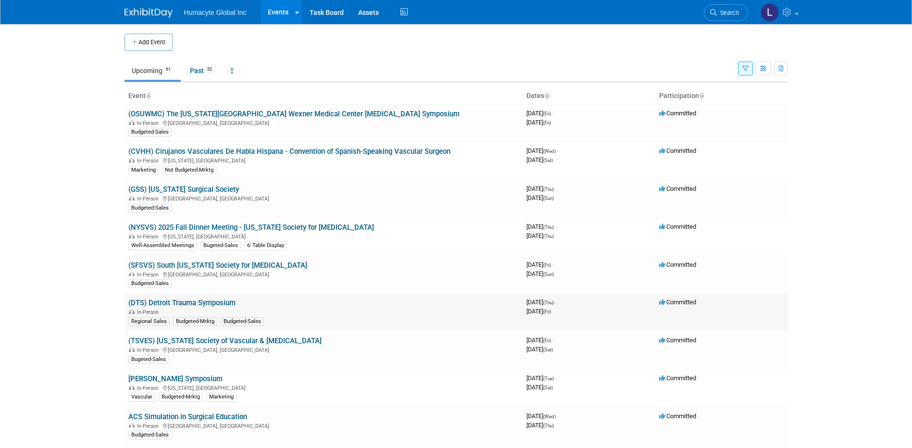
click at [146, 305] on link "(DTS) Detroit Trauma Symposium" at bounding box center [181, 303] width 107 height 9
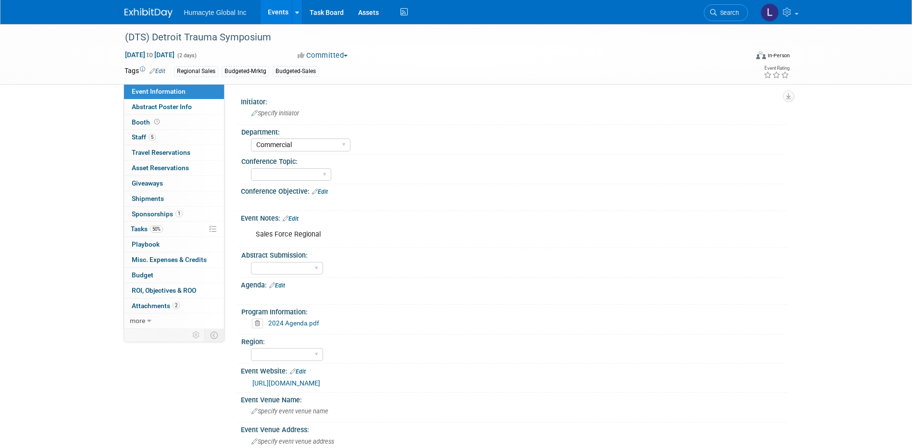
select select "Commercial"
click at [140, 230] on span "Tasks 50%" at bounding box center [147, 229] width 32 height 8
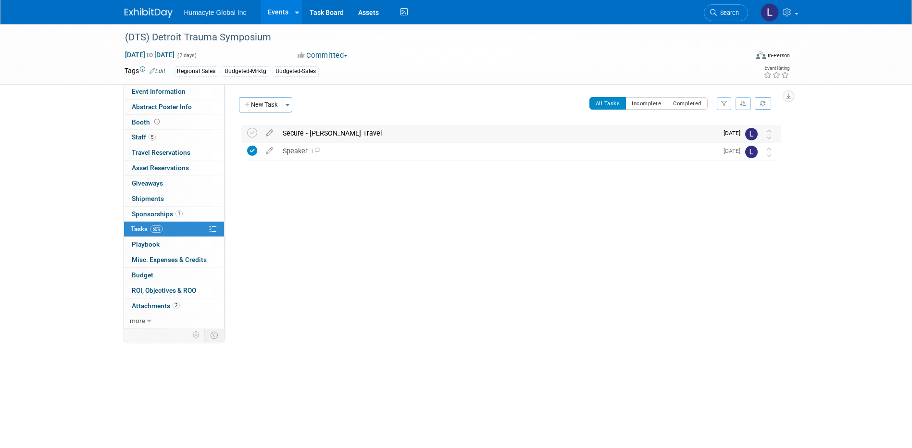
click at [301, 129] on div "Secure - [PERSON_NAME] Travel" at bounding box center [498, 133] width 440 height 16
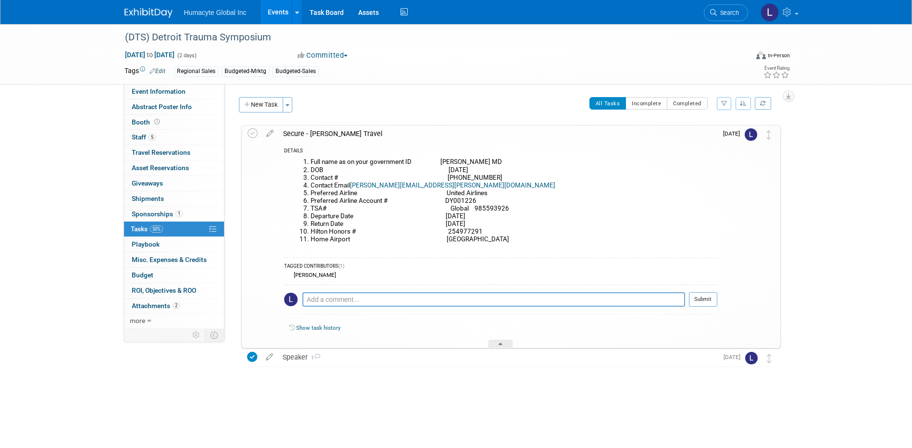
click at [93, 432] on body "Humacyte Global Inc Events Add Event Bulk Upload Events Shareable Event Boards …" at bounding box center [456, 224] width 912 height 448
click at [440, 226] on li "Return Date [DATE]" at bounding box center [514, 224] width 407 height 8
drag, startPoint x: 527, startPoint y: 212, endPoint x: 489, endPoint y: 208, distance: 37.7
click at [489, 208] on li "TSA# Global 985593926" at bounding box center [514, 209] width 407 height 8
copy li "985593926"
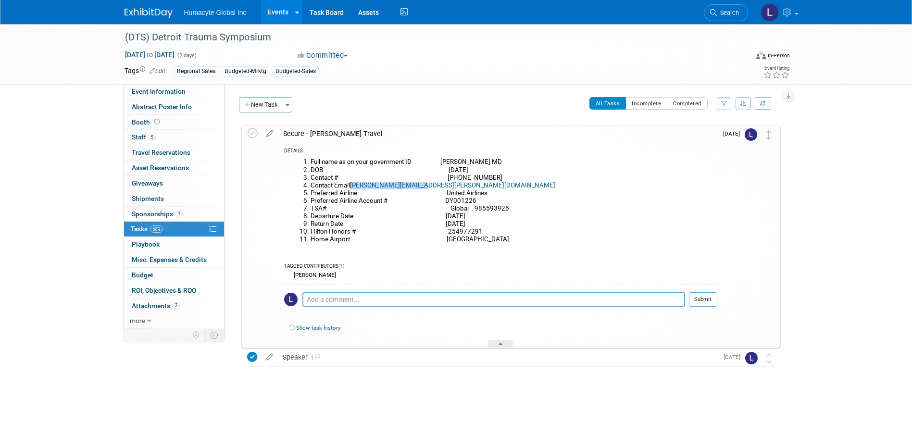
drag, startPoint x: 533, startPoint y: 188, endPoint x: 455, endPoint y: 185, distance: 78.4
click at [455, 185] on li "Contact Email [PERSON_NAME][EMAIL_ADDRESS][PERSON_NAME][DOMAIN_NAME]" at bounding box center [514, 186] width 407 height 8
copy link "[PERSON_NAME][EMAIL_ADDRESS][PERSON_NAME][DOMAIN_NAME]"
drag, startPoint x: 487, startPoint y: 201, endPoint x: 450, endPoint y: 203, distance: 37.1
click at [450, 203] on li "Preferred Airline Account # DY001226" at bounding box center [514, 201] width 407 height 8
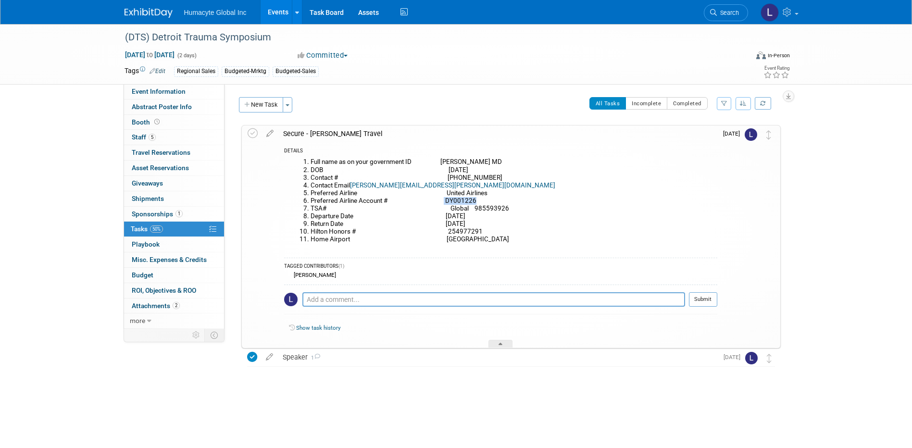
copy li "DY001226"
click at [389, 283] on div "DETAILS Full name as on your government ID [PERSON_NAME] MD DOB [DATE] Contact …" at bounding box center [497, 245] width 439 height 206
click at [360, 300] on textarea at bounding box center [493, 299] width 383 height 14
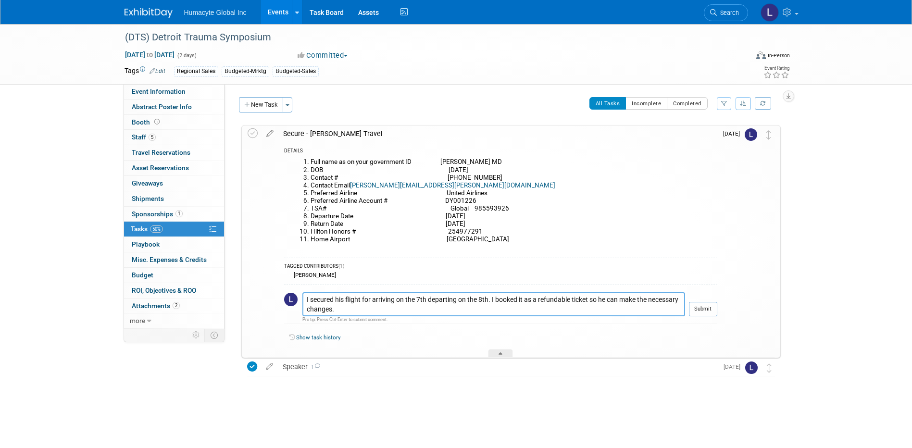
type textarea "I secured his flight for arriving on the 7th departing on the 8th. I booked it …"
click at [704, 309] on button "Submit" at bounding box center [703, 309] width 28 height 14
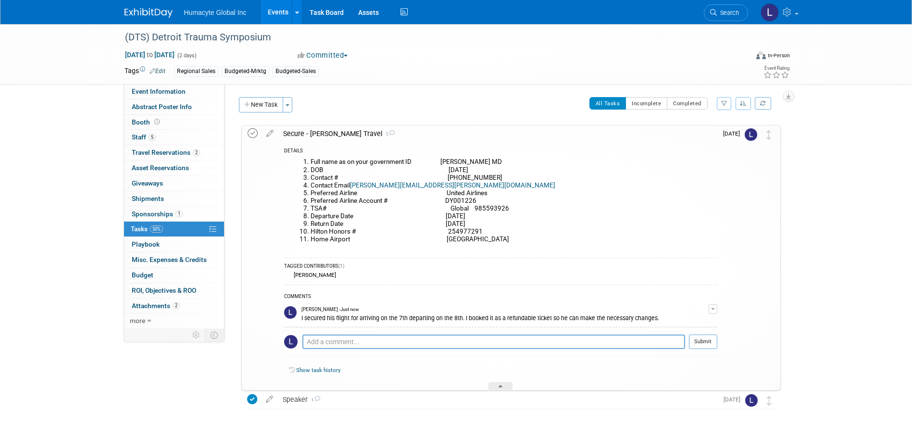
click at [249, 135] on icon at bounding box center [253, 133] width 10 height 10
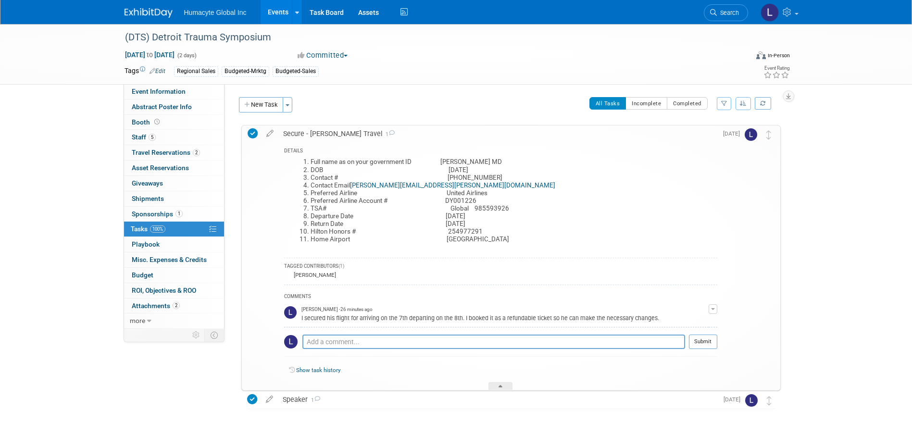
click at [853, 130] on div "(DTS) Detroit Trauma Symposium [DATE] to [DATE] (2 days) [DATE] to [DATE] Commi…" at bounding box center [456, 246] width 912 height 444
click at [145, 90] on span "Event Information" at bounding box center [159, 92] width 54 height 8
select select "Commercial"
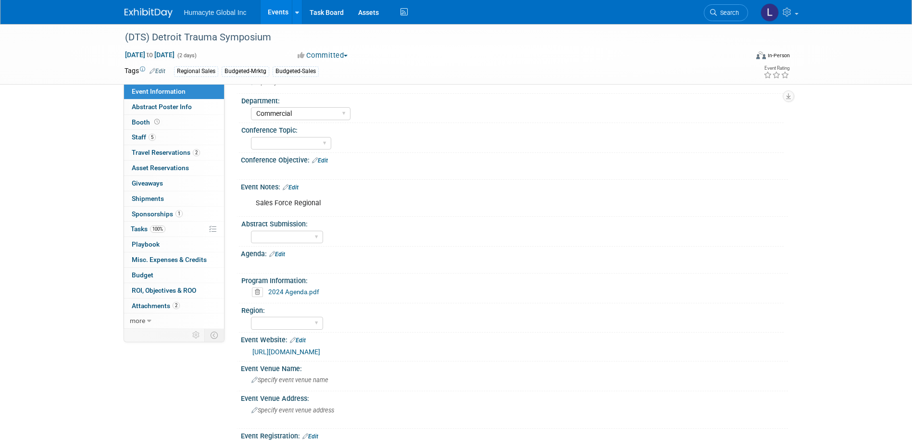
scroll to position [48, 0]
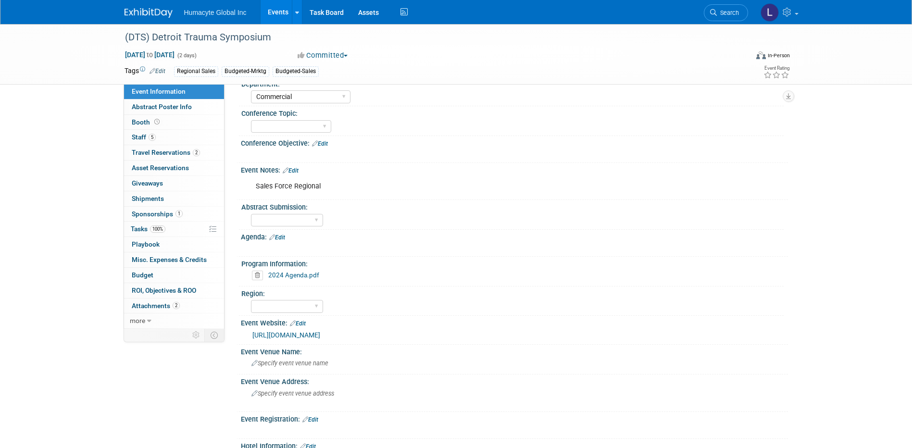
click at [300, 279] on div "2024 Agenda.pdf" at bounding box center [516, 276] width 528 height 10
click at [298, 273] on link "2024 Agenda.pdf" at bounding box center [293, 275] width 51 height 8
click at [256, 273] on icon at bounding box center [257, 276] width 11 height 10
click at [253, 314] on link "Yes" at bounding box center [248, 311] width 28 height 15
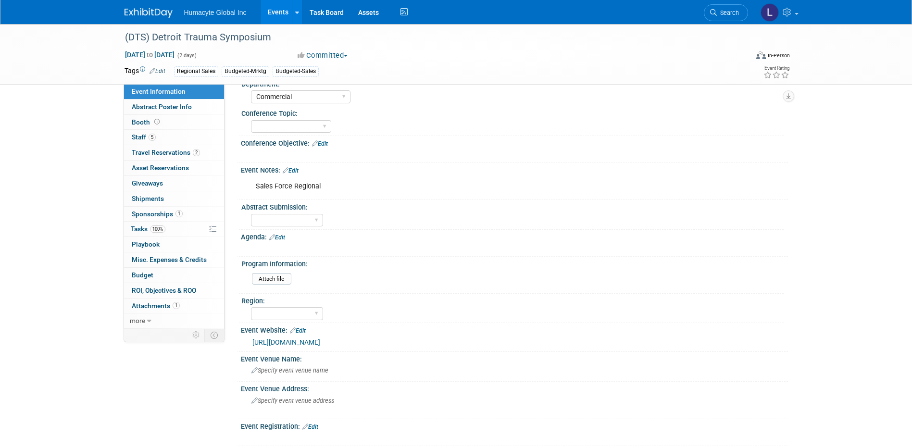
click at [298, 345] on link "[URL][DOMAIN_NAME]" at bounding box center [286, 342] width 68 height 8
click at [142, 134] on span "Staff 5" at bounding box center [144, 137] width 24 height 8
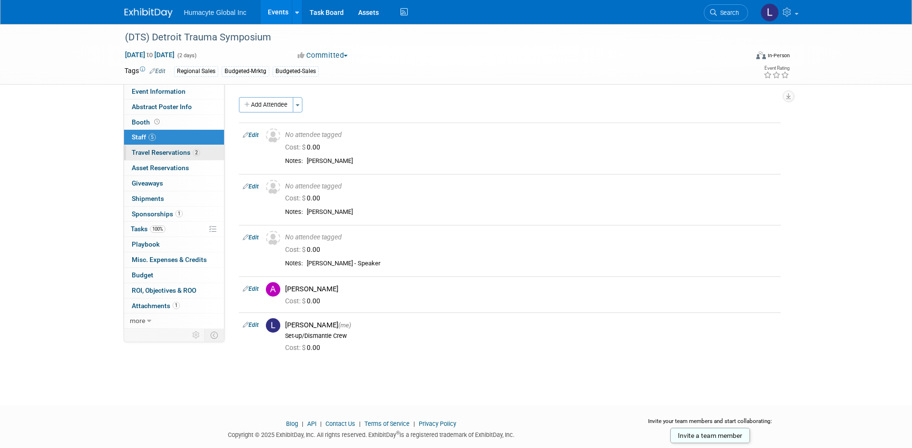
drag, startPoint x: 143, startPoint y: 149, endPoint x: 150, endPoint y: 150, distance: 6.4
click at [143, 149] on span "Travel Reservations 2" at bounding box center [166, 153] width 68 height 8
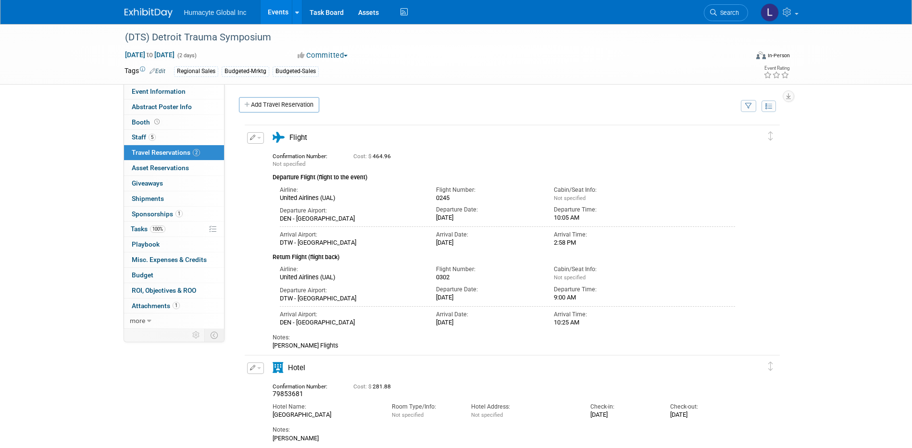
click at [276, 107] on link "Add Travel Reservation" at bounding box center [279, 104] width 80 height 15
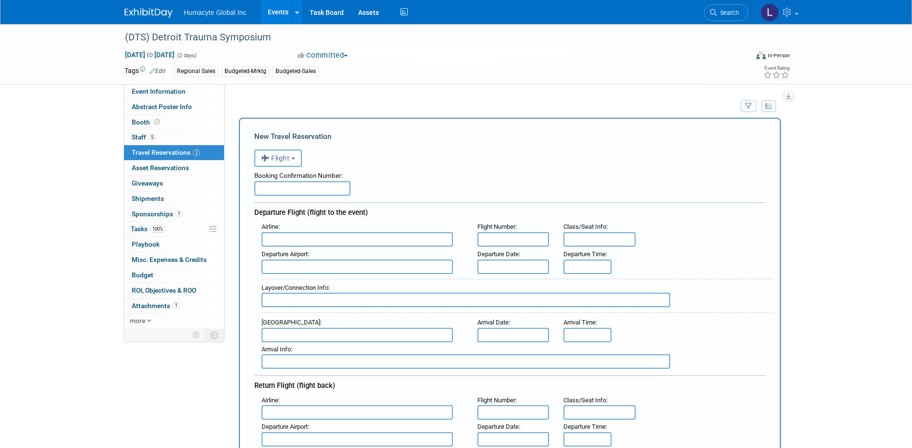
click at [275, 164] on button "Flight" at bounding box center [278, 158] width 48 height 17
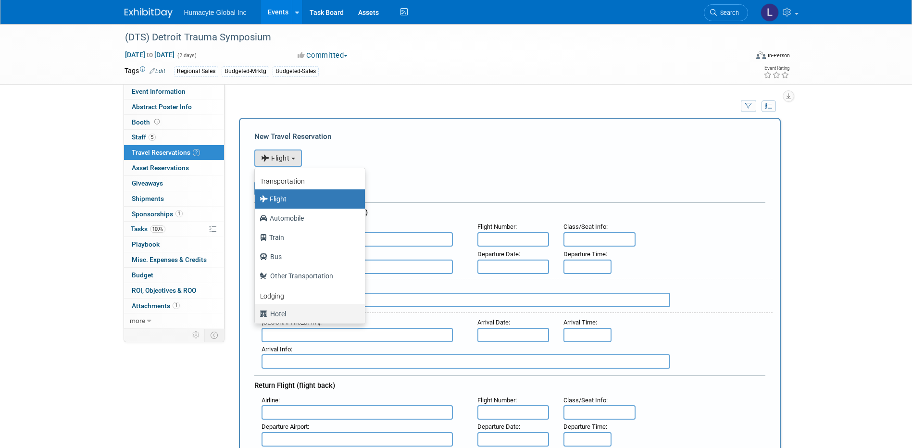
click at [287, 315] on label "Hotel" at bounding box center [308, 313] width 96 height 15
click at [256, 315] on input "Hotel" at bounding box center [253, 313] width 6 height 6
select select "6"
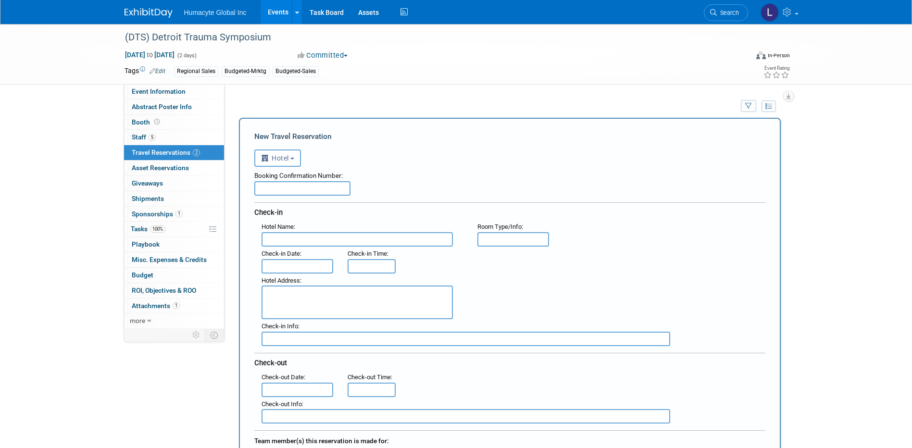
click at [288, 186] on input "text" at bounding box center [302, 188] width 96 height 14
paste input "Acknowledgment number: 4WEB2CCB"
type input "Acknowledgment number: 4WEB2CCB"
click at [291, 241] on input "text" at bounding box center [357, 239] width 191 height 14
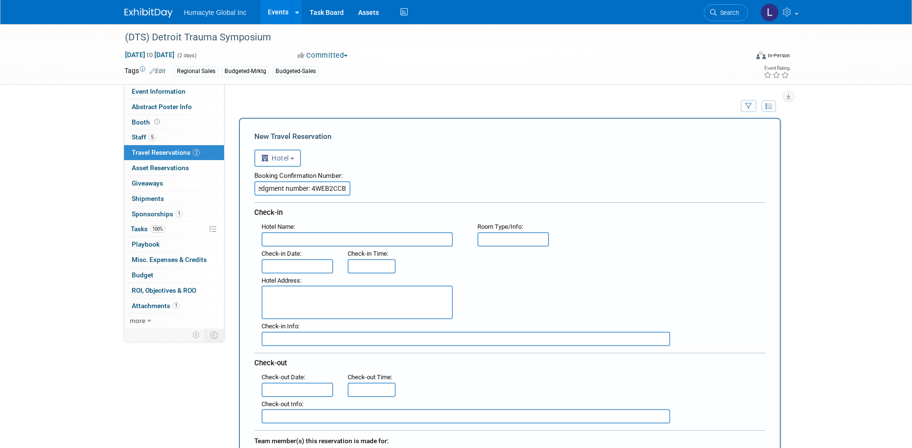
scroll to position [0, 0]
type input "MGM Grand"
click at [272, 268] on input "text" at bounding box center [298, 266] width 72 height 14
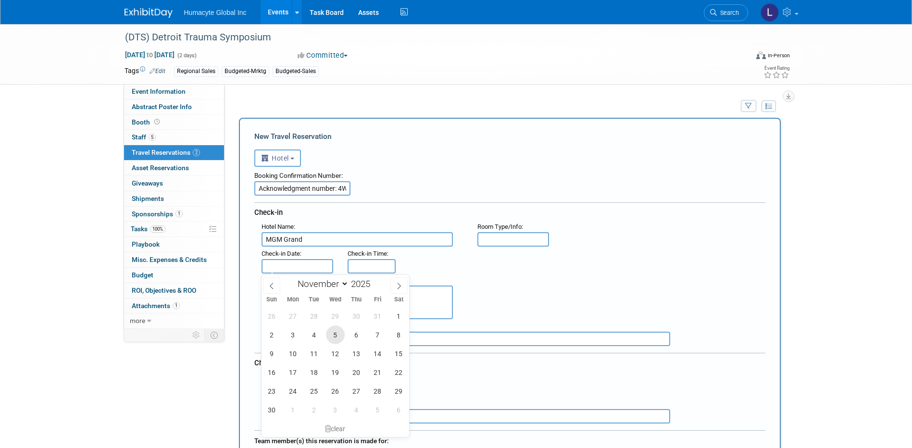
click at [335, 334] on span "5" at bounding box center [335, 335] width 19 height 19
type input "[DATE]"
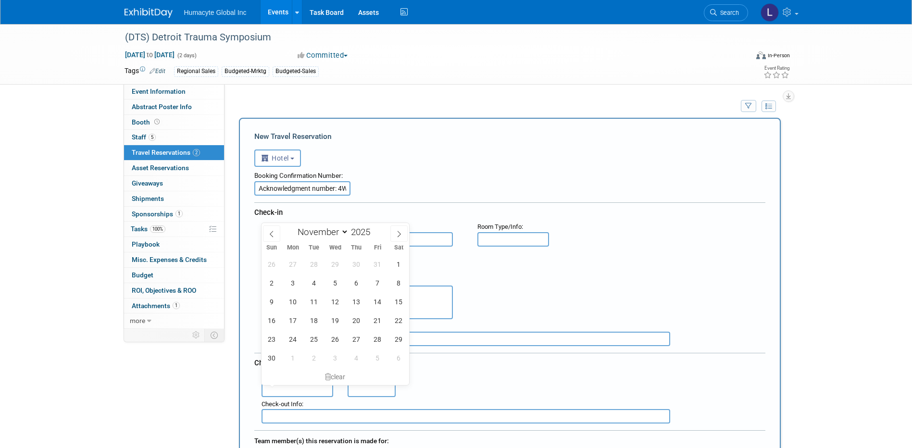
click at [283, 389] on input "text" at bounding box center [298, 390] width 72 height 14
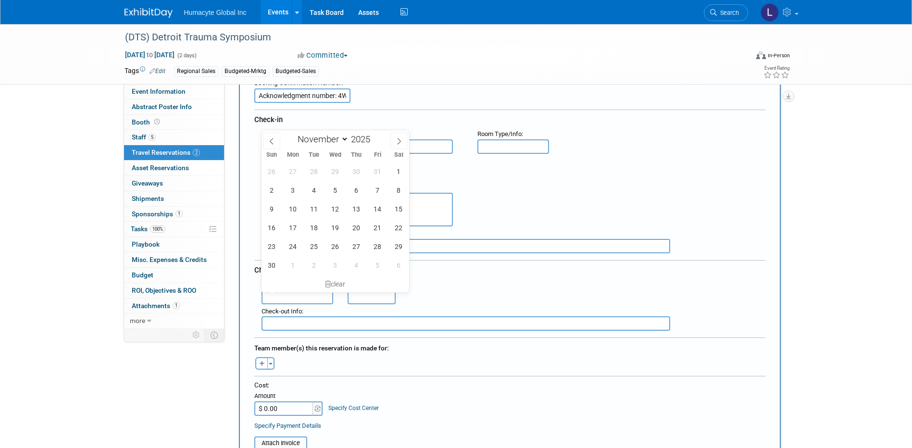
scroll to position [96, 0]
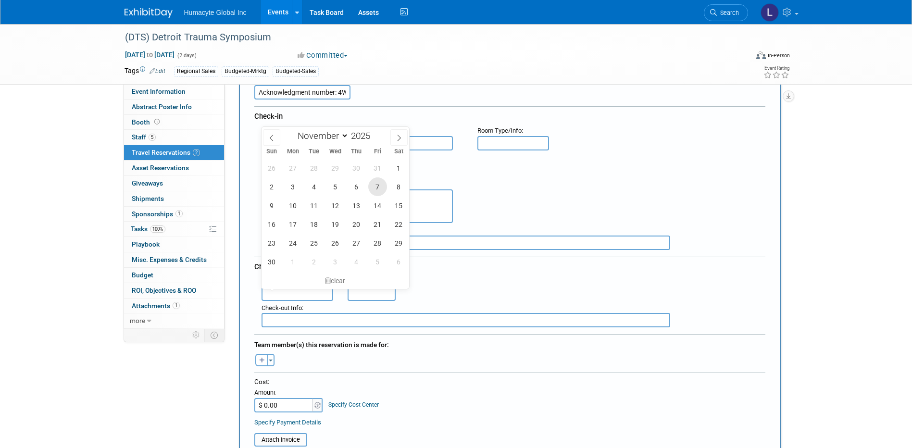
click at [377, 188] on span "7" at bounding box center [377, 186] width 19 height 19
type input "[DATE]"
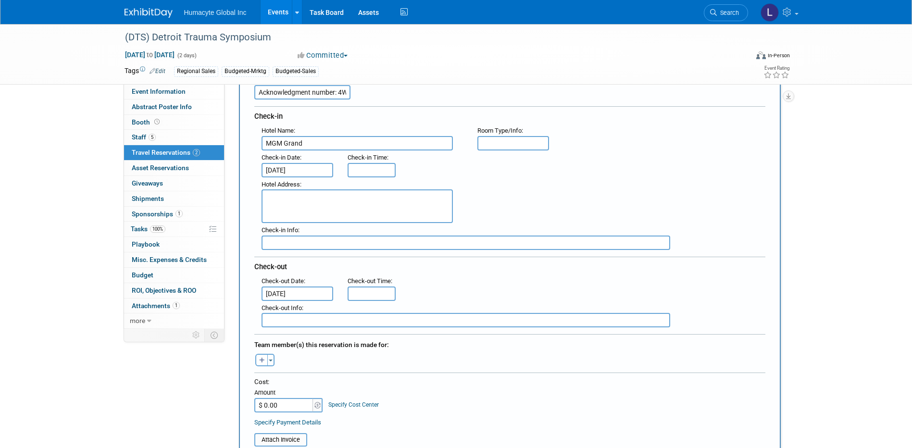
click at [496, 193] on div "Hotel Address :" at bounding box center [513, 200] width 518 height 46
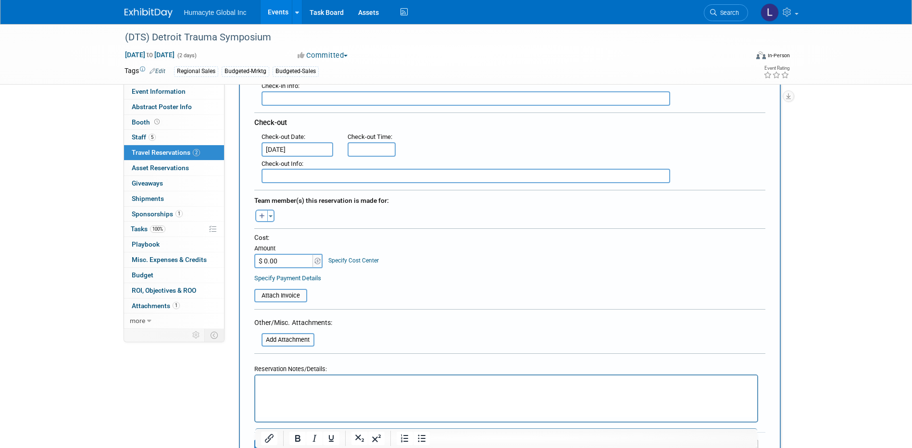
scroll to position [385, 0]
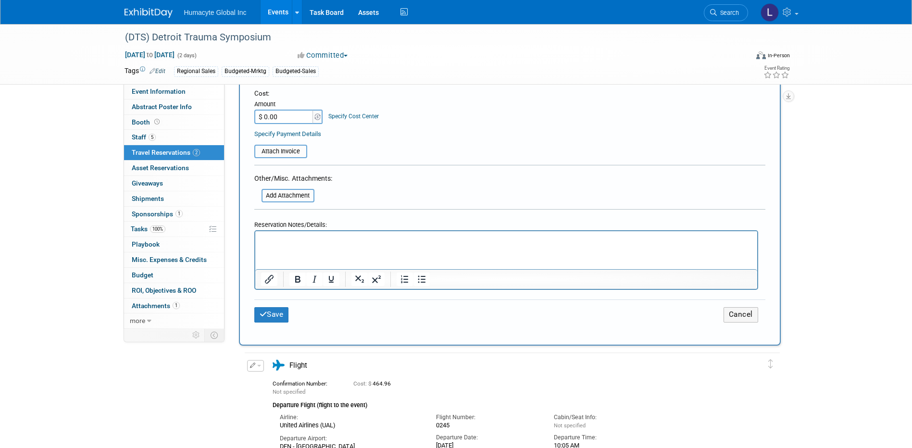
click at [277, 243] on p "Rich Text Area. Press ALT-0 for help." at bounding box center [506, 240] width 491 height 10
click at [284, 314] on button "Save" at bounding box center [271, 314] width 35 height 15
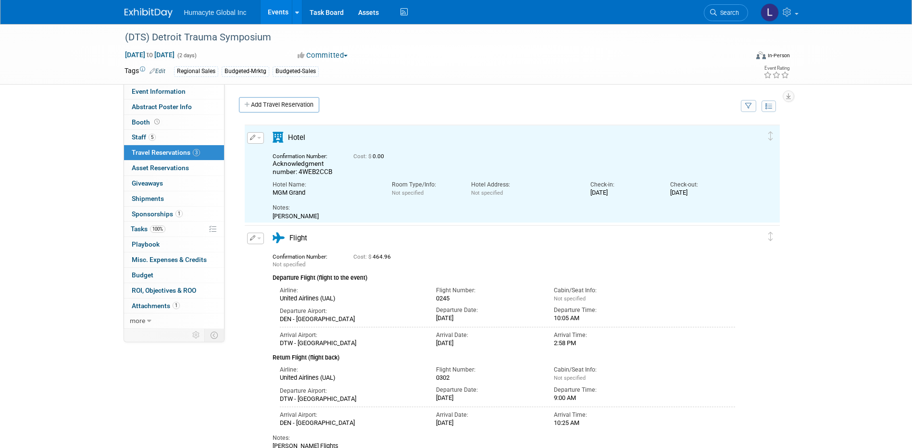
scroll to position [0, 0]
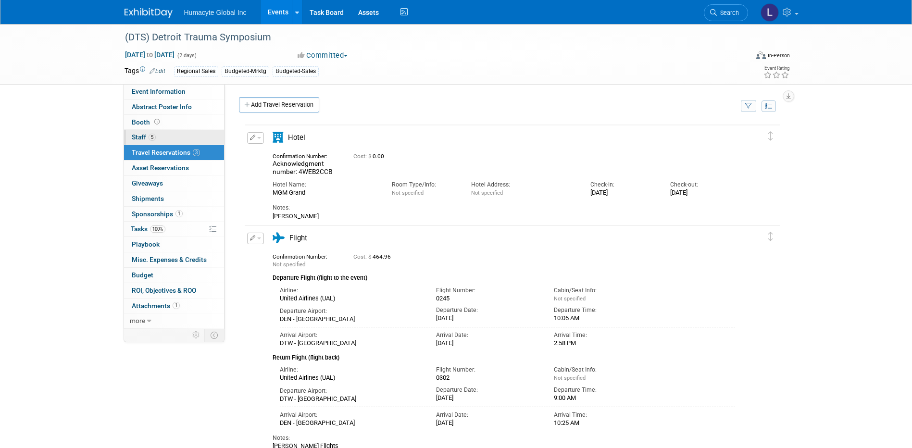
click at [146, 139] on span "Staff 5" at bounding box center [144, 137] width 24 height 8
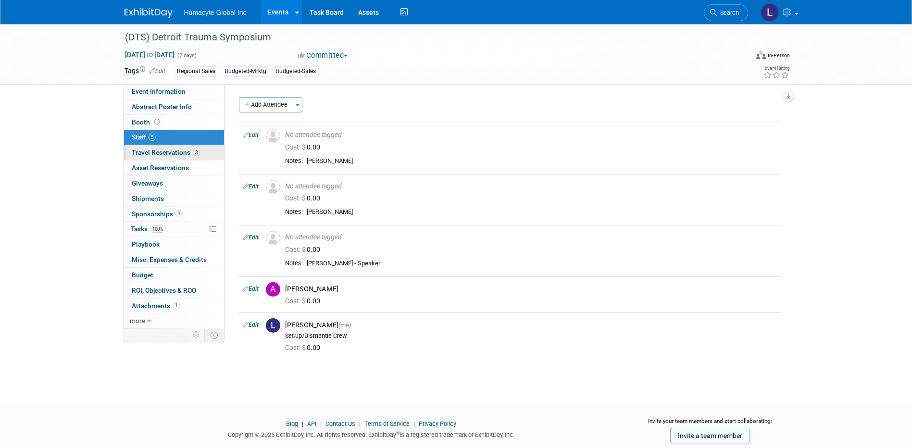
click at [156, 148] on link "3 Travel Reservations 3" at bounding box center [174, 152] width 100 height 15
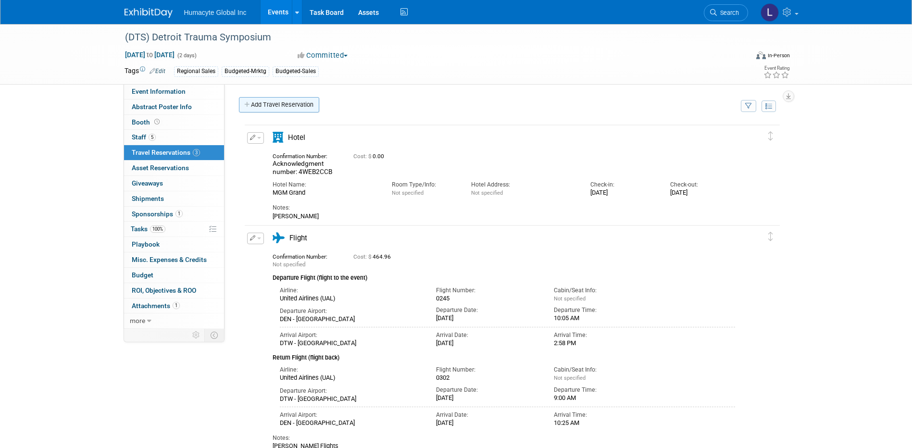
click at [247, 109] on link "Add Travel Reservation" at bounding box center [279, 104] width 80 height 15
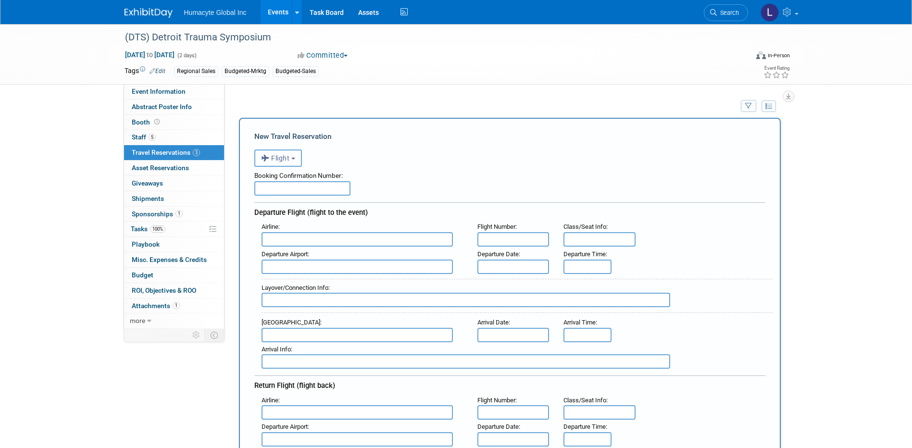
click at [283, 159] on span "Flight" at bounding box center [275, 158] width 29 height 8
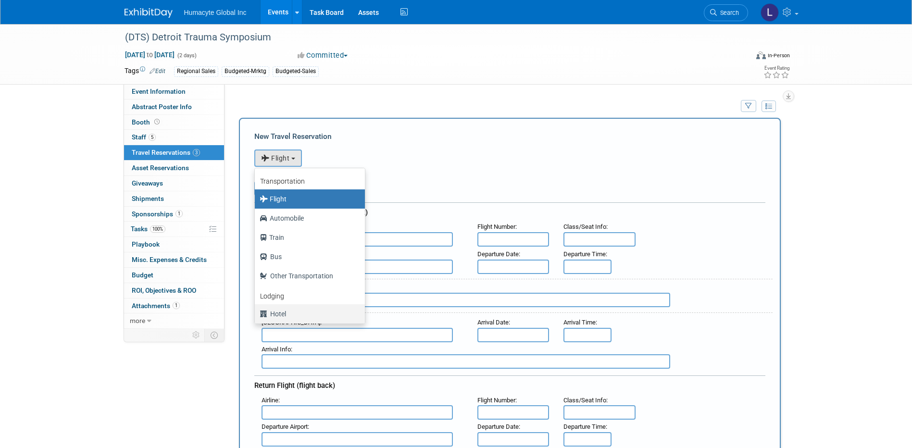
click at [291, 309] on label "Hotel" at bounding box center [308, 313] width 96 height 15
click at [256, 310] on input "Hotel" at bounding box center [253, 313] width 6 height 6
select select "6"
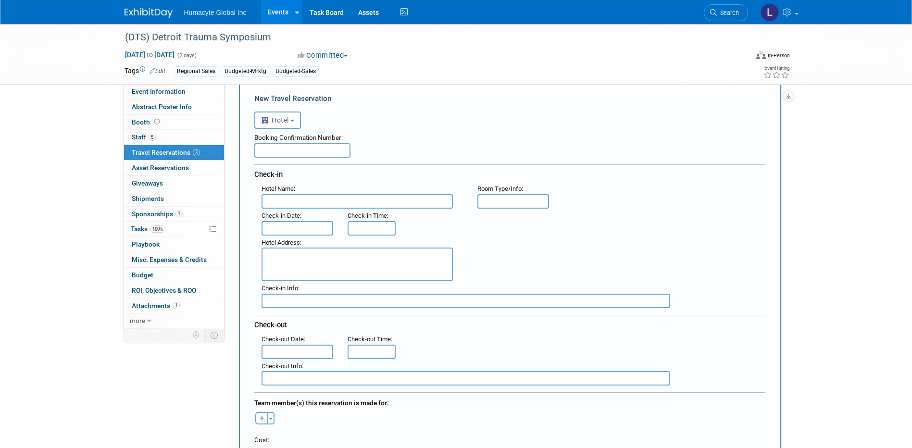
scroll to position [96, 0]
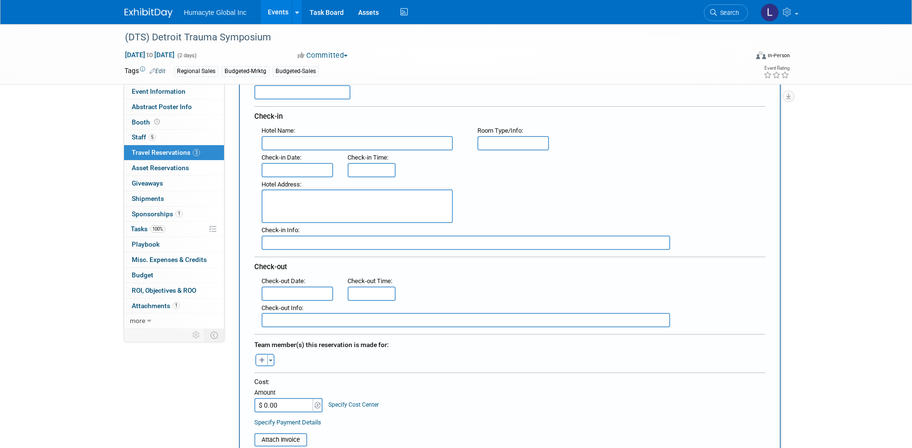
click at [330, 147] on input "text" at bounding box center [357, 143] width 191 height 14
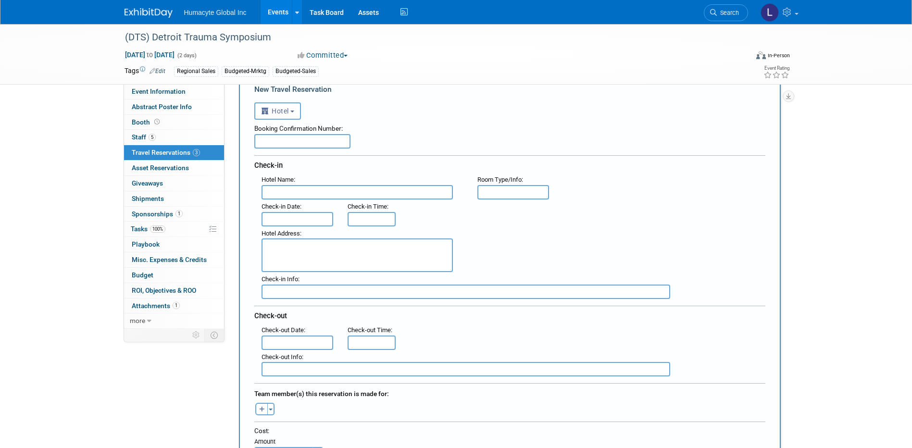
scroll to position [0, 0]
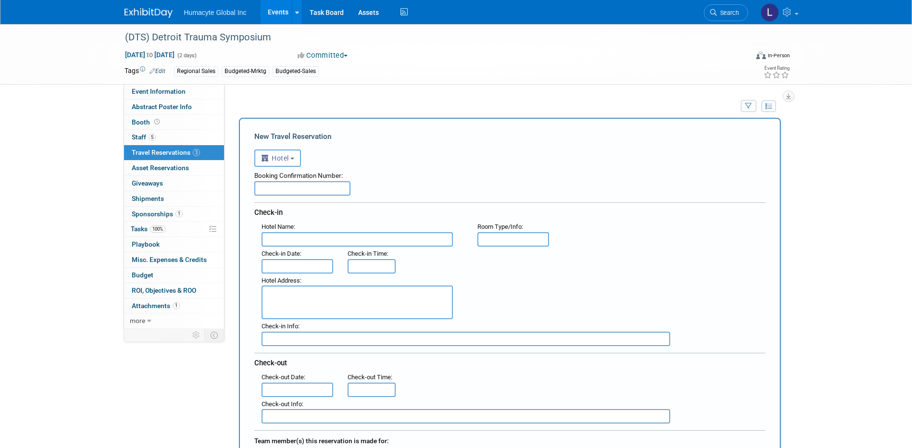
click at [316, 185] on input "text" at bounding box center [302, 188] width 96 height 14
paste input "Acknowledgment number: UIUTSNP1"
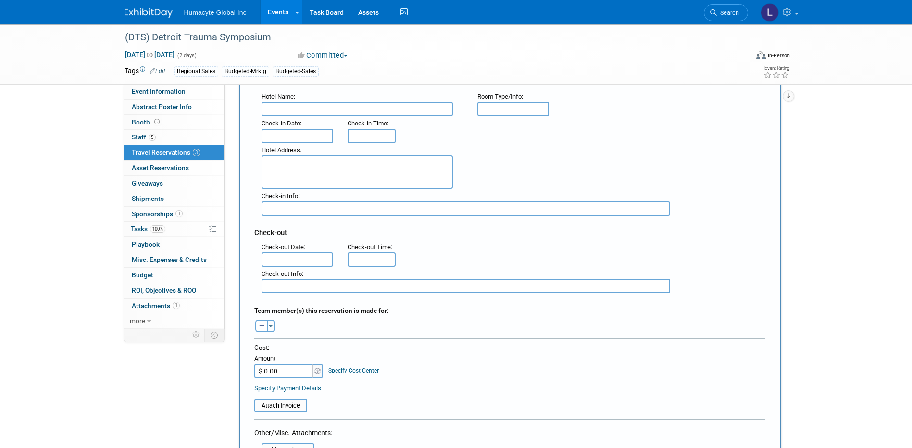
scroll to position [144, 0]
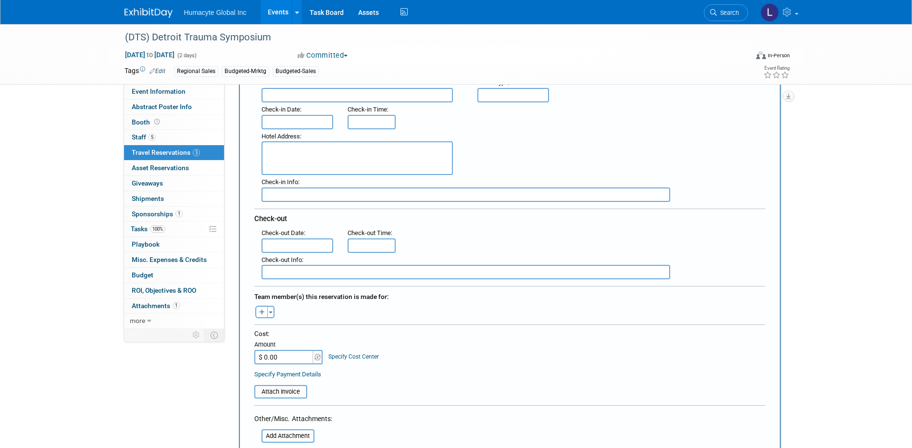
type input "Acknowledgment number: UIUTSNP1"
click at [289, 99] on input "text" at bounding box center [357, 95] width 191 height 14
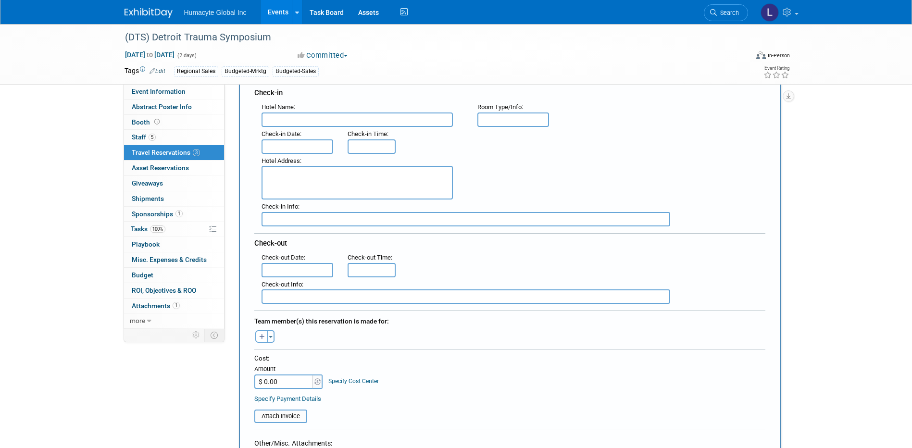
scroll to position [96, 0]
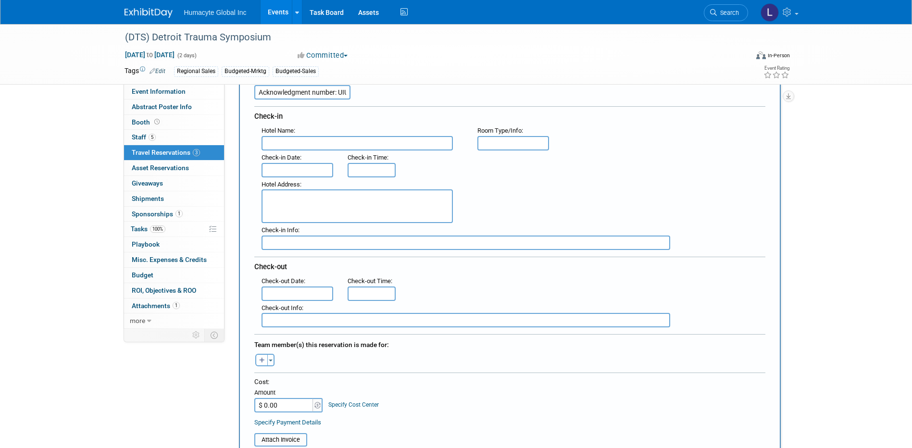
click at [306, 142] on input "text" at bounding box center [357, 143] width 191 height 14
paste input "[GEOGRAPHIC_DATA]"
type input "[GEOGRAPHIC_DATA]"
click at [287, 208] on textarea at bounding box center [357, 206] width 191 height 34
paste textarea "[STREET_ADDRESS]"
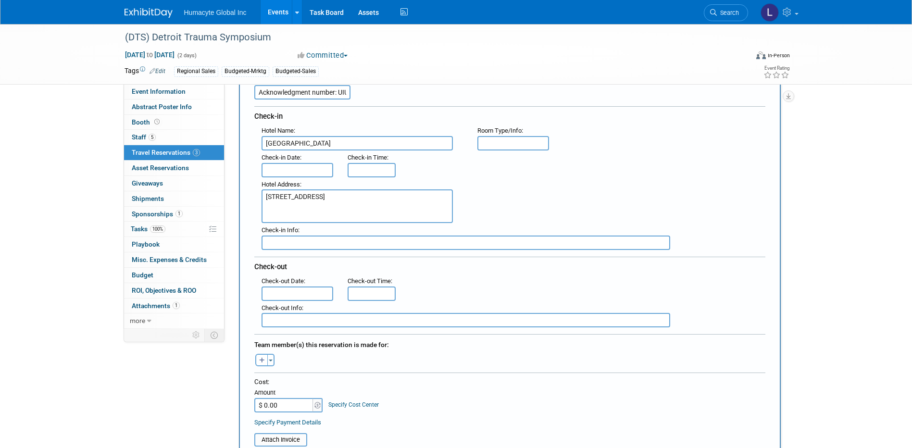
type textarea "[STREET_ADDRESS]"
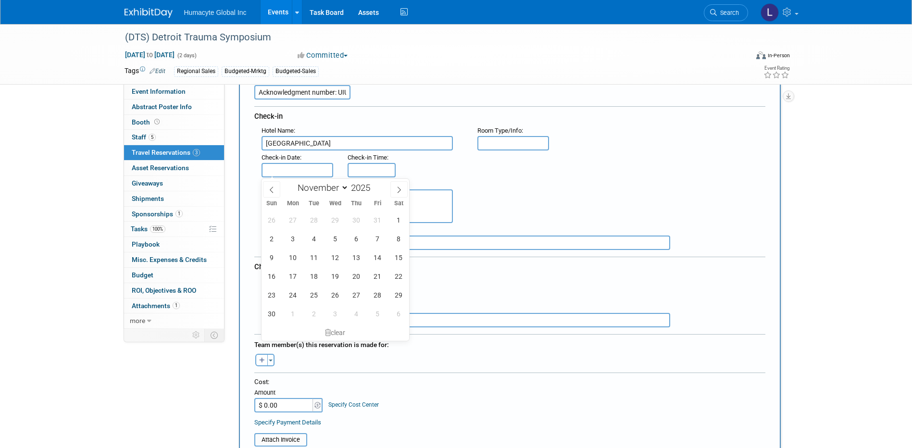
click at [291, 174] on input "text" at bounding box center [298, 170] width 72 height 14
click at [337, 239] on span "5" at bounding box center [335, 238] width 19 height 19
type input "[DATE]"
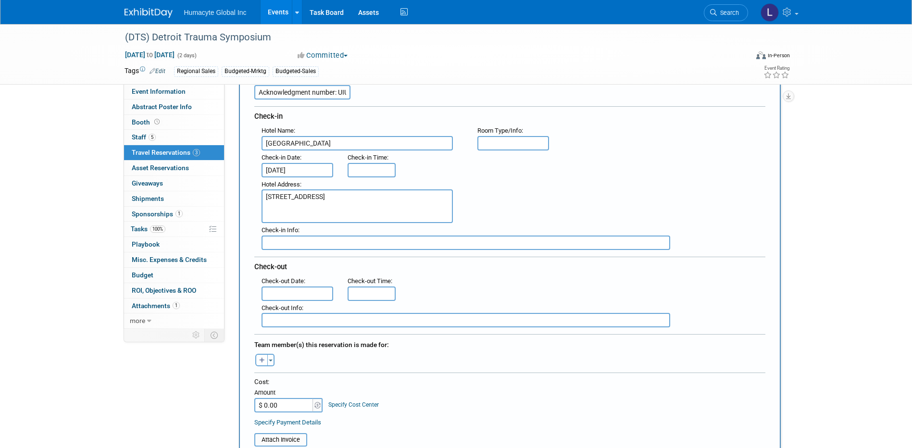
click at [289, 297] on input "text" at bounding box center [298, 294] width 72 height 14
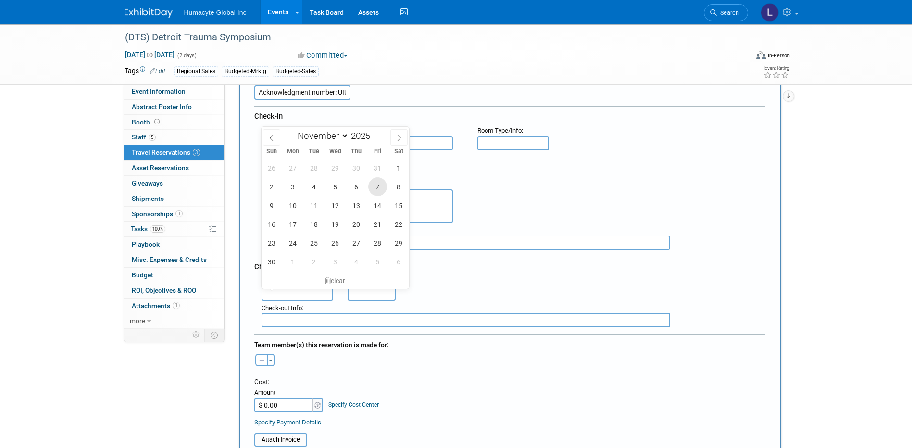
click at [376, 190] on span "7" at bounding box center [377, 186] width 19 height 19
type input "[DATE]"
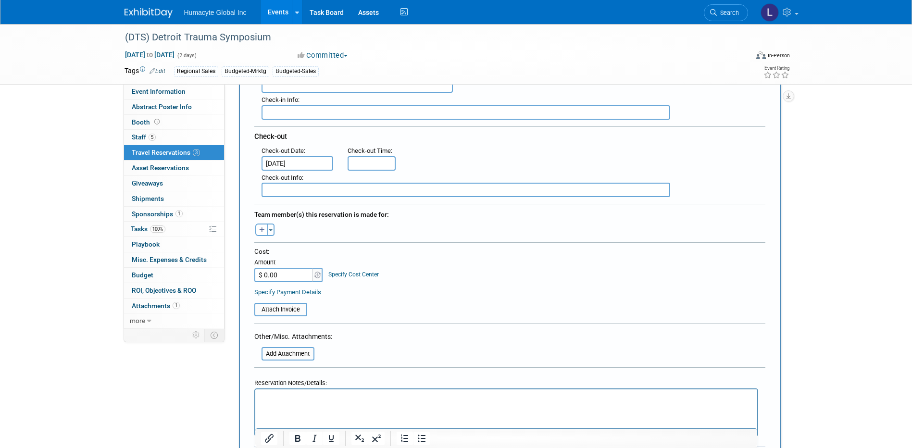
scroll to position [240, 0]
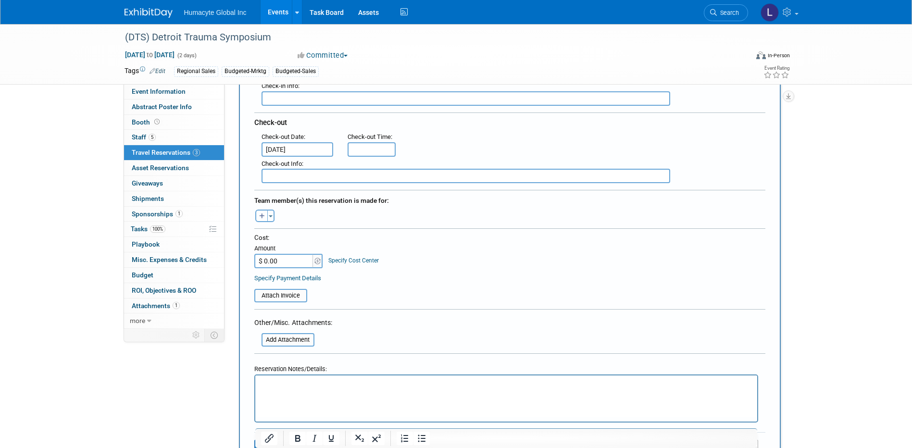
click at [264, 218] on icon "button" at bounding box center [262, 216] width 6 height 6
select select
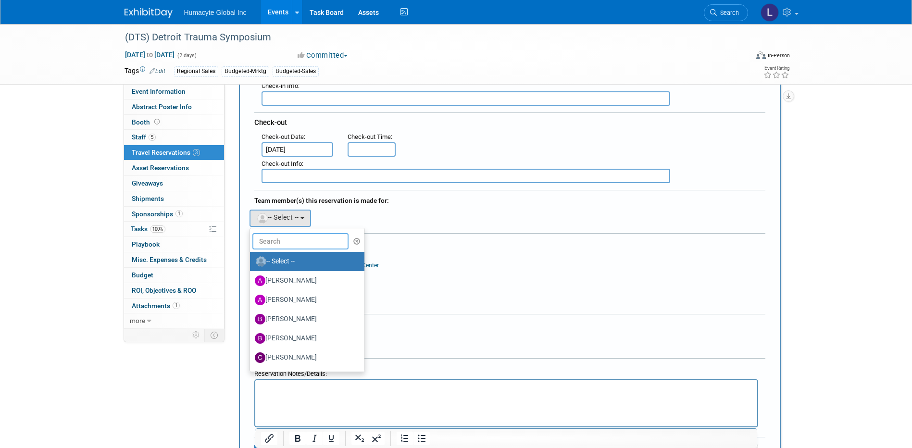
click at [275, 234] on input "text" at bounding box center [300, 241] width 96 height 16
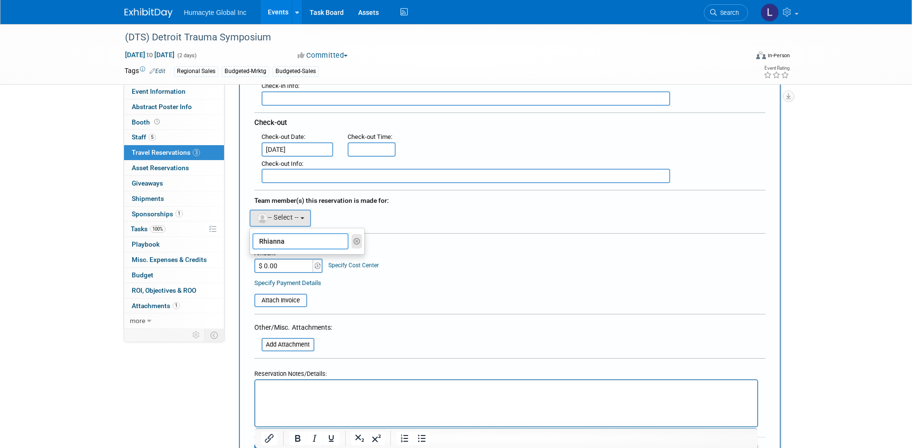
type input "Rhianna"
drag, startPoint x: 354, startPoint y: 241, endPoint x: 361, endPoint y: 242, distance: 7.3
click at [354, 241] on icon "button" at bounding box center [356, 241] width 7 height 7
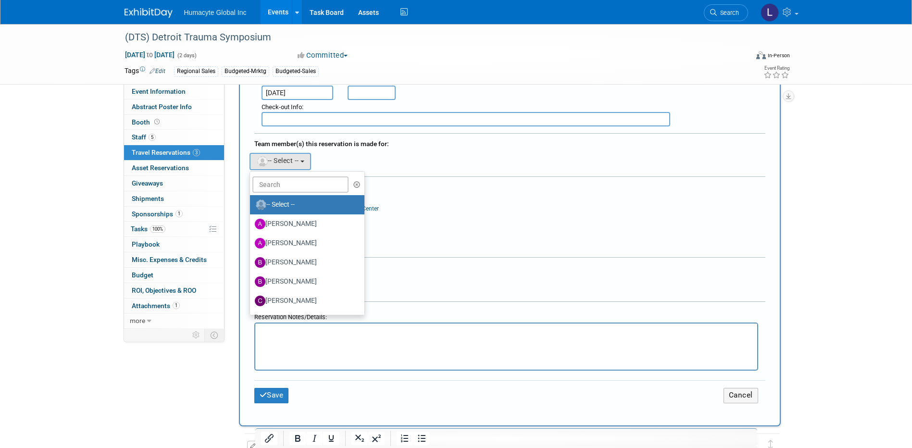
scroll to position [385, 0]
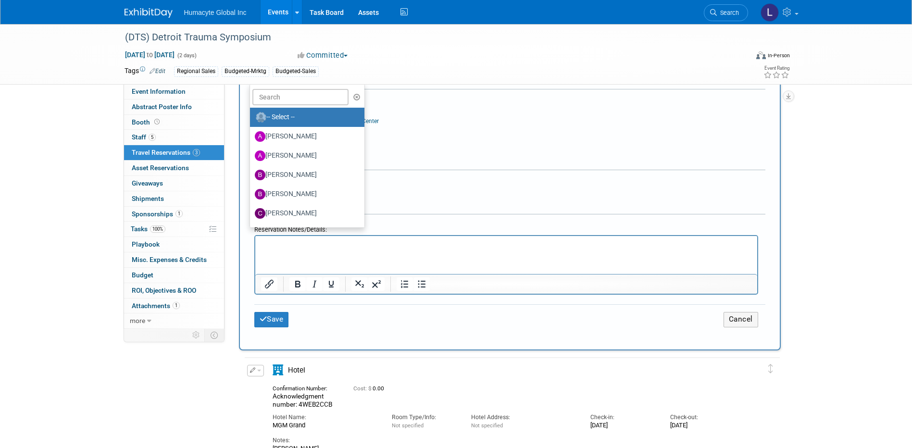
click at [268, 244] on p "Rich Text Area. Press ALT-0 for help." at bounding box center [506, 245] width 491 height 10
click at [271, 316] on button "Save" at bounding box center [271, 319] width 35 height 15
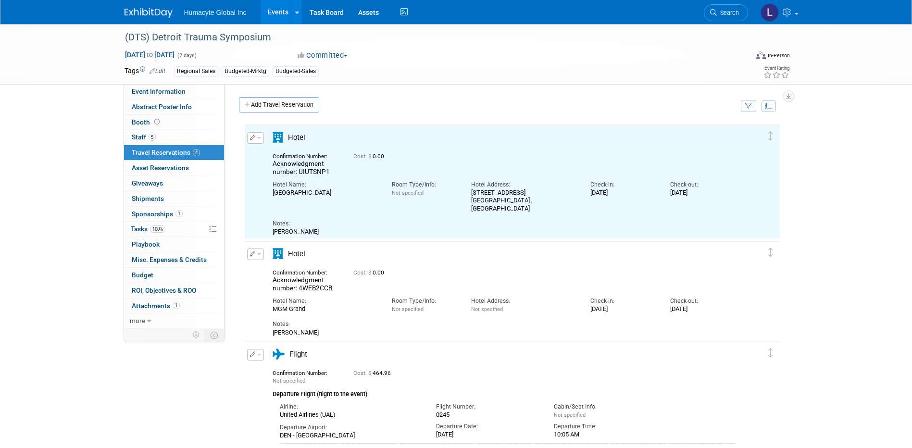
scroll to position [0, 0]
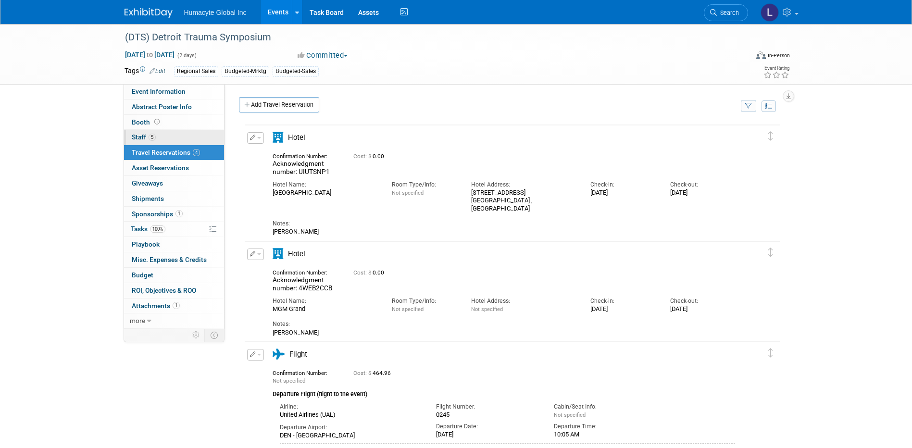
click at [138, 136] on span "Staff 5" at bounding box center [144, 137] width 24 height 8
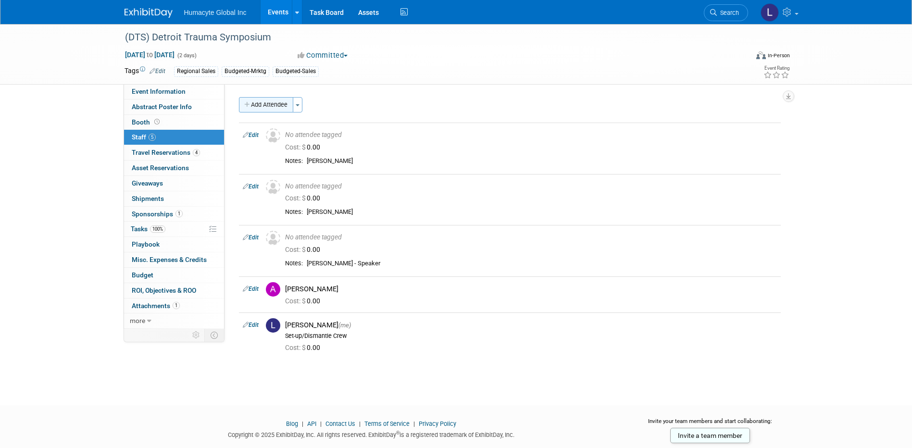
click at [262, 98] on button "Add Attendee" at bounding box center [266, 104] width 54 height 15
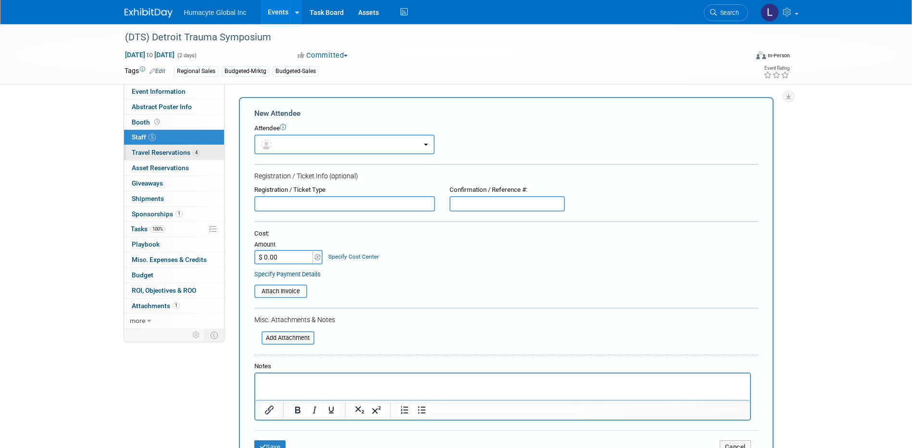
click at [145, 151] on span "Travel Reservations 4" at bounding box center [166, 153] width 68 height 8
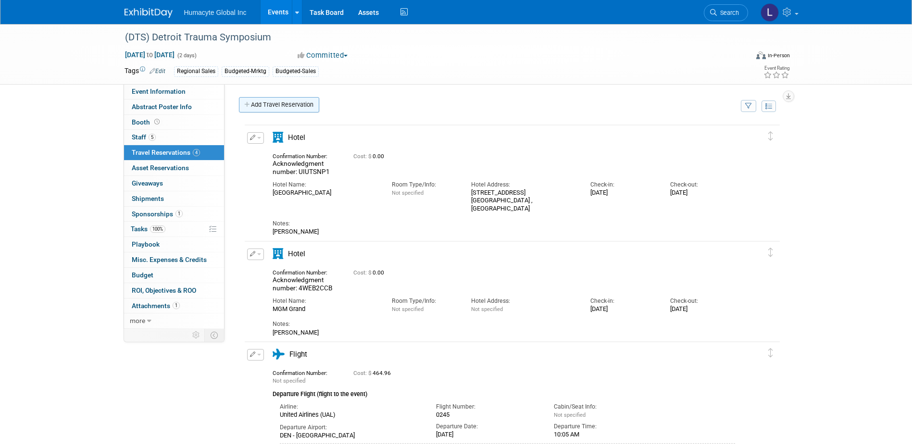
click at [271, 107] on link "Add Travel Reservation" at bounding box center [279, 104] width 80 height 15
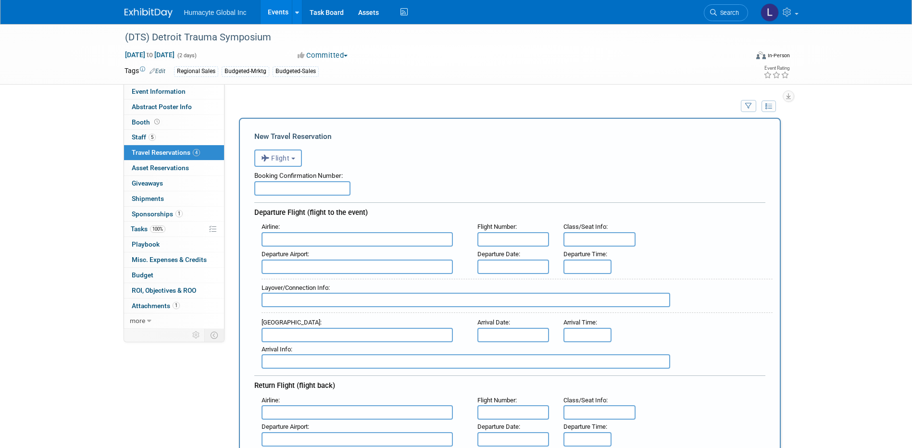
click at [259, 154] on button "Flight" at bounding box center [278, 158] width 48 height 17
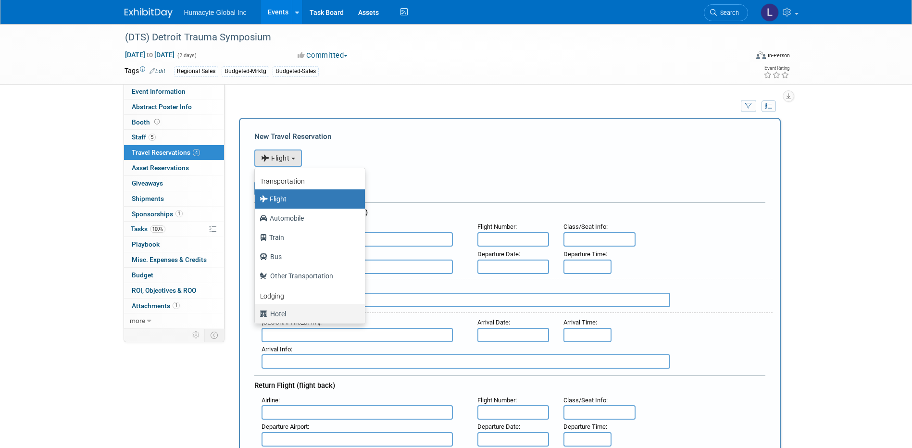
click at [301, 306] on link "Hotel" at bounding box center [310, 313] width 110 height 19
click at [298, 318] on label "Hotel" at bounding box center [308, 313] width 96 height 15
click at [256, 316] on input "Hotel" at bounding box center [253, 313] width 6 height 6
select select "6"
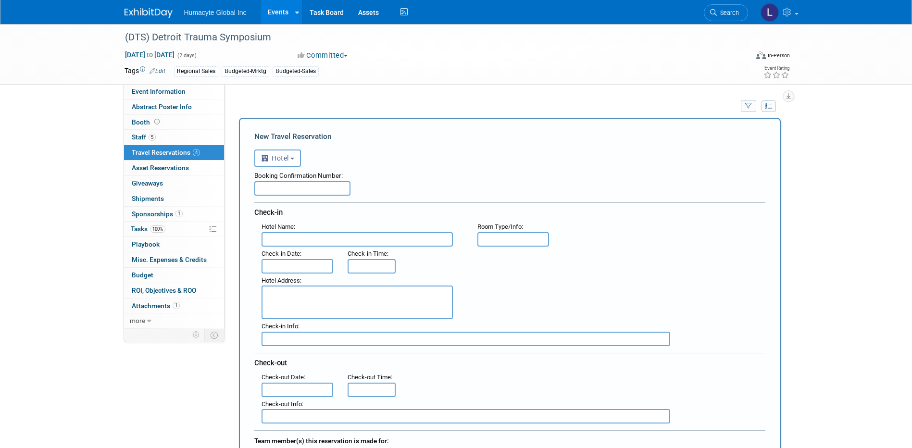
click at [319, 191] on input "text" at bounding box center [302, 188] width 96 height 14
paste input "Acknowledgment number: VOS3DIHZ"
type input "Acknowledgment number: VOS3DIHZ"
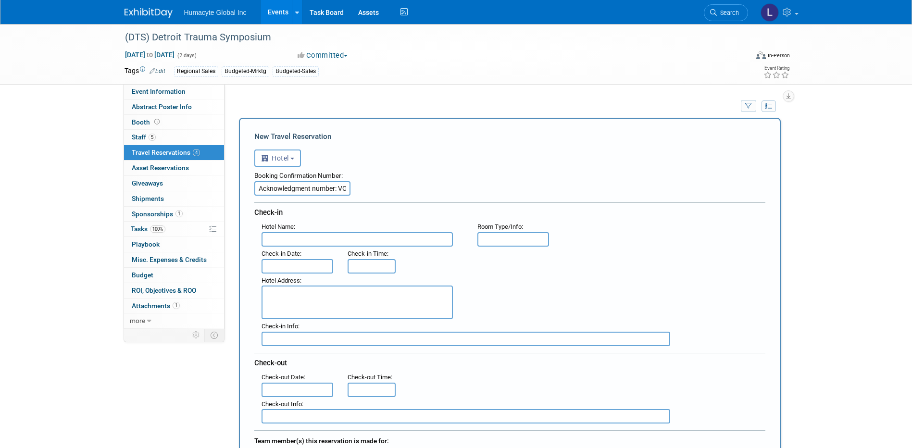
click at [287, 243] on input "text" at bounding box center [357, 239] width 191 height 14
paste input "[GEOGRAPHIC_DATA]"
type input "[GEOGRAPHIC_DATA]"
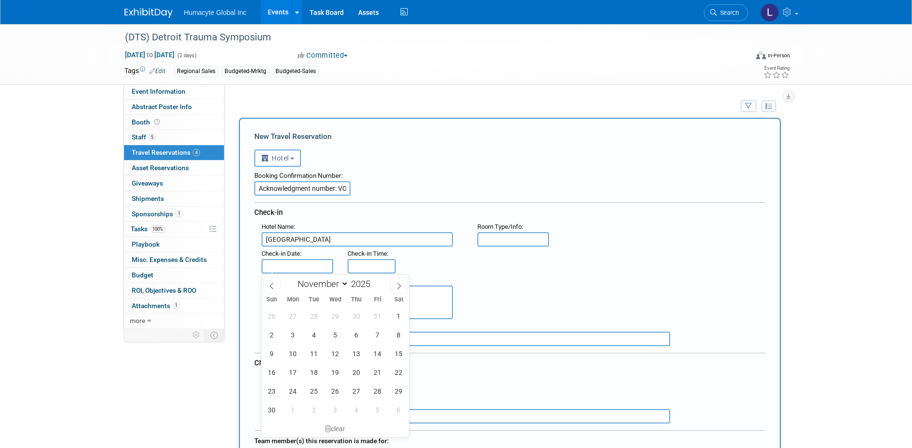
click at [291, 265] on input "text" at bounding box center [298, 266] width 72 height 14
click at [337, 333] on span "5" at bounding box center [335, 335] width 19 height 19
type input "[DATE]"
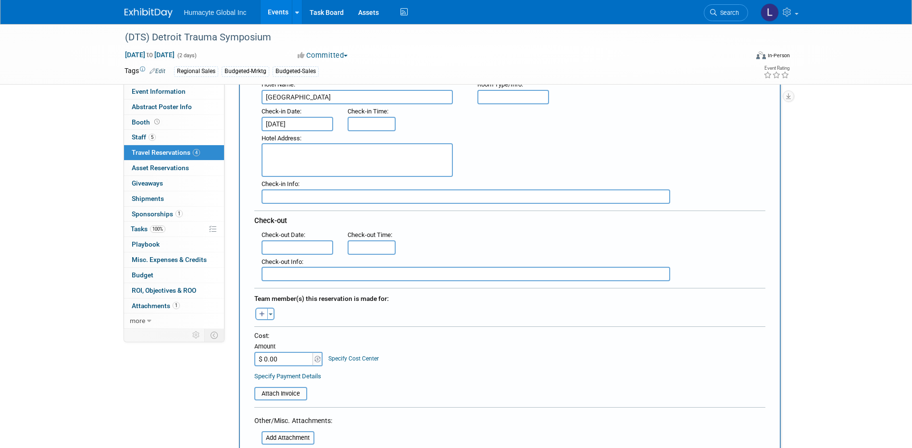
scroll to position [144, 0]
click at [286, 248] on input "text" at bounding box center [298, 245] width 72 height 14
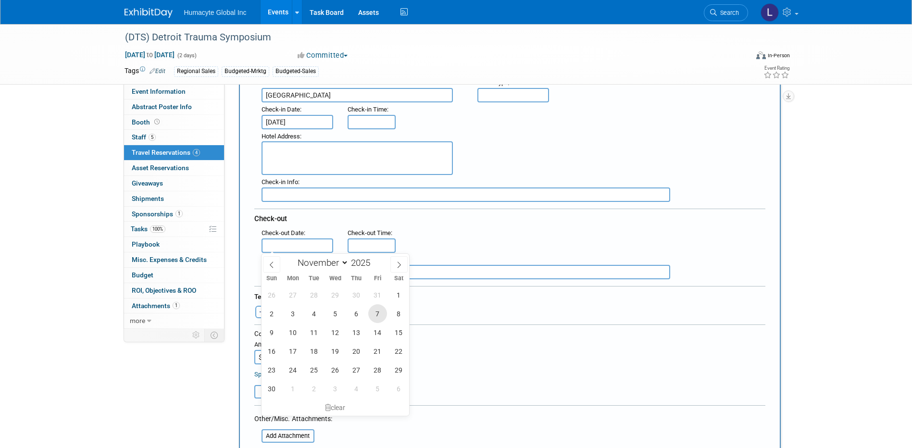
click at [375, 310] on span "7" at bounding box center [377, 313] width 19 height 19
type input "[DATE]"
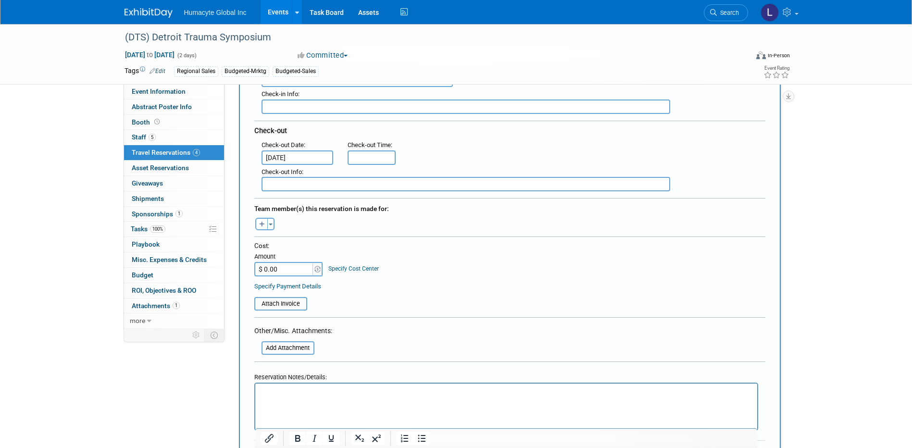
scroll to position [240, 0]
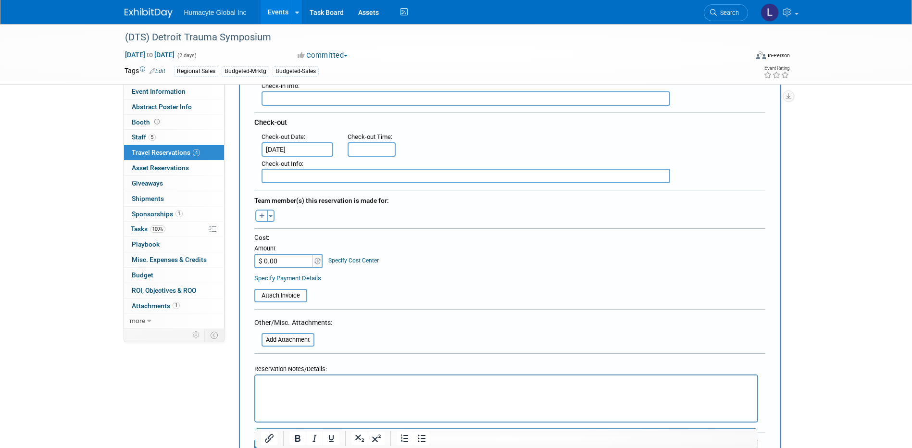
click at [262, 219] on button "button" at bounding box center [261, 216] width 13 height 13
select select
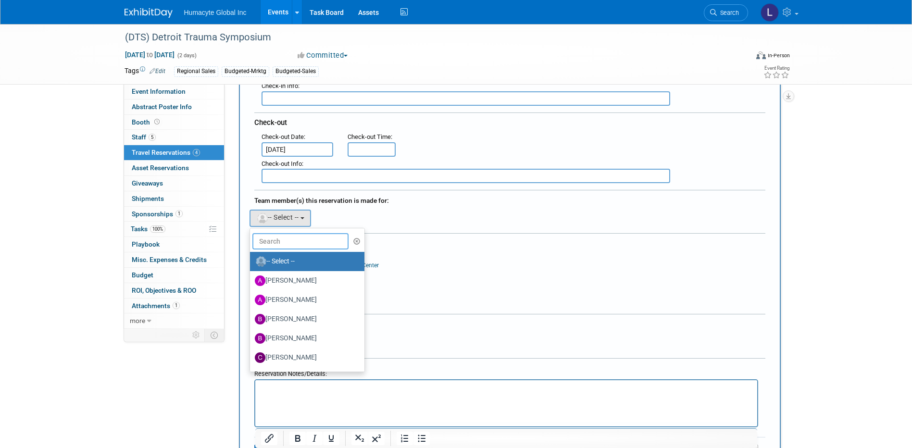
click at [311, 246] on input "text" at bounding box center [300, 241] width 96 height 16
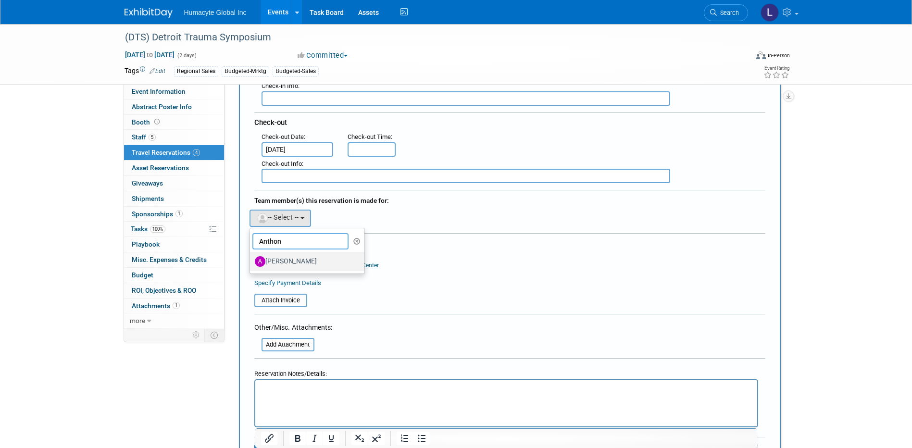
type input "Anthon"
click at [303, 261] on label "[PERSON_NAME]" at bounding box center [305, 261] width 100 height 15
click at [251, 261] on input "[PERSON_NAME]" at bounding box center [248, 260] width 6 height 6
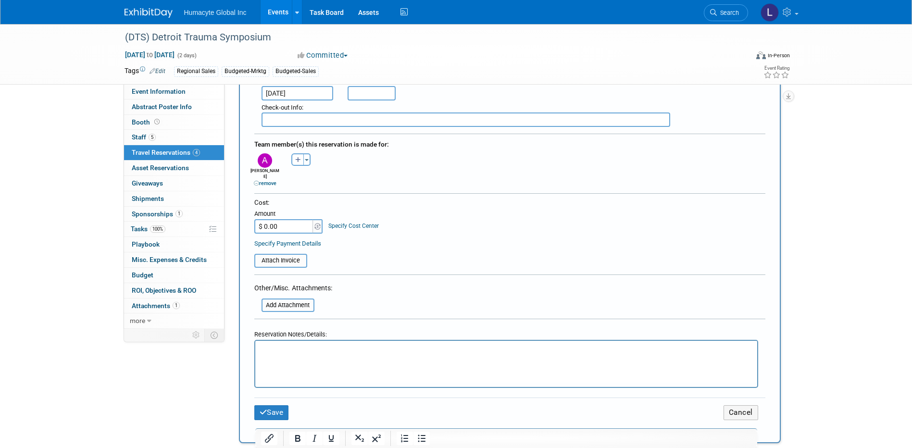
scroll to position [385, 0]
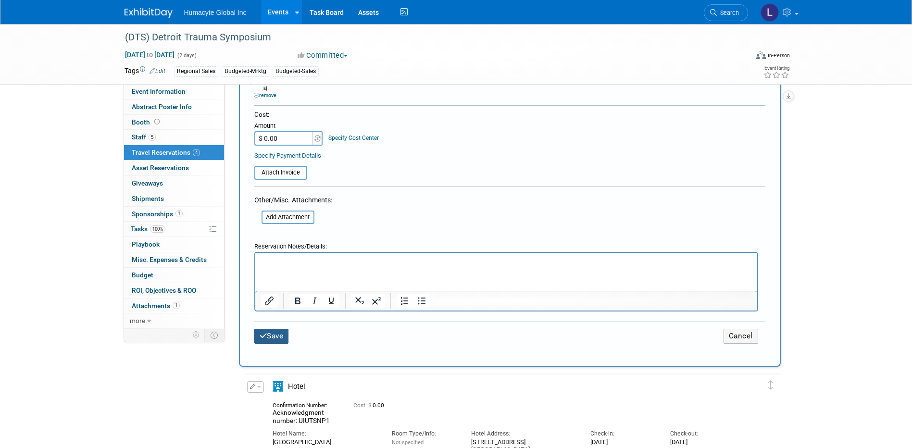
click at [280, 329] on button "Save" at bounding box center [271, 336] width 35 height 15
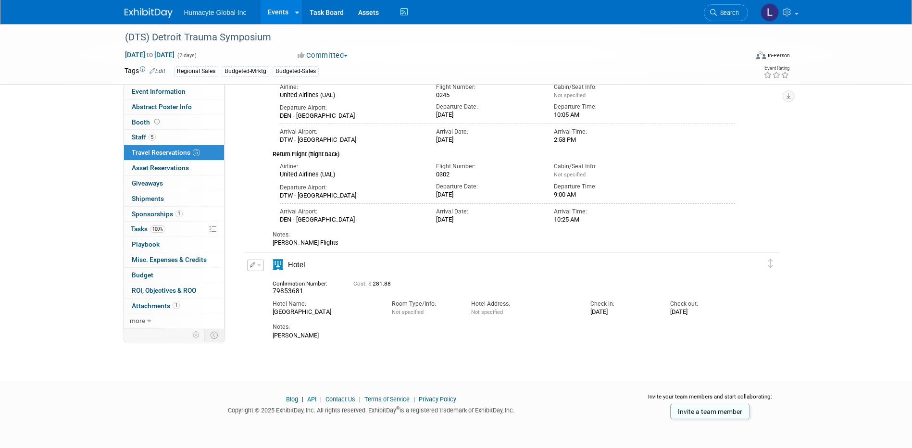
scroll to position [402, 0]
click at [256, 264] on button "button" at bounding box center [255, 266] width 17 height 12
click at [267, 285] on button "Edit Reservation" at bounding box center [288, 282] width 81 height 14
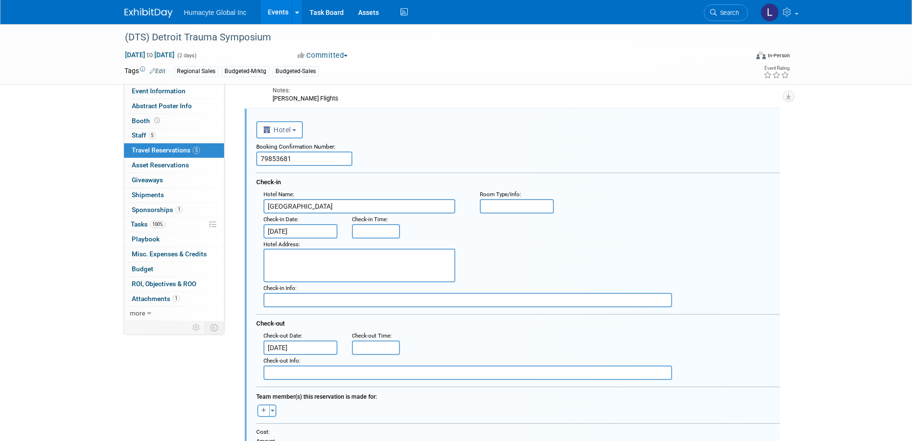
scroll to position [0, 0]
drag, startPoint x: 305, startPoint y: 157, endPoint x: 180, endPoint y: 155, distance: 125.0
click at [180, 155] on div "Event Information Event Info Abstract Poster Info Abstract Poster Info Booth Bo…" at bounding box center [456, 67] width 678 height 1177
paste input "Acknowledgment number: HETJUXYK"
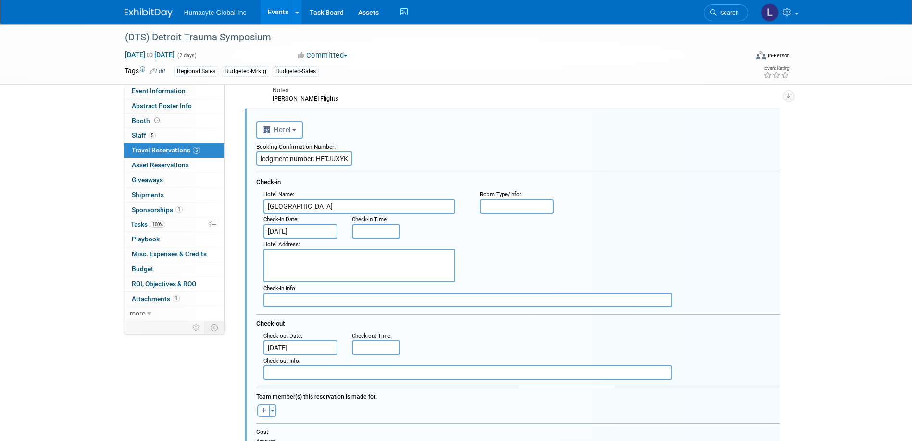
type input "Acknowledgment number: HETJUXYK"
click at [400, 179] on div "Check-in" at bounding box center [518, 181] width 524 height 16
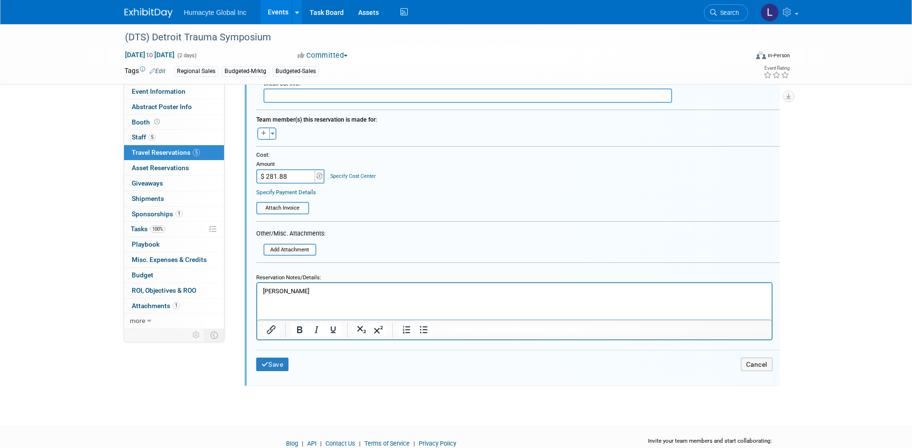
scroll to position [867, 0]
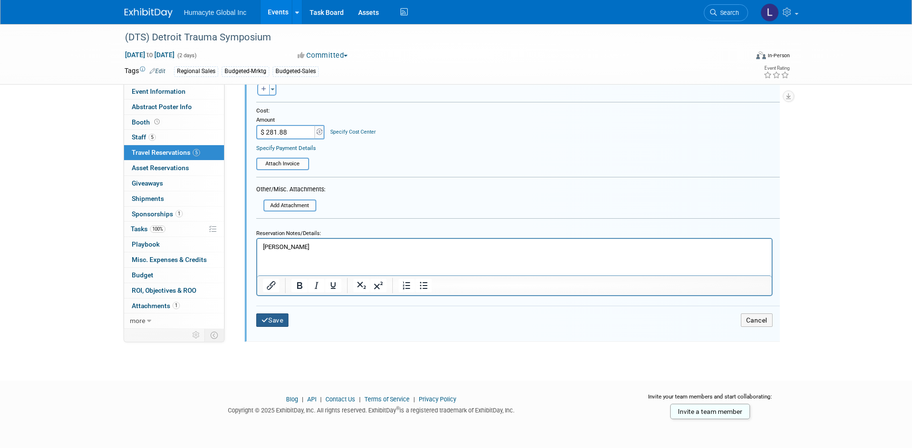
click at [276, 320] on button "Save" at bounding box center [272, 320] width 33 height 14
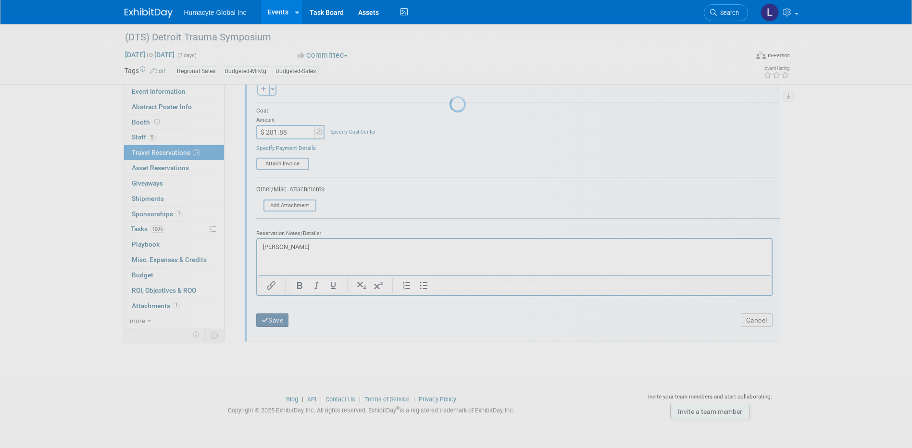
click at [450, 320] on div at bounding box center [456, 224] width 13 height 448
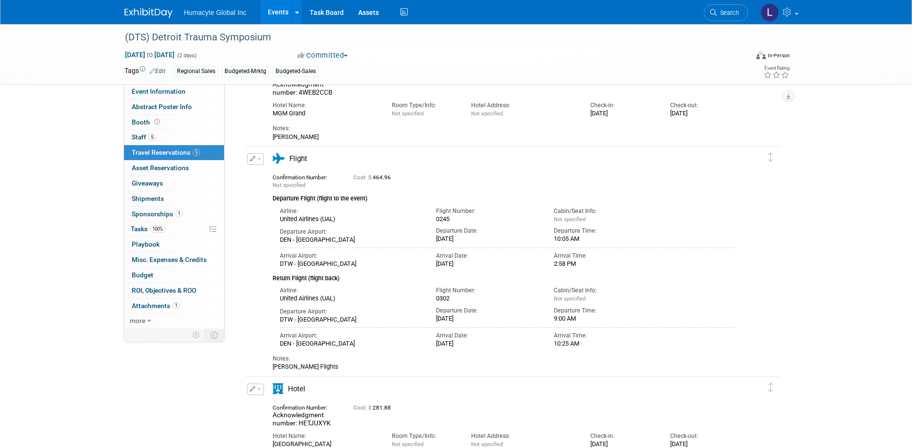
scroll to position [266, 0]
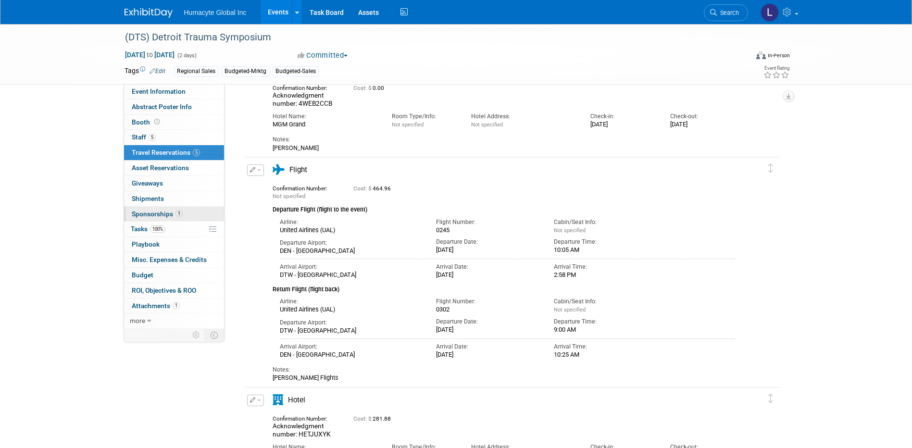
click at [145, 214] on span "Sponsorships 1" at bounding box center [157, 214] width 51 height 8
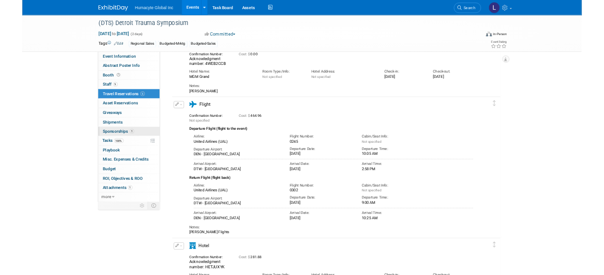
scroll to position [0, 0]
